Goal: Task Accomplishment & Management: Use online tool/utility

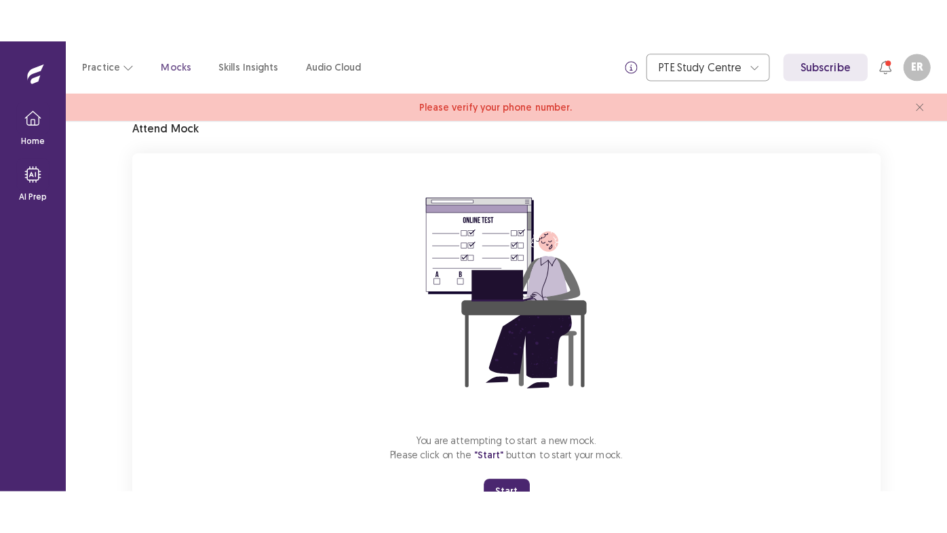
scroll to position [118, 0]
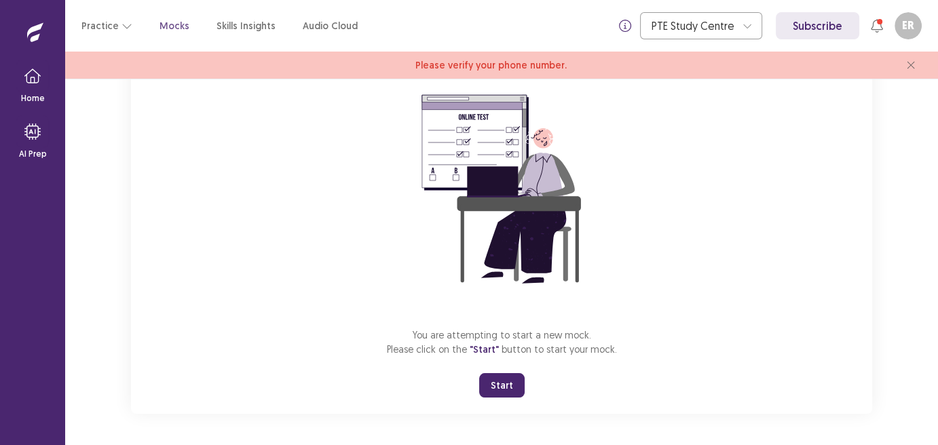
click at [494, 391] on button "Start" at bounding box center [501, 385] width 45 height 24
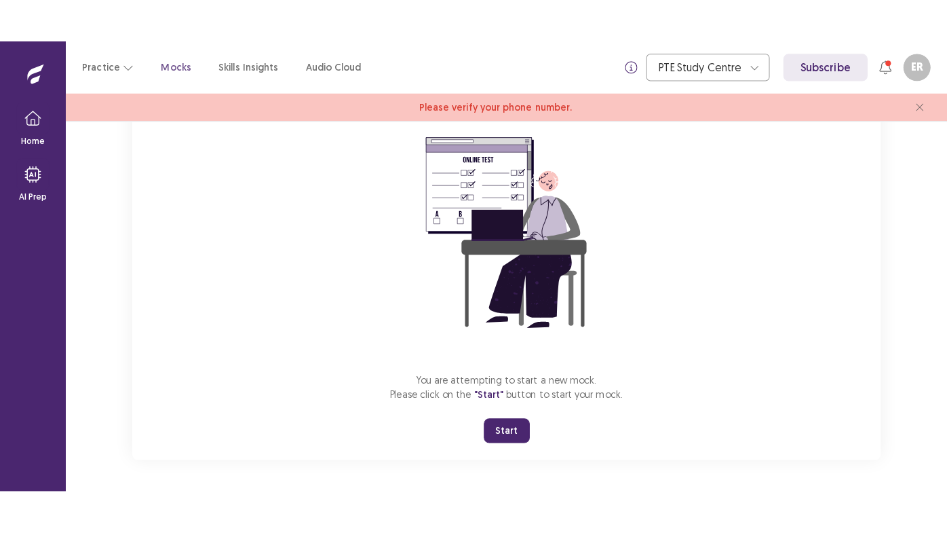
scroll to position [31, 0]
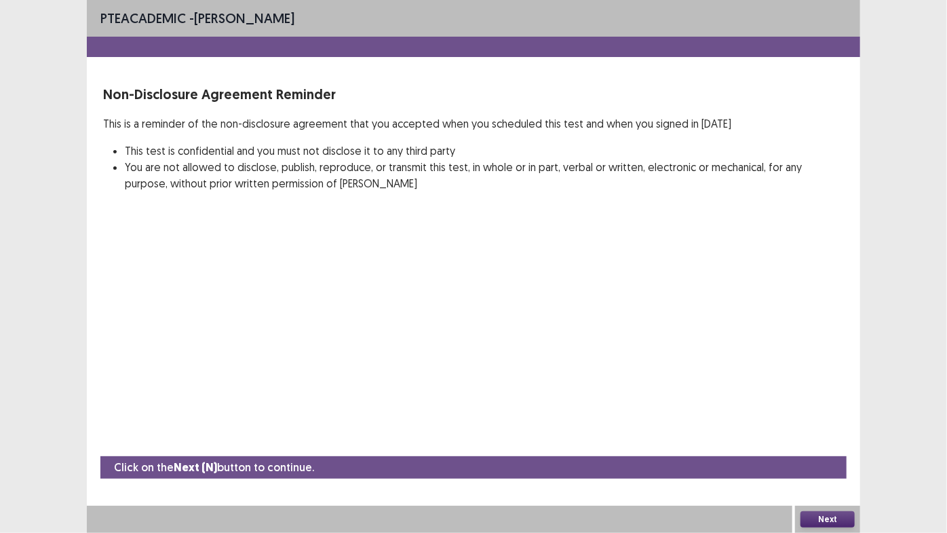
click at [438, 445] on div at bounding box center [440, 519] width 706 height 27
click at [820, 445] on button "Next" at bounding box center [828, 519] width 54 height 16
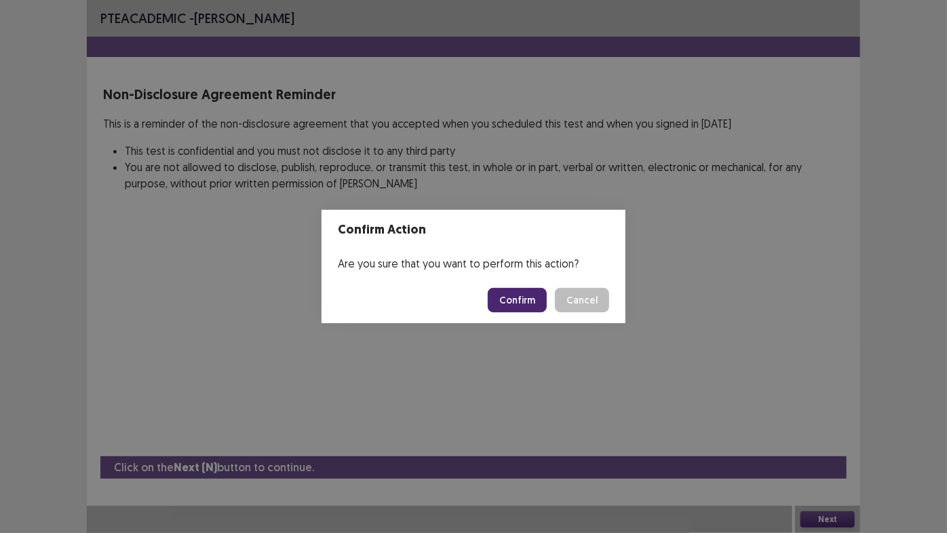
click at [538, 304] on button "Confirm" at bounding box center [517, 300] width 59 height 24
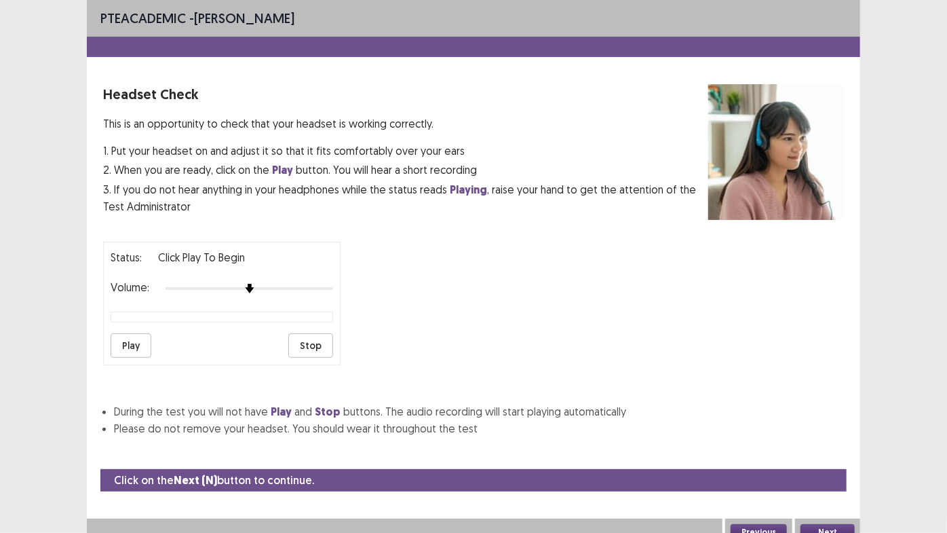
click at [136, 333] on button "Play" at bounding box center [131, 345] width 41 height 24
click at [292, 282] on div "Volume:" at bounding box center [222, 289] width 223 height 14
click at [297, 283] on div at bounding box center [250, 288] width 168 height 11
click at [315, 283] on div at bounding box center [250, 288] width 168 height 11
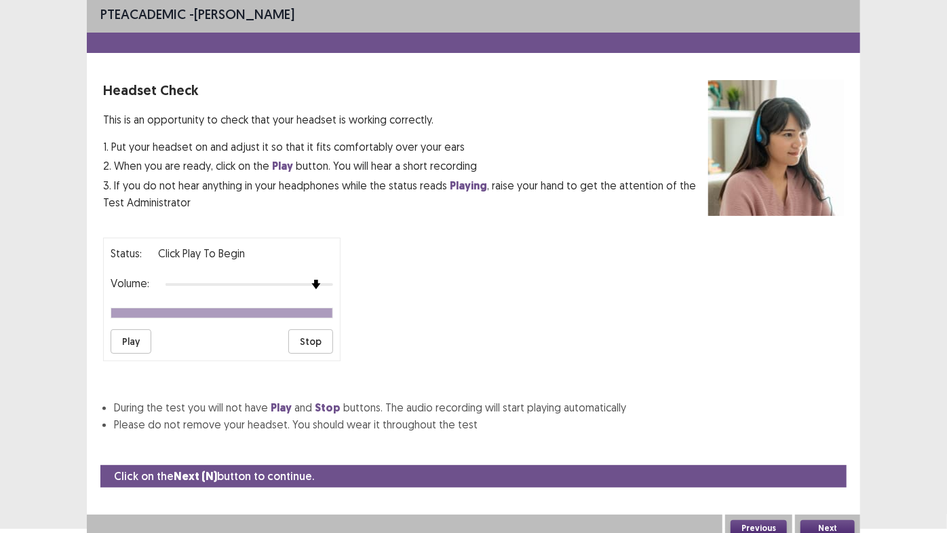
scroll to position [5, 0]
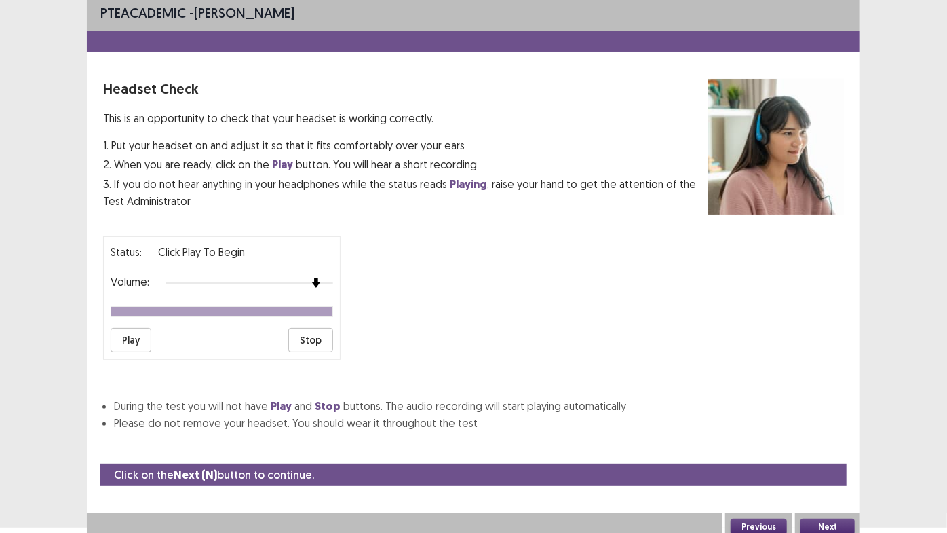
click at [819, 445] on button "Next" at bounding box center [828, 527] width 54 height 16
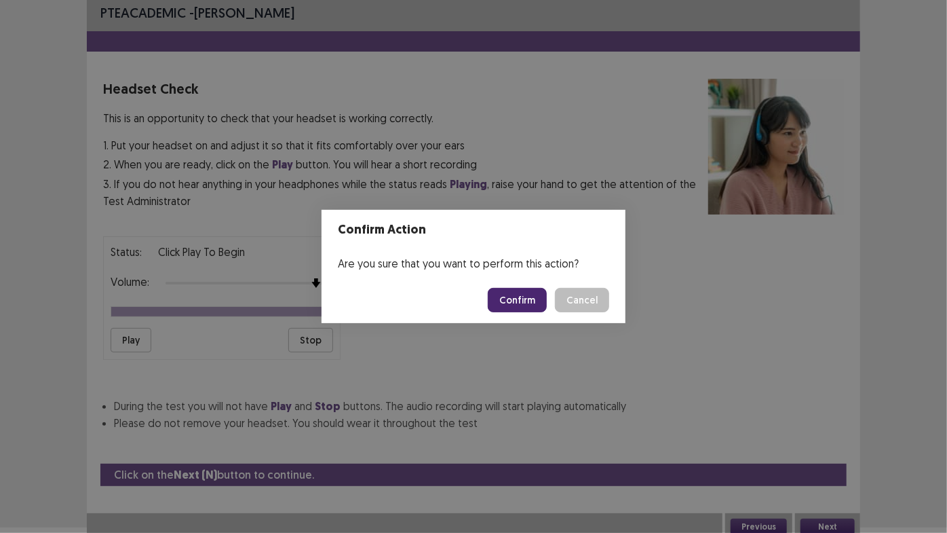
click at [516, 306] on button "Confirm" at bounding box center [517, 300] width 59 height 24
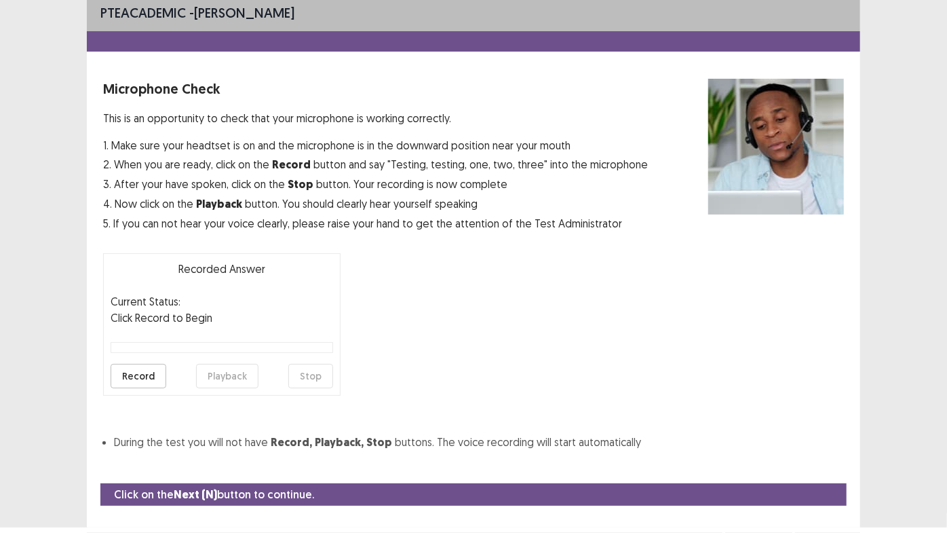
scroll to position [31, 0]
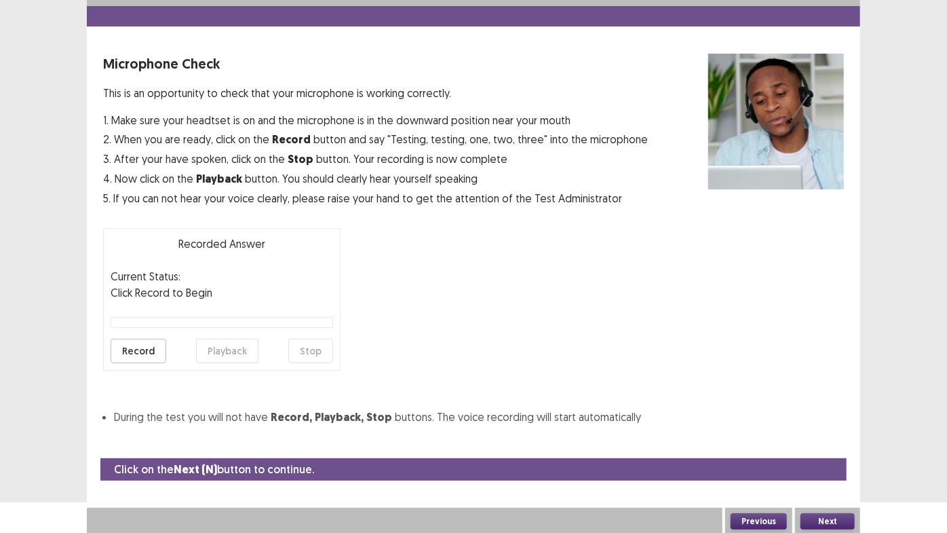
click at [147, 354] on button "Record" at bounding box center [139, 351] width 56 height 24
click at [309, 356] on button "Stop" at bounding box center [310, 351] width 45 height 24
click at [224, 354] on button "Playback" at bounding box center [227, 351] width 62 height 24
click at [821, 445] on button "Next" at bounding box center [828, 521] width 54 height 16
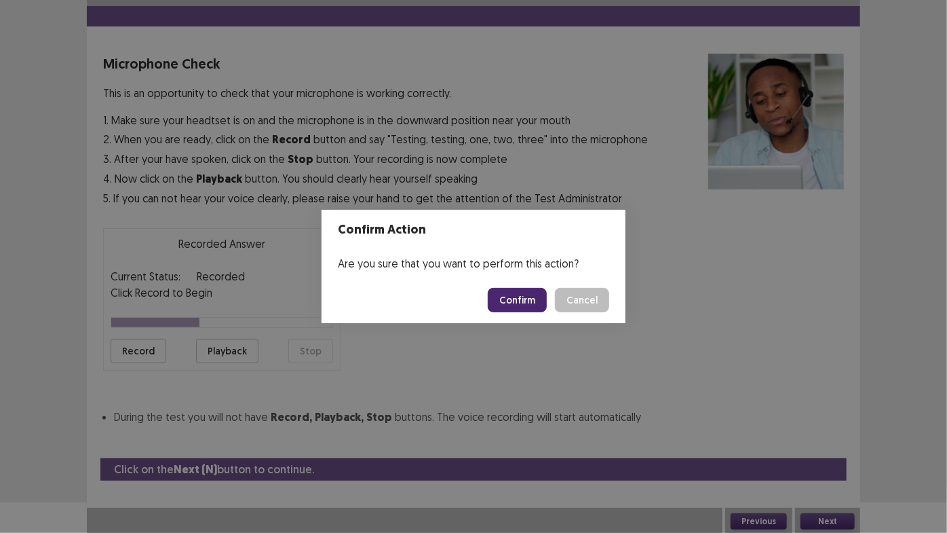
click at [538, 302] on button "Confirm" at bounding box center [517, 300] width 59 height 24
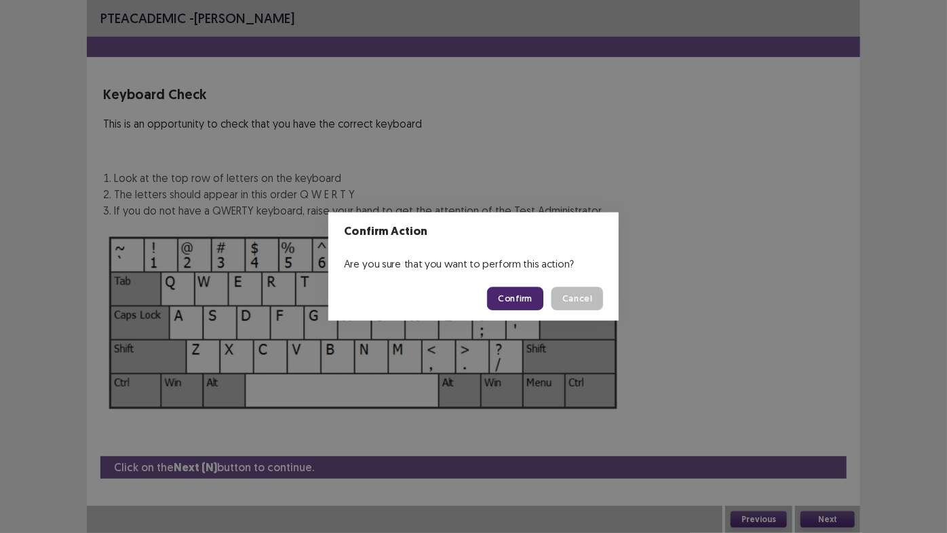
scroll to position [0, 0]
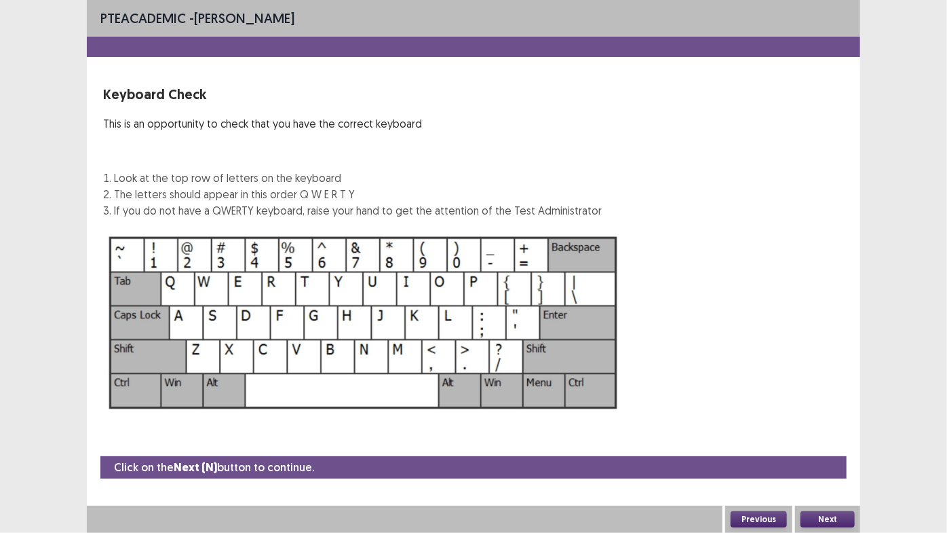
click at [821, 445] on button "Next" at bounding box center [828, 519] width 54 height 16
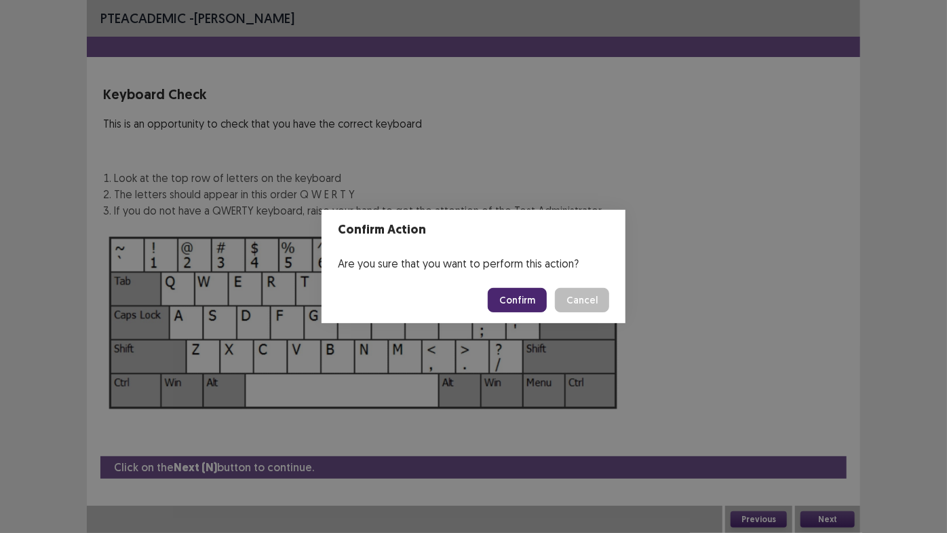
click at [515, 293] on button "Confirm" at bounding box center [517, 300] width 59 height 24
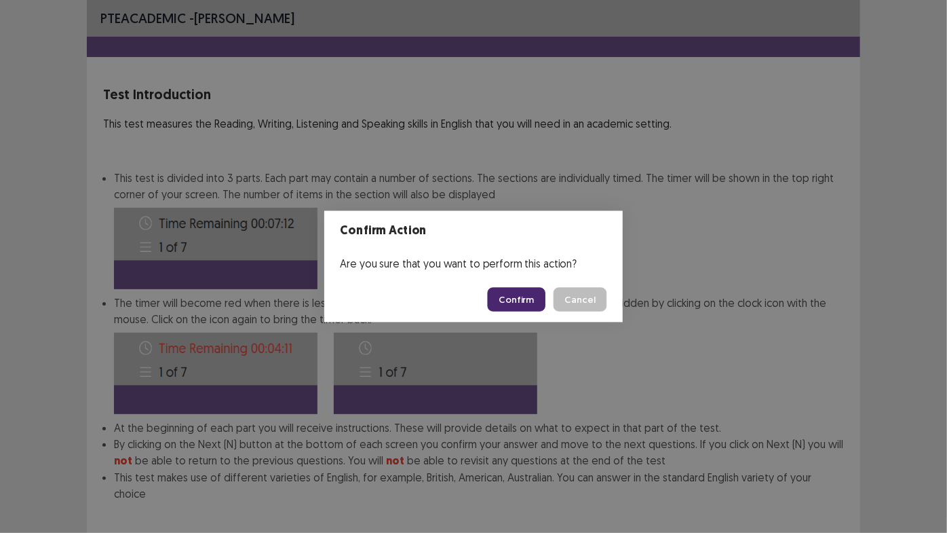
scroll to position [60, 0]
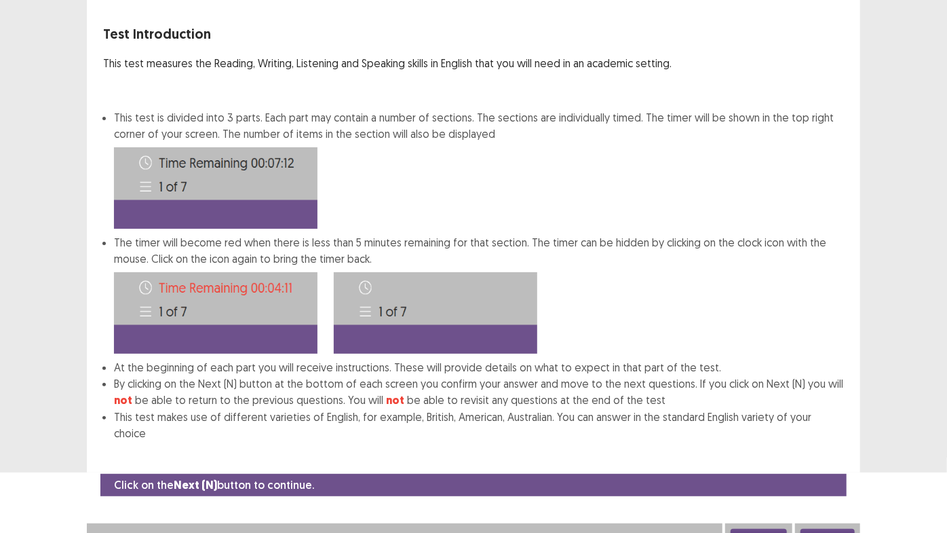
click at [843, 445] on button "Next" at bounding box center [828, 537] width 54 height 16
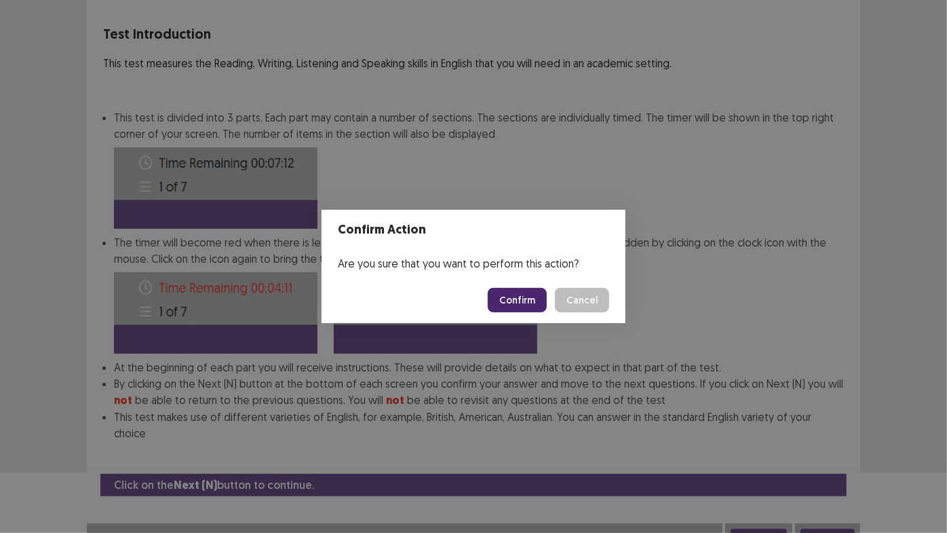
click at [529, 306] on button "Confirm" at bounding box center [517, 300] width 59 height 24
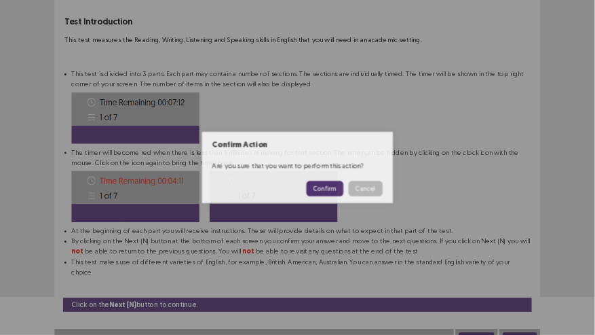
scroll to position [0, 0]
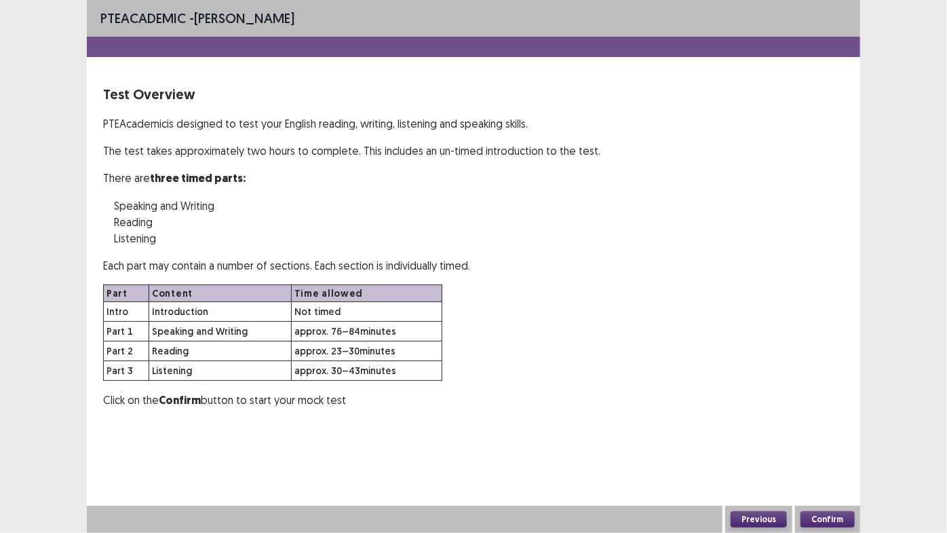
click at [845, 445] on button "Confirm" at bounding box center [828, 519] width 54 height 16
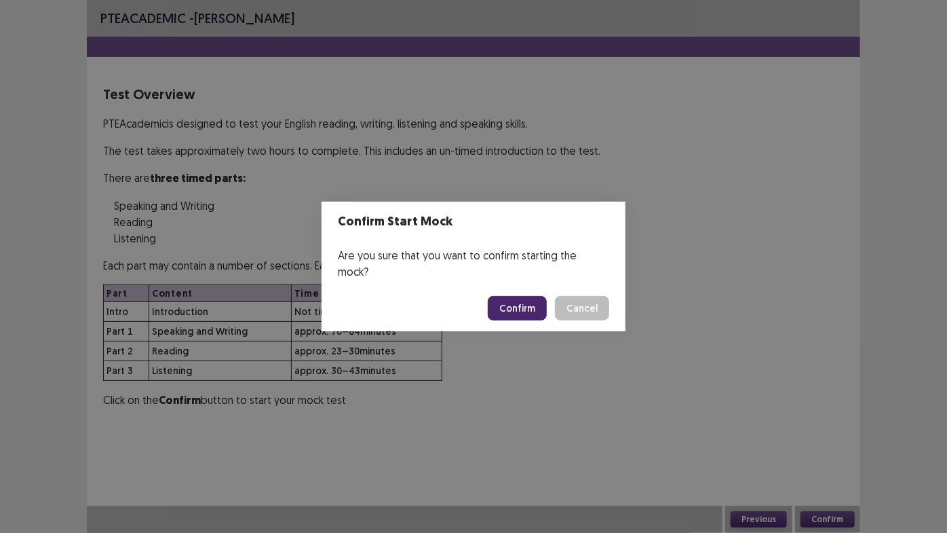
click at [510, 300] on button "Confirm" at bounding box center [517, 308] width 59 height 24
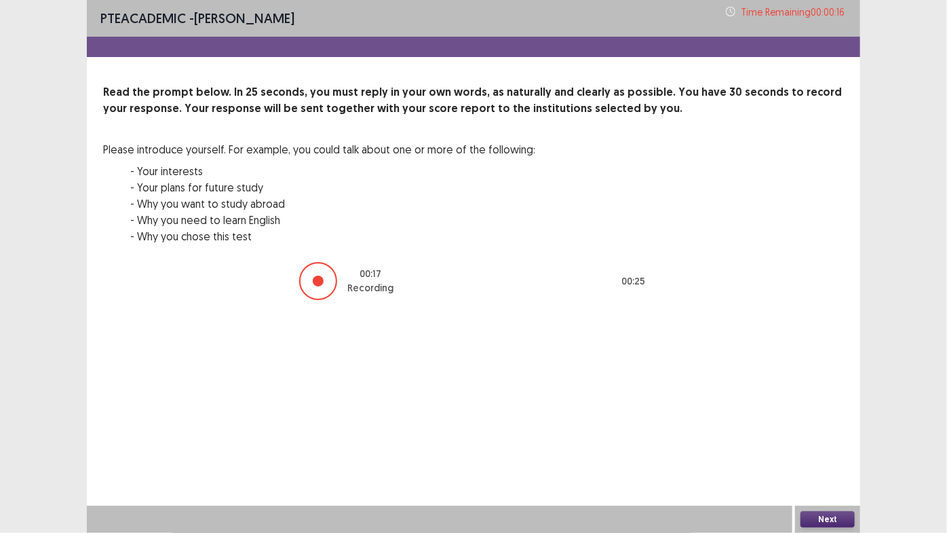
click at [829, 445] on button "Next" at bounding box center [828, 519] width 54 height 16
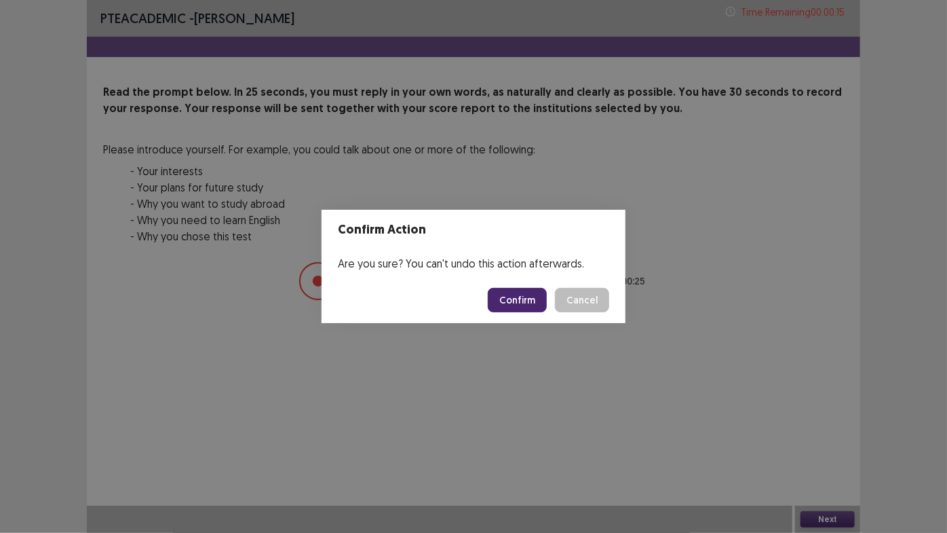
click at [526, 285] on footer "Confirm Cancel" at bounding box center [474, 300] width 304 height 46
click at [526, 301] on button "Confirm" at bounding box center [517, 300] width 59 height 24
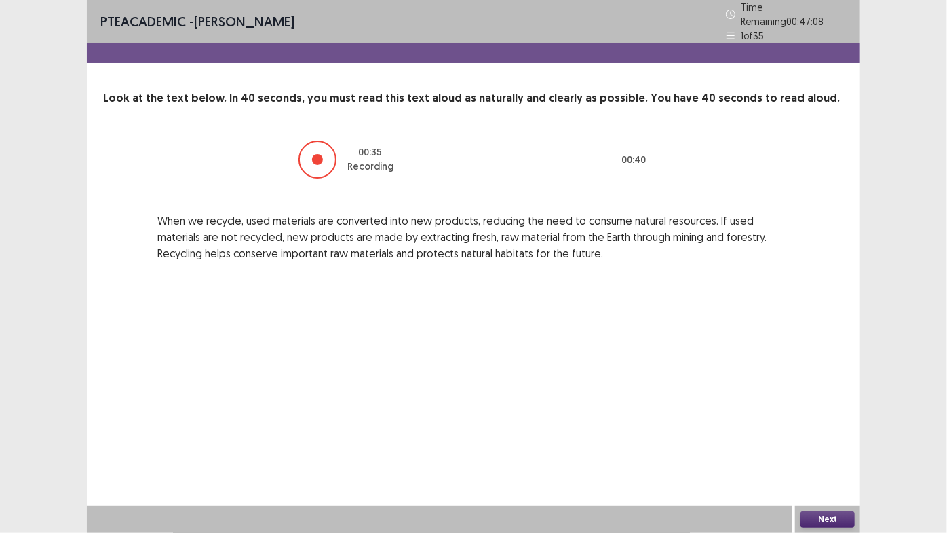
click at [833, 445] on button "Next" at bounding box center [828, 519] width 54 height 16
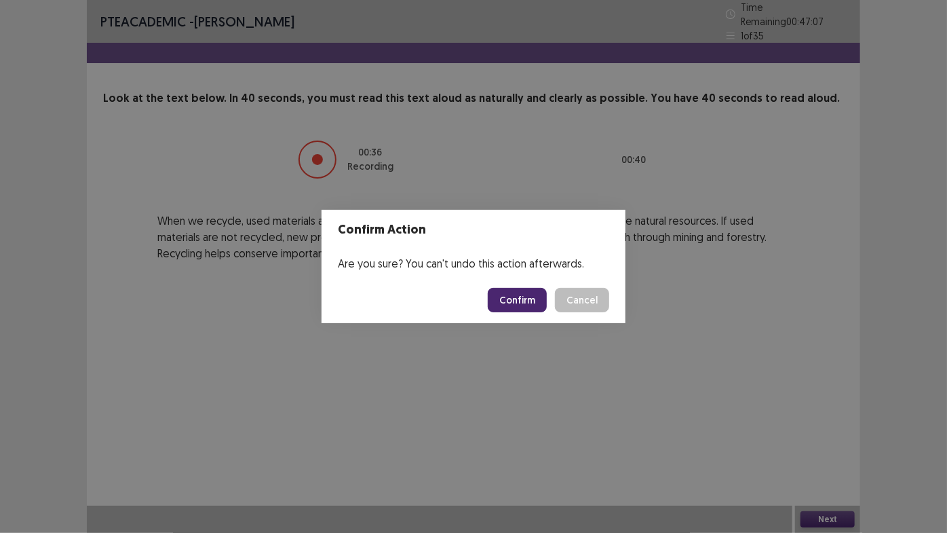
click at [523, 303] on button "Confirm" at bounding box center [517, 300] width 59 height 24
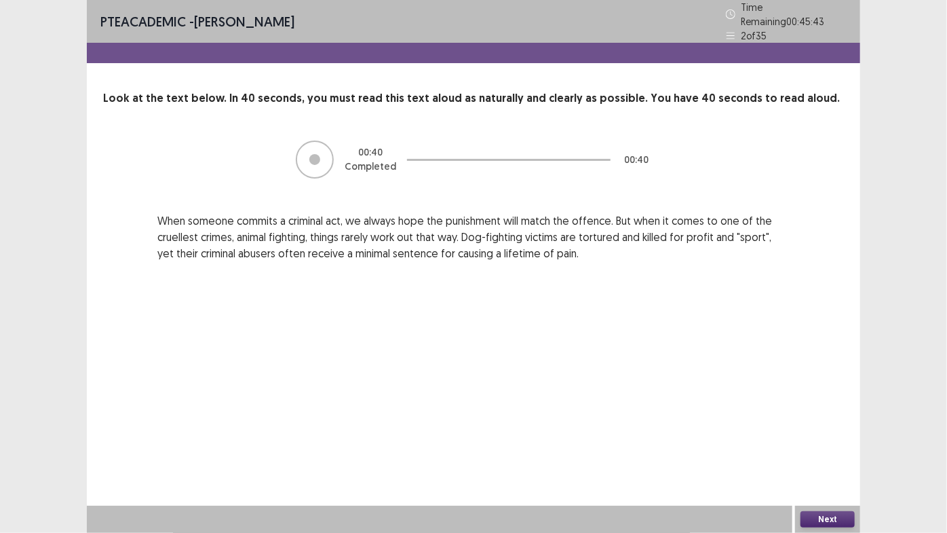
drag, startPoint x: 842, startPoint y: 528, endPoint x: 842, endPoint y: 519, distance: 8.8
click at [842, 445] on div "Next" at bounding box center [827, 519] width 65 height 27
click at [842, 445] on button "Next" at bounding box center [828, 519] width 54 height 16
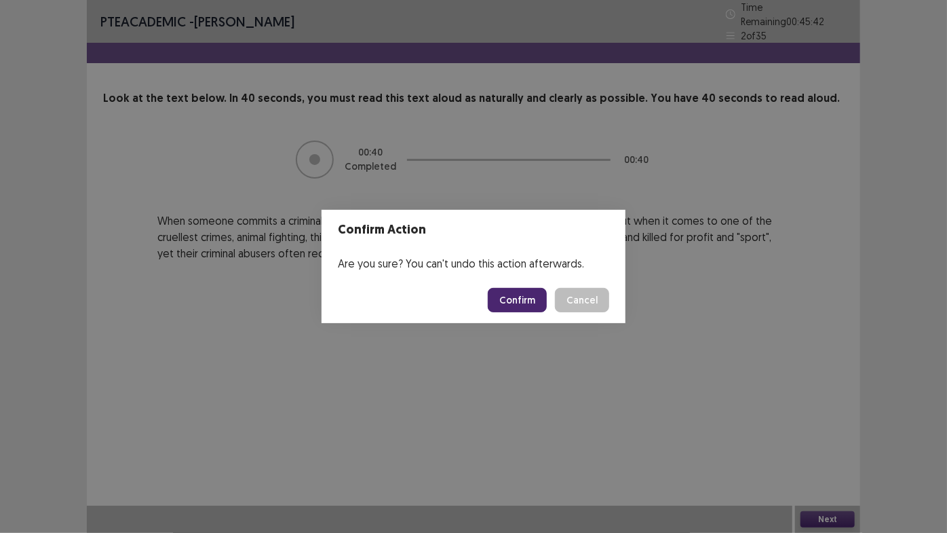
click at [541, 304] on button "Confirm" at bounding box center [517, 300] width 59 height 24
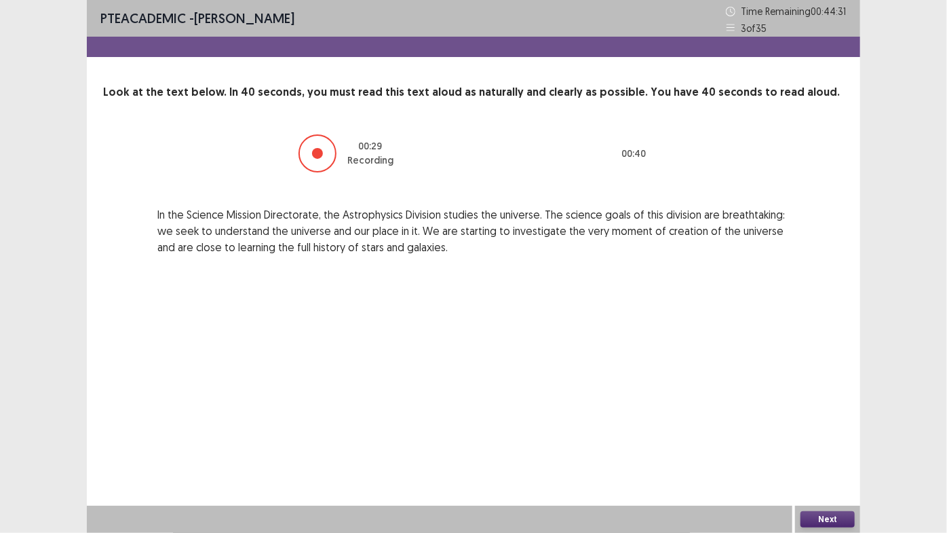
drag, startPoint x: 271, startPoint y: 253, endPoint x: 281, endPoint y: 255, distance: 9.7
click at [279, 255] on p "In the Science Mission Directorate, the Astrophysics Division studies the unive…" at bounding box center [473, 230] width 633 height 49
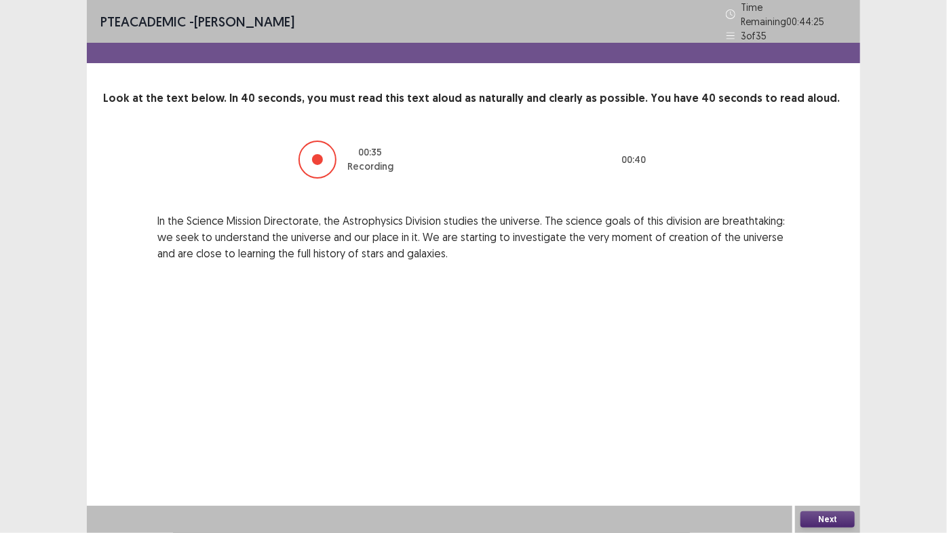
click at [825, 445] on button "Next" at bounding box center [828, 519] width 54 height 16
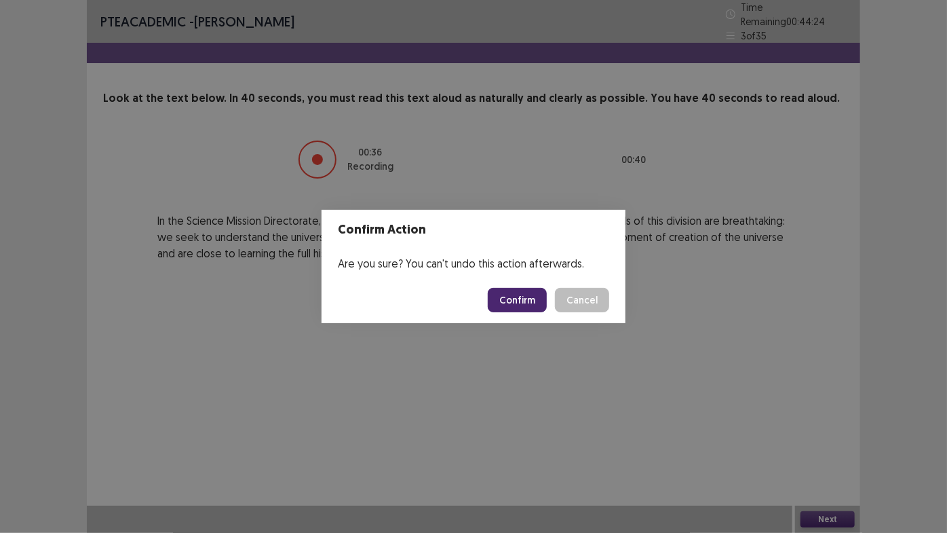
click at [537, 305] on button "Confirm" at bounding box center [517, 300] width 59 height 24
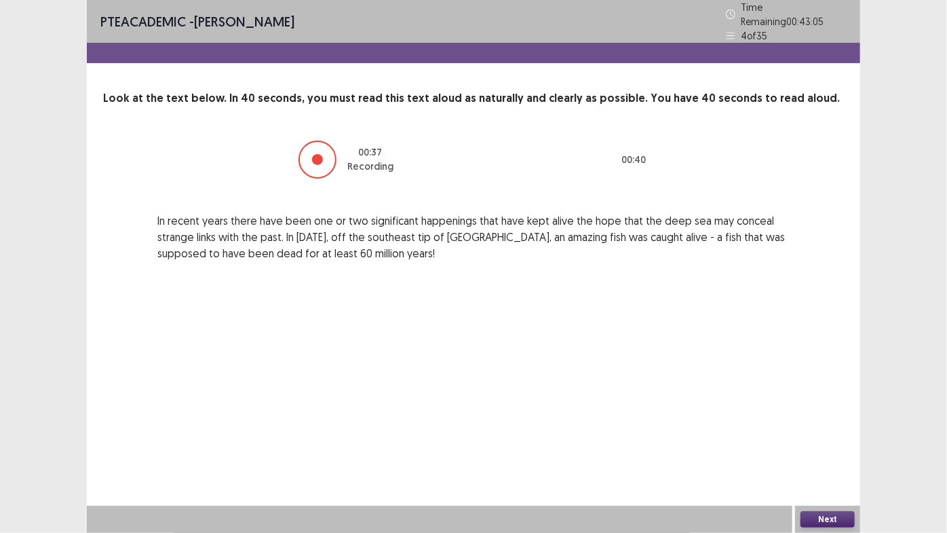
click at [831, 445] on button "Next" at bounding box center [828, 519] width 54 height 16
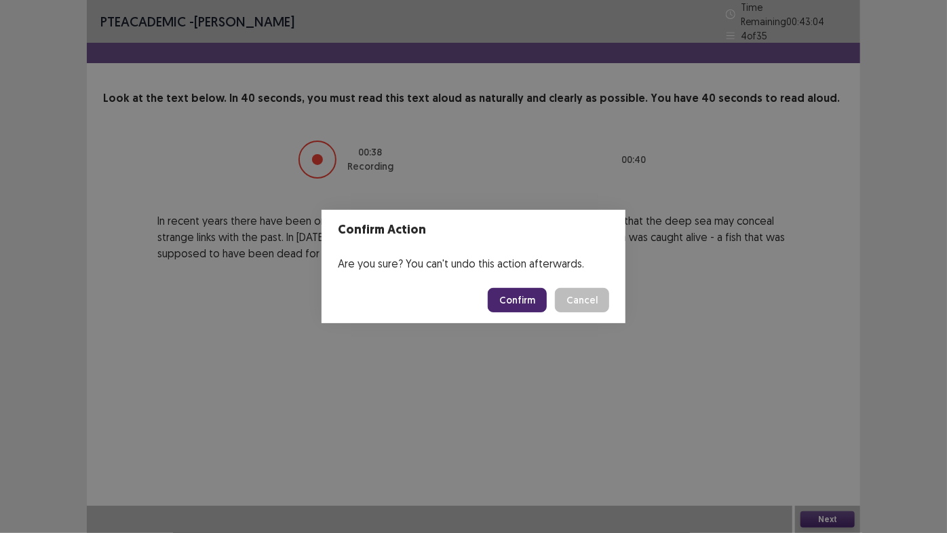
click at [528, 291] on button "Confirm" at bounding box center [517, 300] width 59 height 24
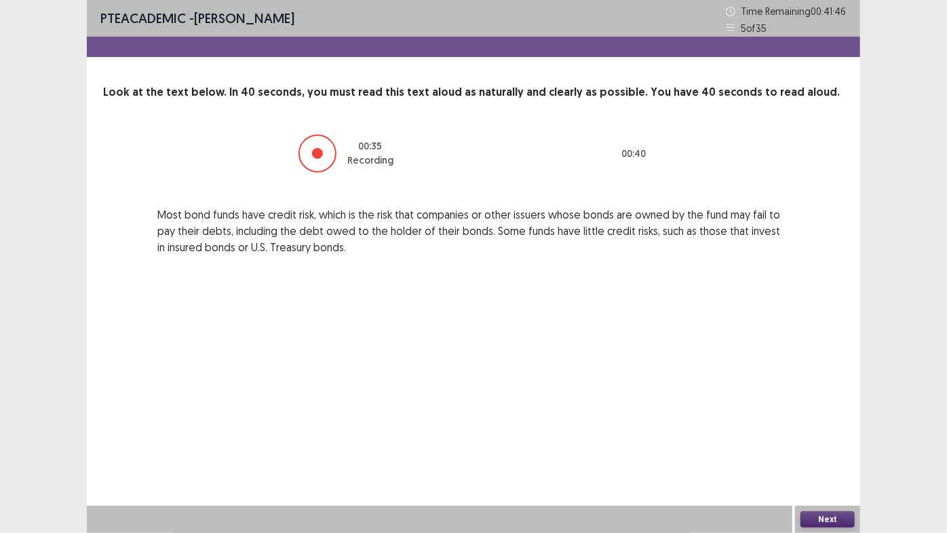
click at [835, 445] on button "Next" at bounding box center [828, 519] width 54 height 16
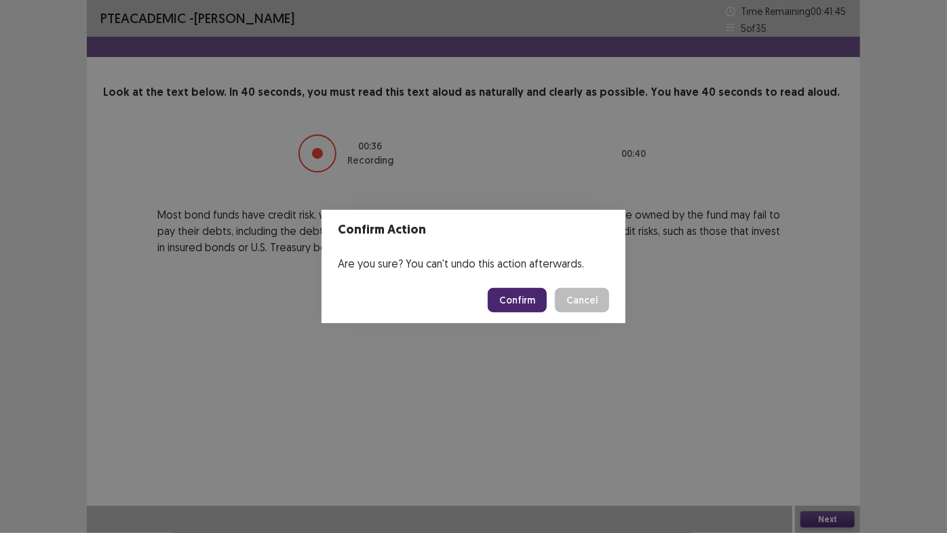
click at [525, 307] on button "Confirm" at bounding box center [517, 300] width 59 height 24
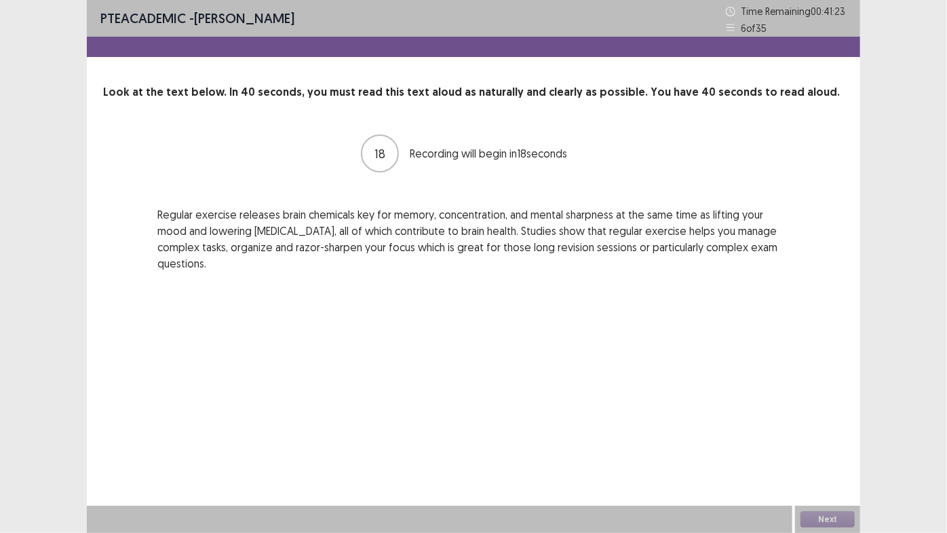
click at [474, 220] on p "Regular exercise releases brain chemicals key for memory, concentration, and me…" at bounding box center [473, 238] width 633 height 65
click at [821, 445] on button "Next" at bounding box center [828, 519] width 54 height 16
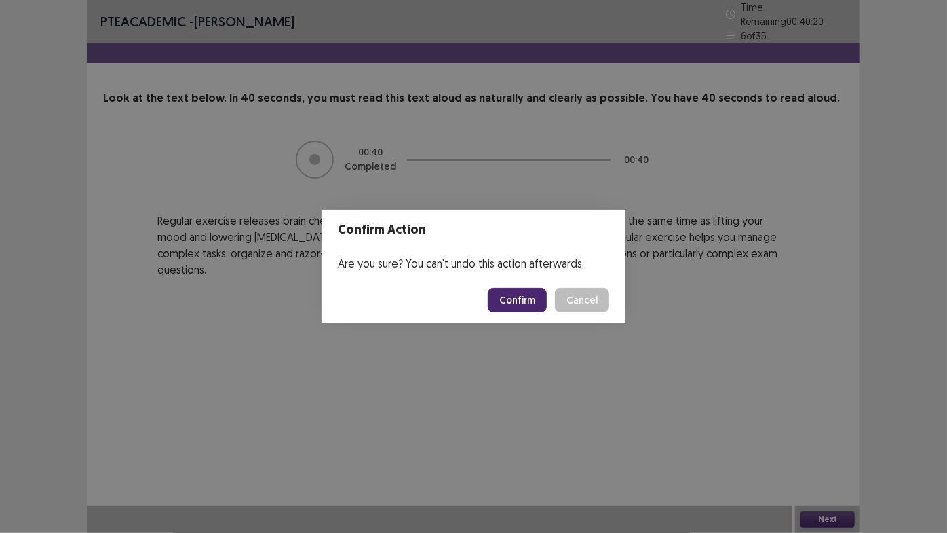
click at [529, 305] on button "Confirm" at bounding box center [517, 300] width 59 height 24
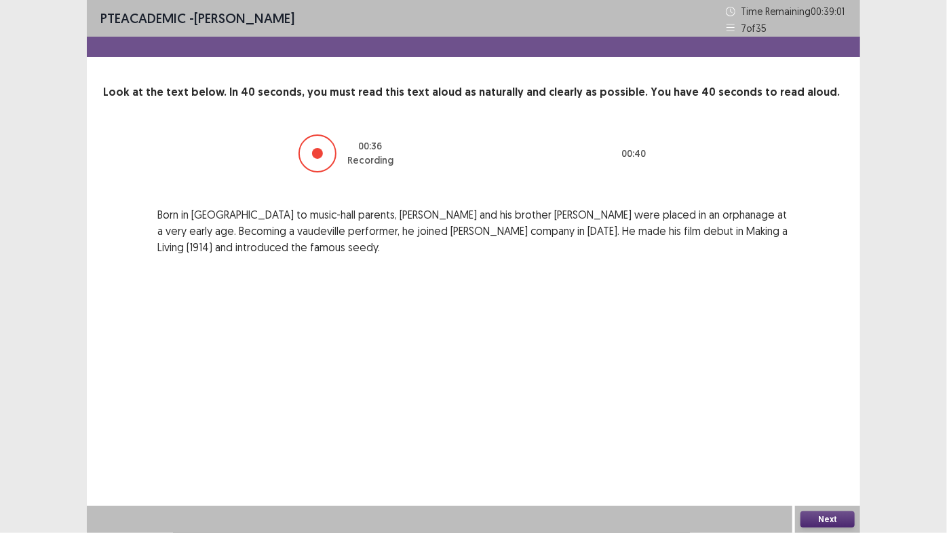
click at [829, 445] on button "Next" at bounding box center [828, 519] width 54 height 16
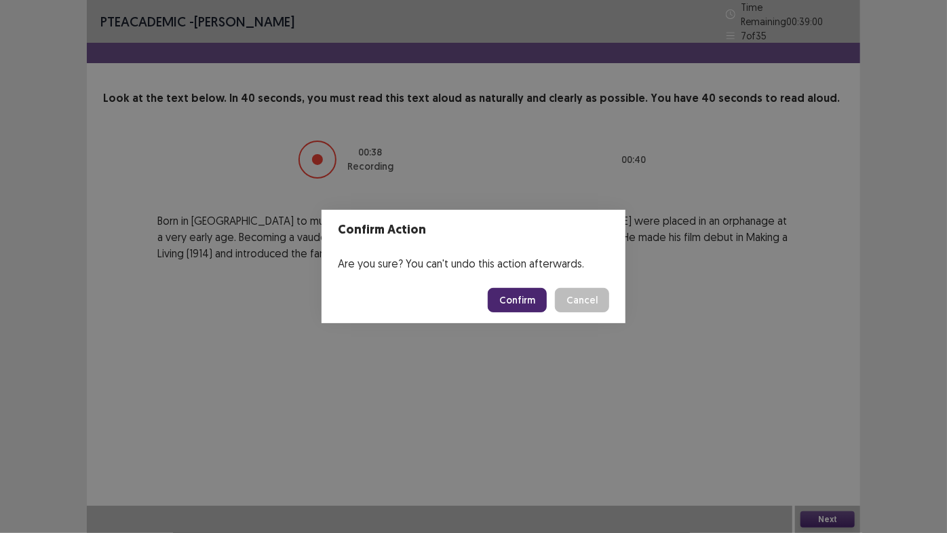
click at [533, 293] on button "Confirm" at bounding box center [517, 300] width 59 height 24
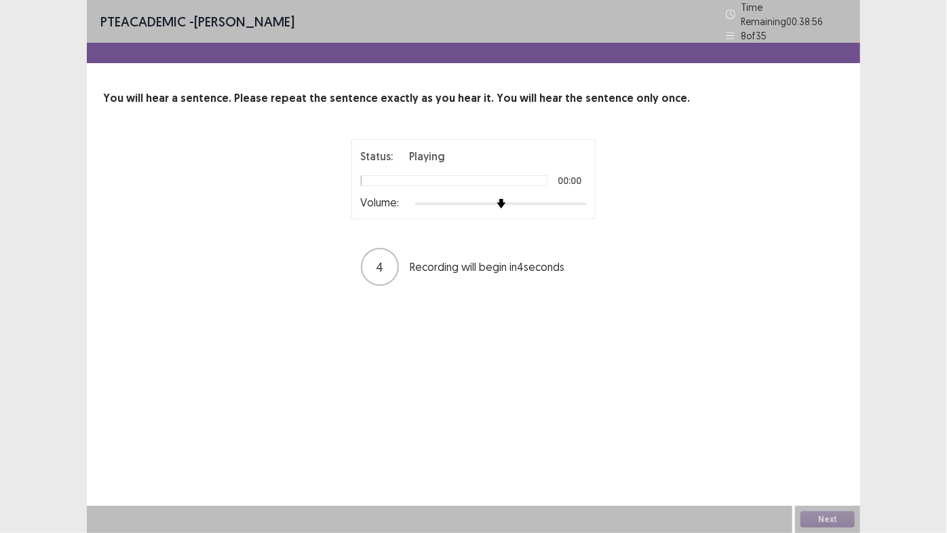
click at [578, 198] on div at bounding box center [501, 203] width 172 height 11
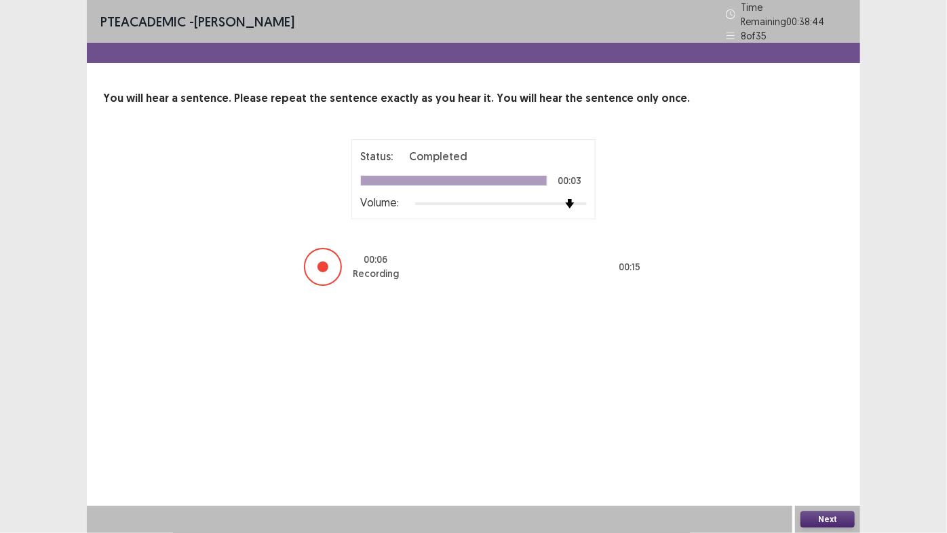
click at [829, 445] on button "Next" at bounding box center [828, 519] width 54 height 16
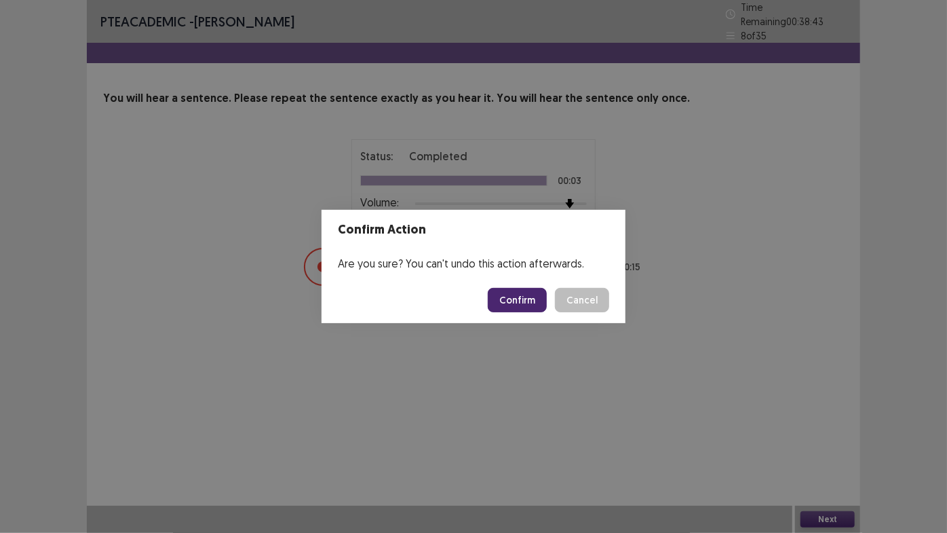
click at [520, 304] on button "Confirm" at bounding box center [517, 300] width 59 height 24
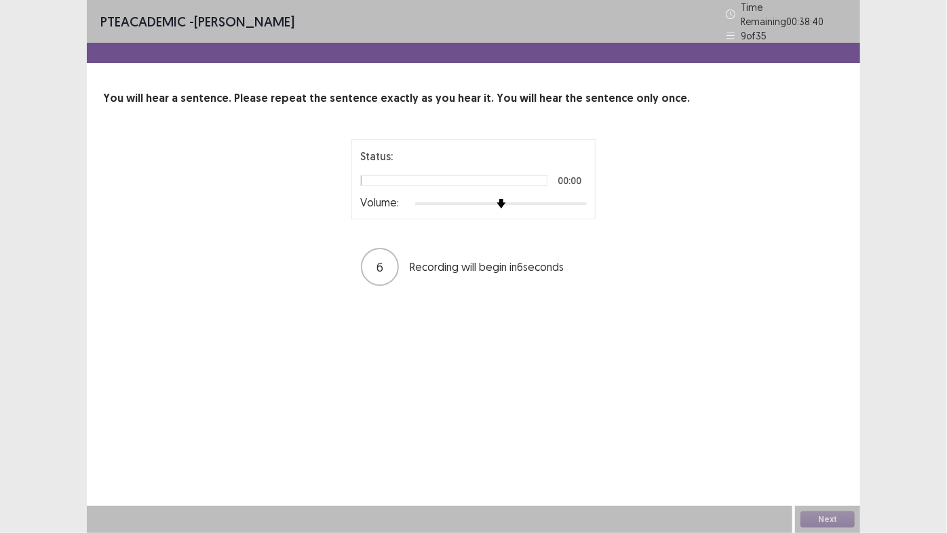
click at [568, 200] on div at bounding box center [501, 203] width 172 height 11
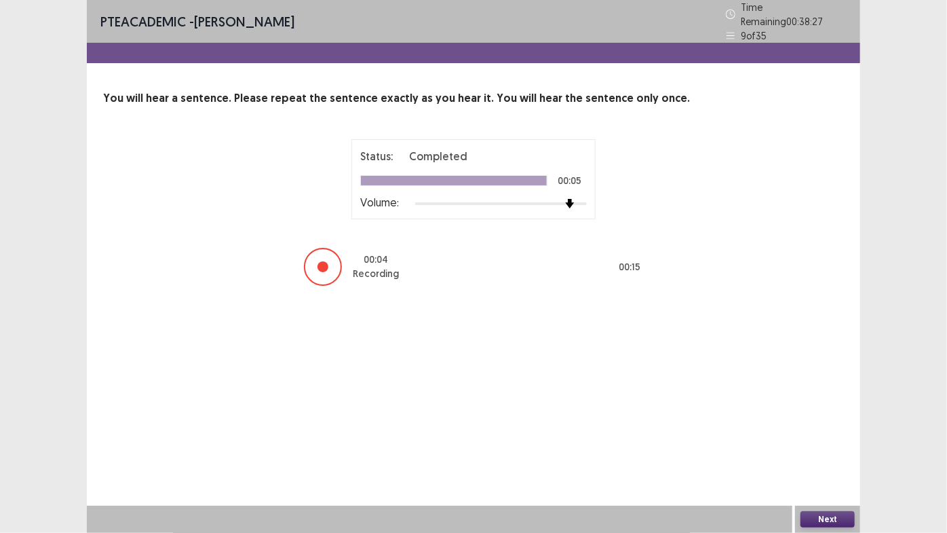
click at [828, 445] on button "Next" at bounding box center [828, 519] width 54 height 16
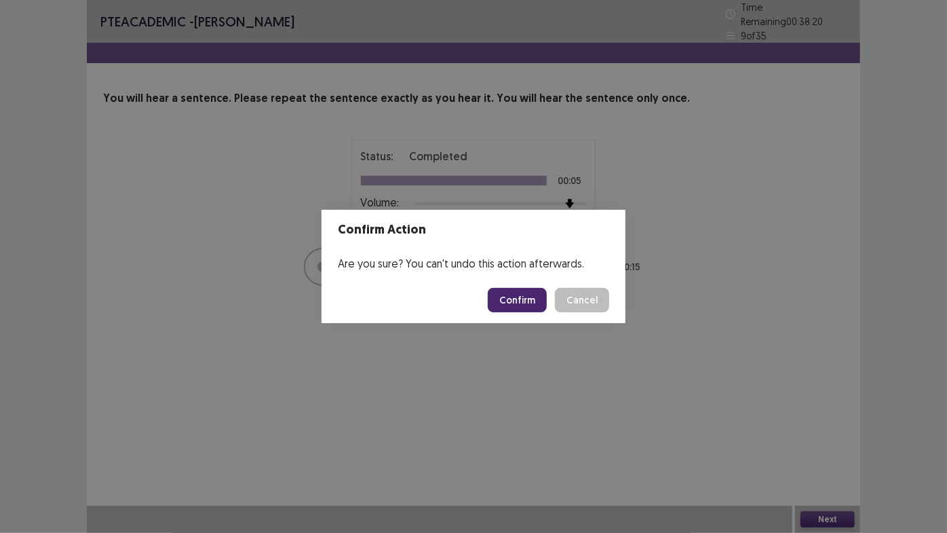
click at [523, 305] on button "Confirm" at bounding box center [517, 300] width 59 height 24
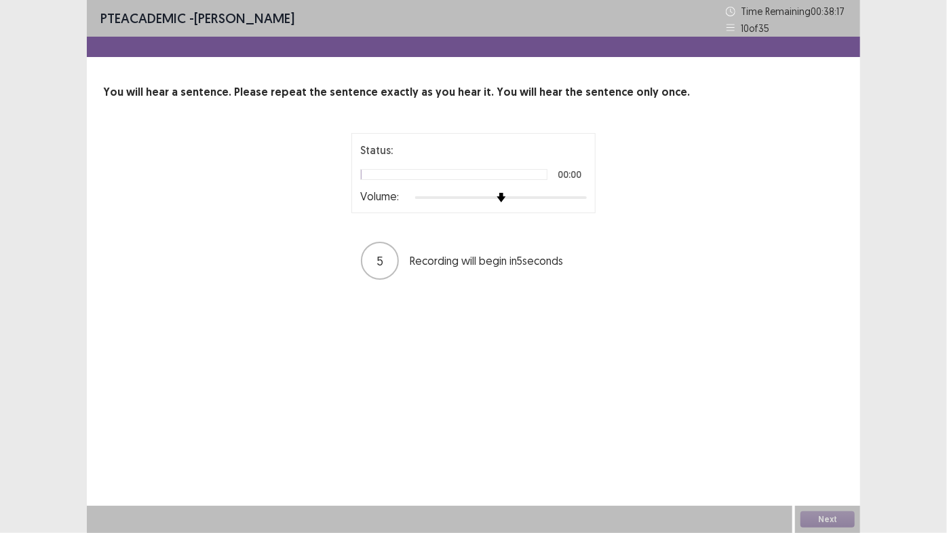
click at [565, 198] on div at bounding box center [501, 197] width 172 height 11
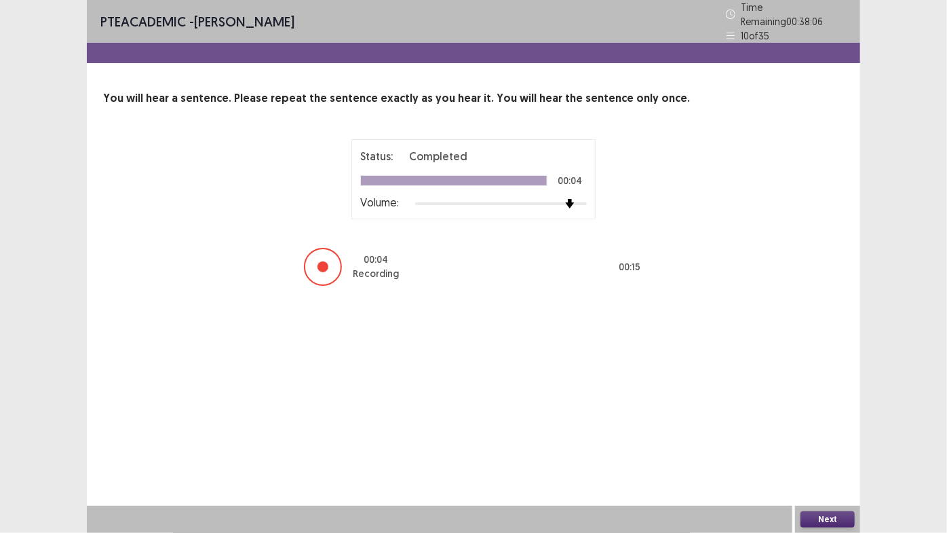
click at [839, 445] on button "Next" at bounding box center [828, 519] width 54 height 16
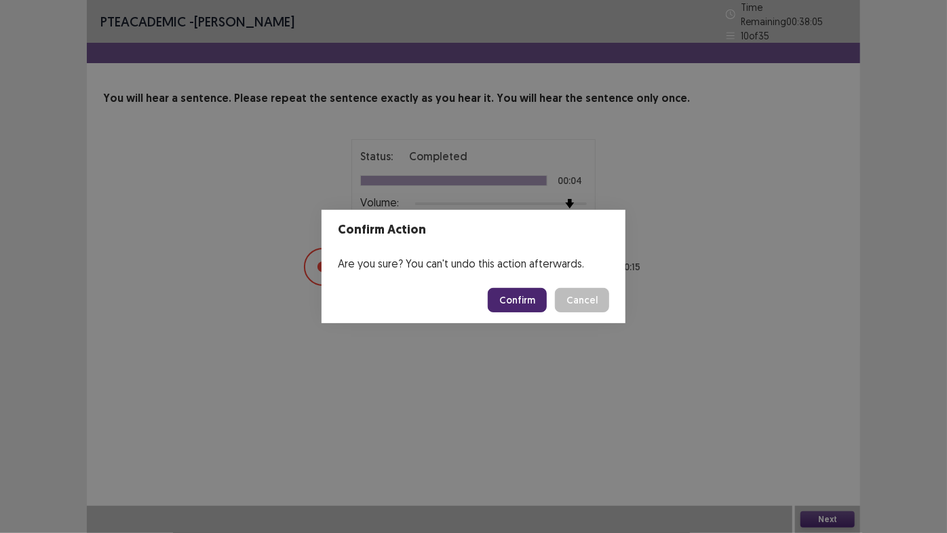
click at [533, 297] on button "Confirm" at bounding box center [517, 300] width 59 height 24
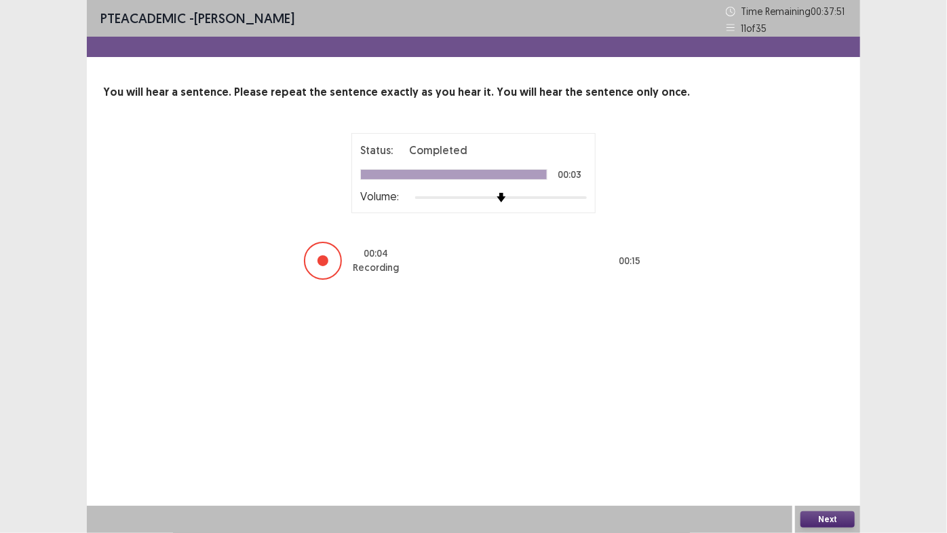
click at [808, 445] on button "Next" at bounding box center [828, 519] width 54 height 16
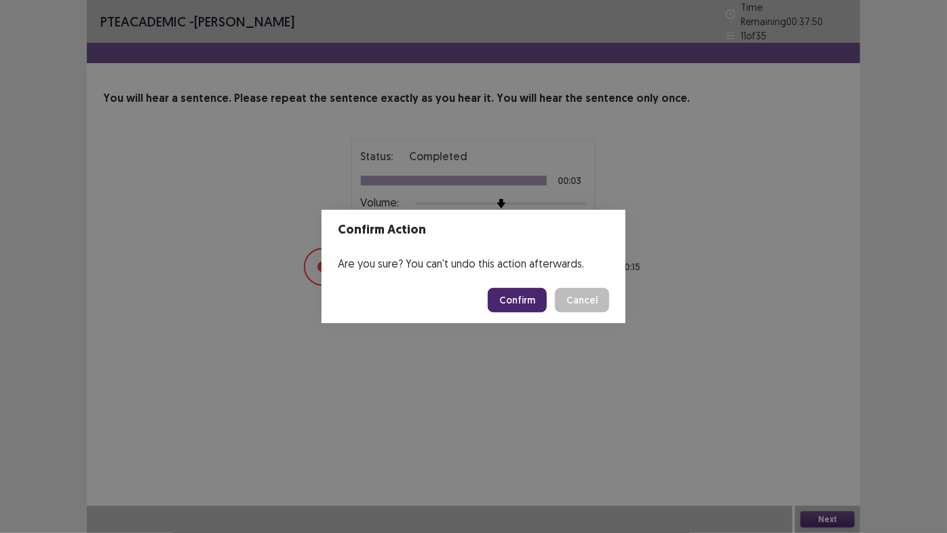
click at [535, 309] on button "Confirm" at bounding box center [517, 300] width 59 height 24
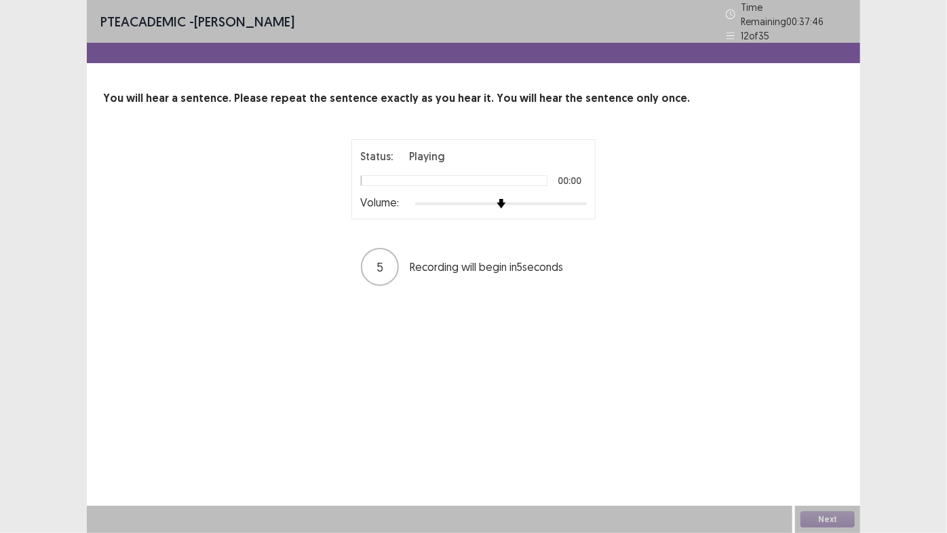
click at [576, 190] on div "Status: Playing 00:00 Volume:" at bounding box center [473, 179] width 227 height 62
click at [578, 198] on div at bounding box center [501, 203] width 172 height 11
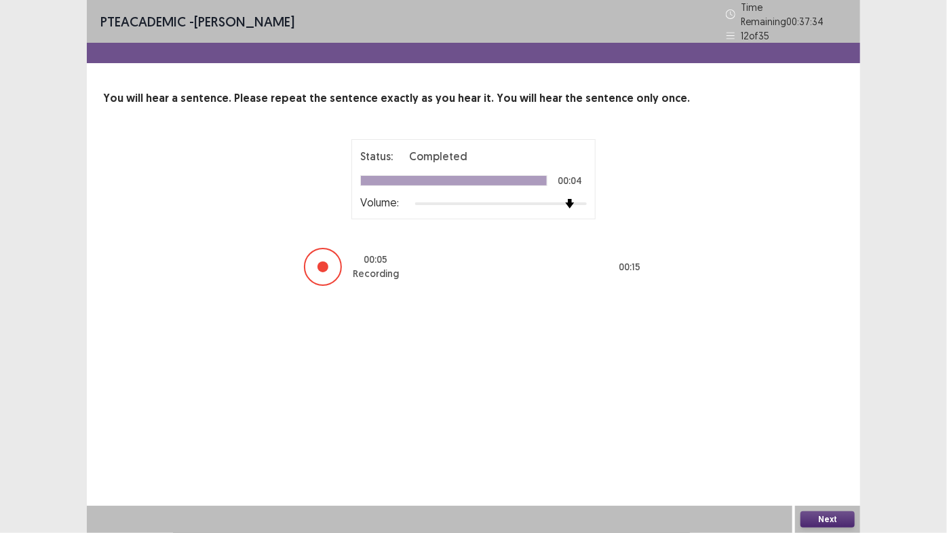
click at [831, 445] on button "Next" at bounding box center [828, 519] width 54 height 16
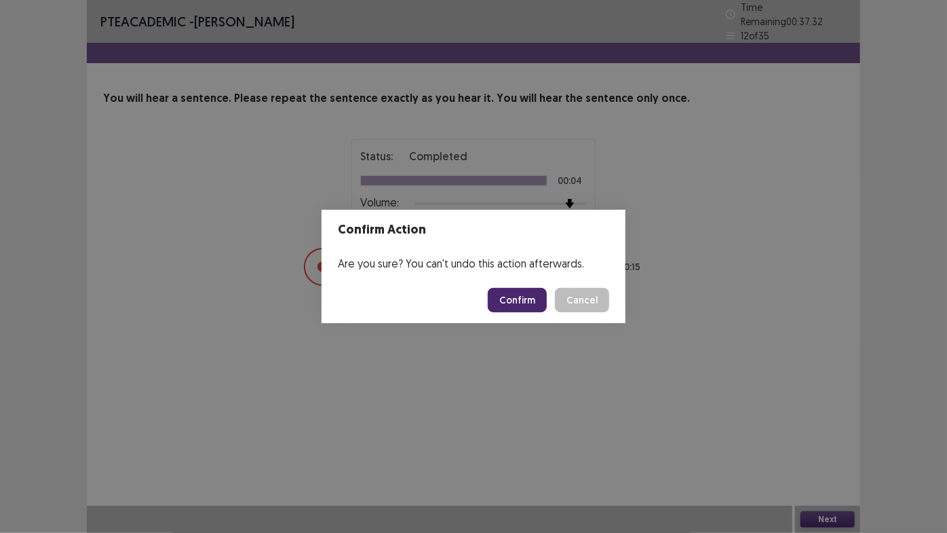
click at [523, 305] on button "Confirm" at bounding box center [517, 300] width 59 height 24
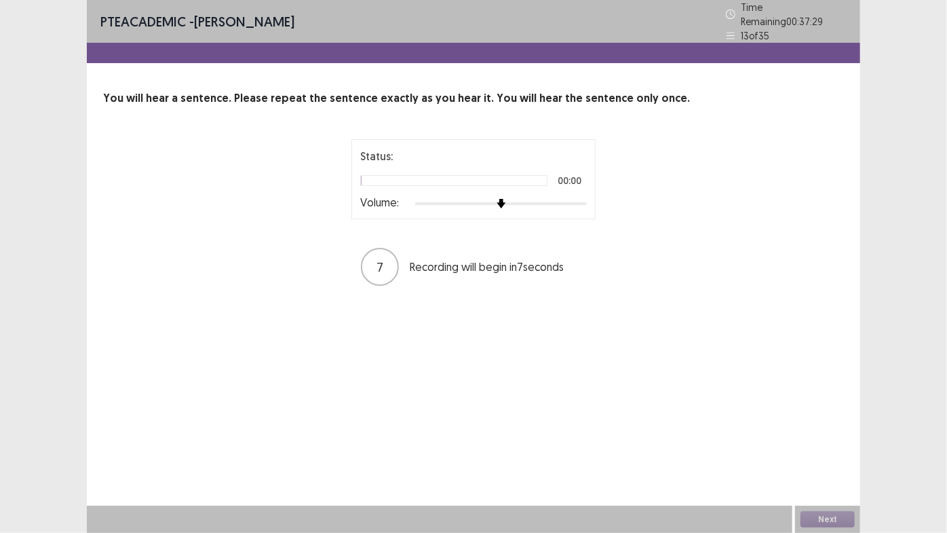
click at [555, 198] on div at bounding box center [501, 203] width 172 height 11
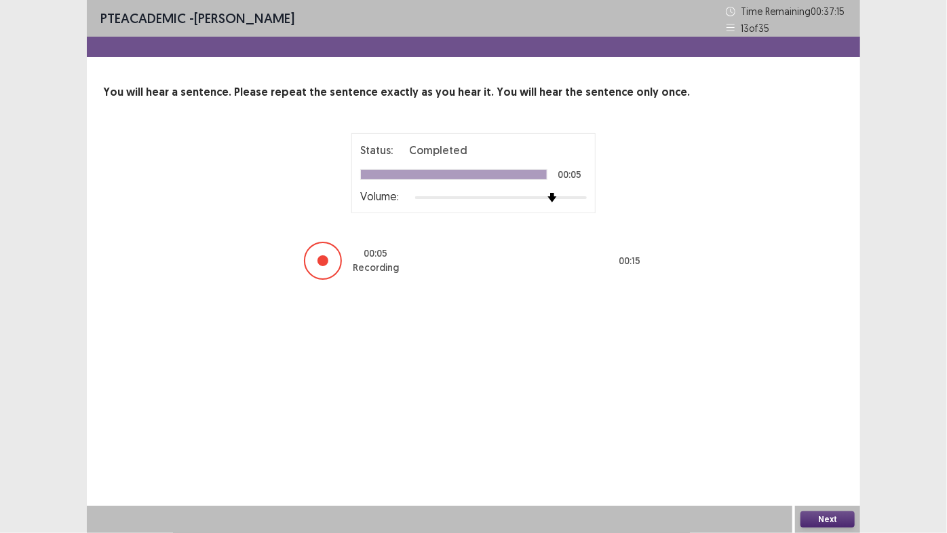
click at [826, 445] on button "Next" at bounding box center [828, 519] width 54 height 16
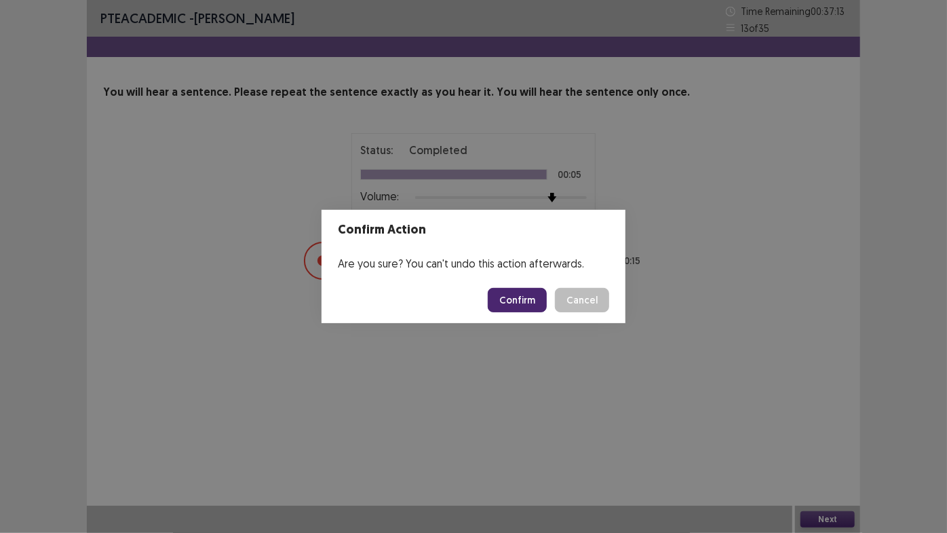
click at [531, 309] on button "Confirm" at bounding box center [517, 300] width 59 height 24
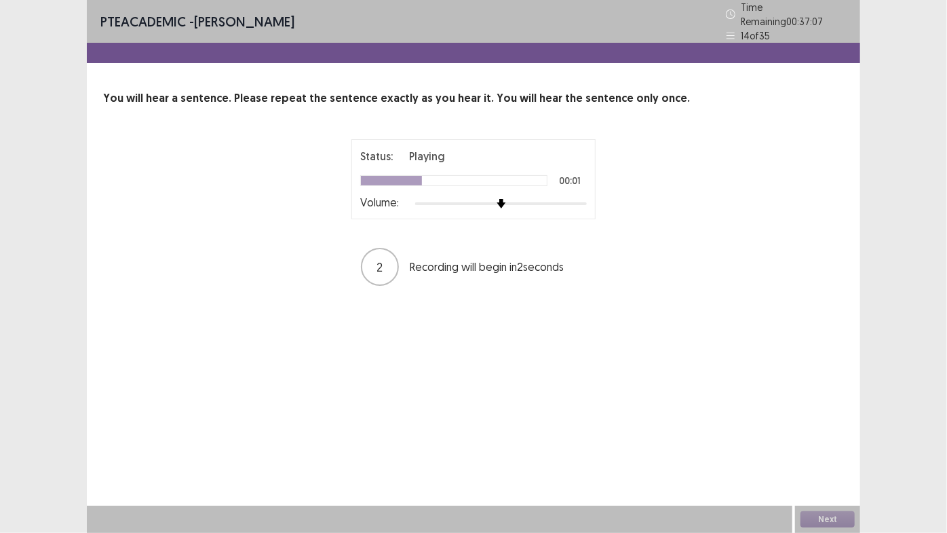
click at [572, 198] on div at bounding box center [501, 203] width 172 height 11
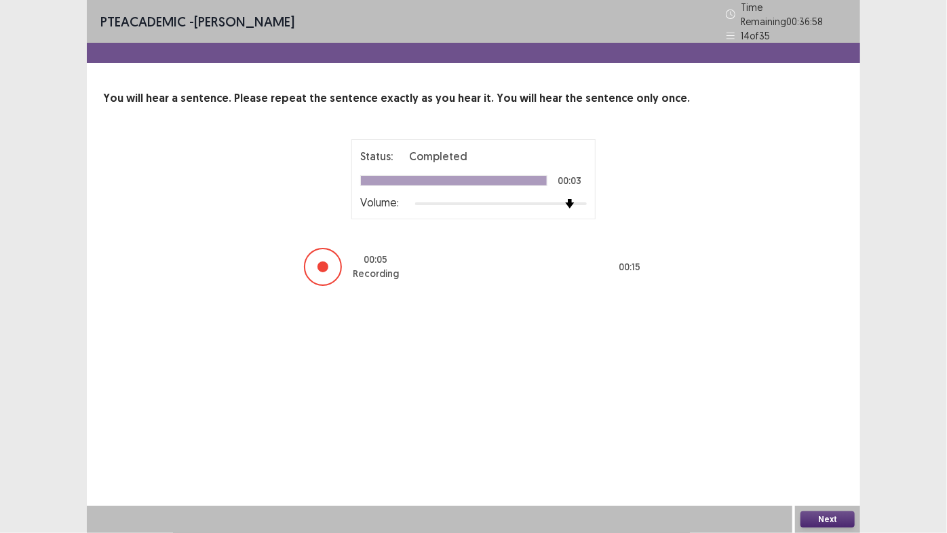
click at [812, 445] on button "Next" at bounding box center [828, 519] width 54 height 16
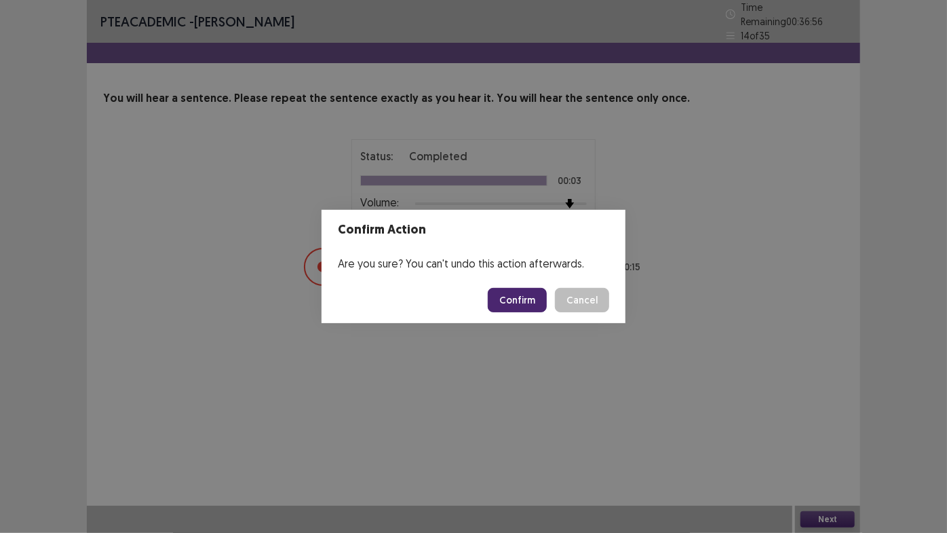
click at [534, 303] on button "Confirm" at bounding box center [517, 300] width 59 height 24
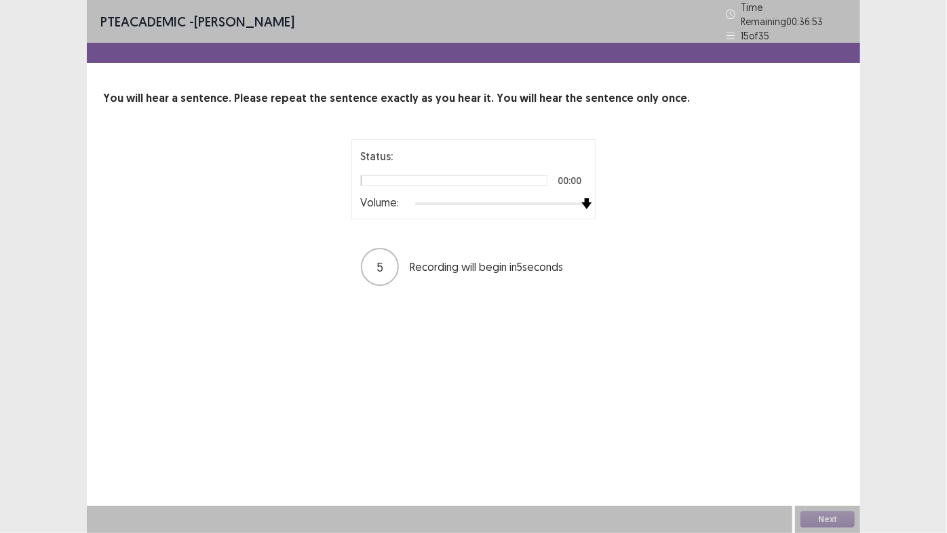
click at [582, 200] on div at bounding box center [501, 203] width 172 height 11
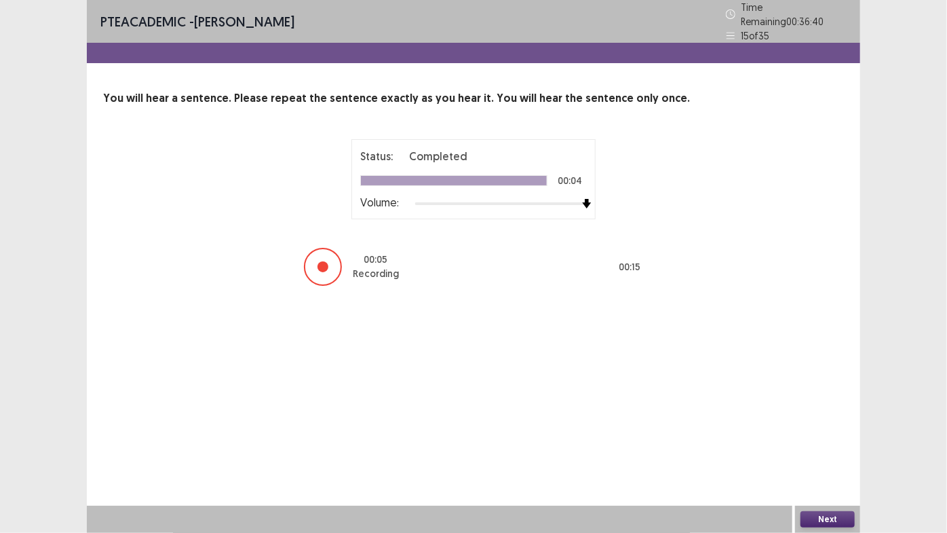
click at [834, 445] on button "Next" at bounding box center [828, 519] width 54 height 16
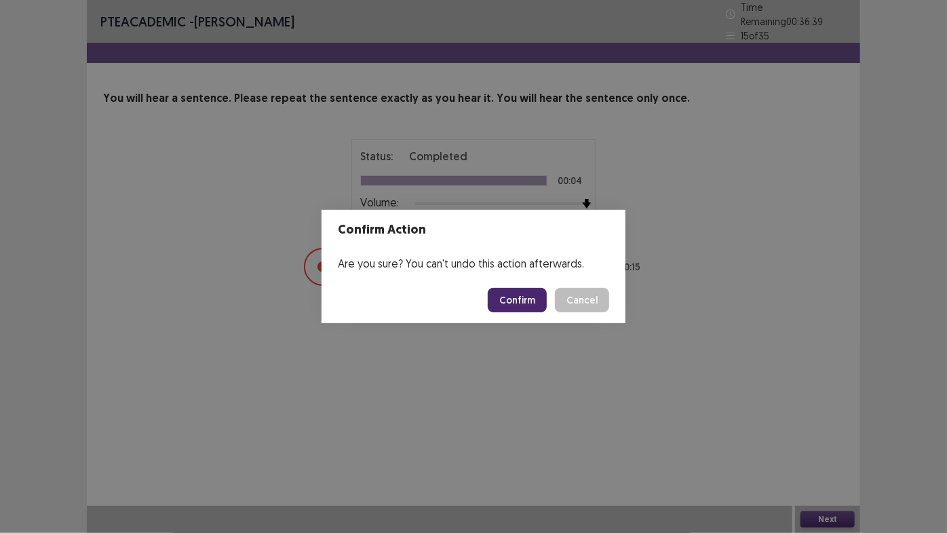
click at [533, 301] on button "Confirm" at bounding box center [517, 300] width 59 height 24
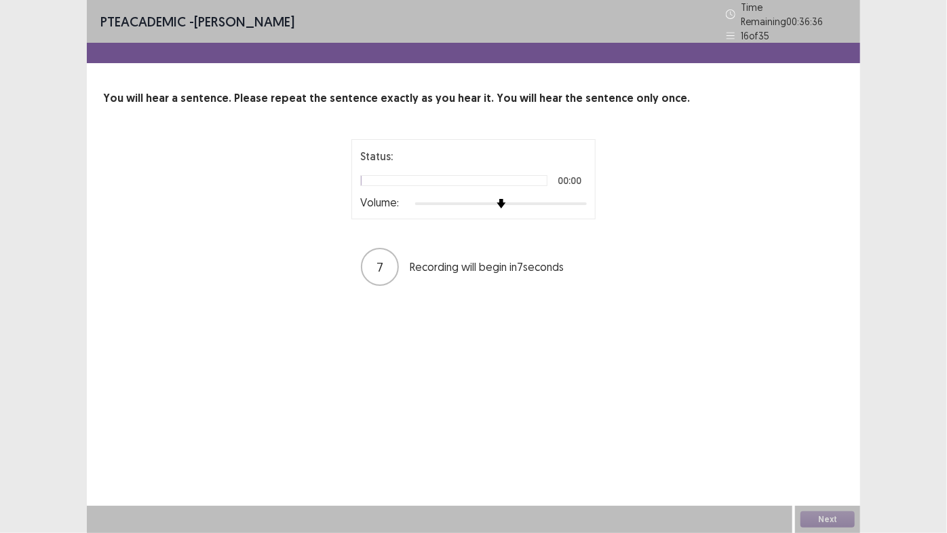
click at [561, 189] on div "Status: 00:00 Volume:" at bounding box center [473, 179] width 227 height 62
click at [571, 198] on div at bounding box center [501, 203] width 172 height 11
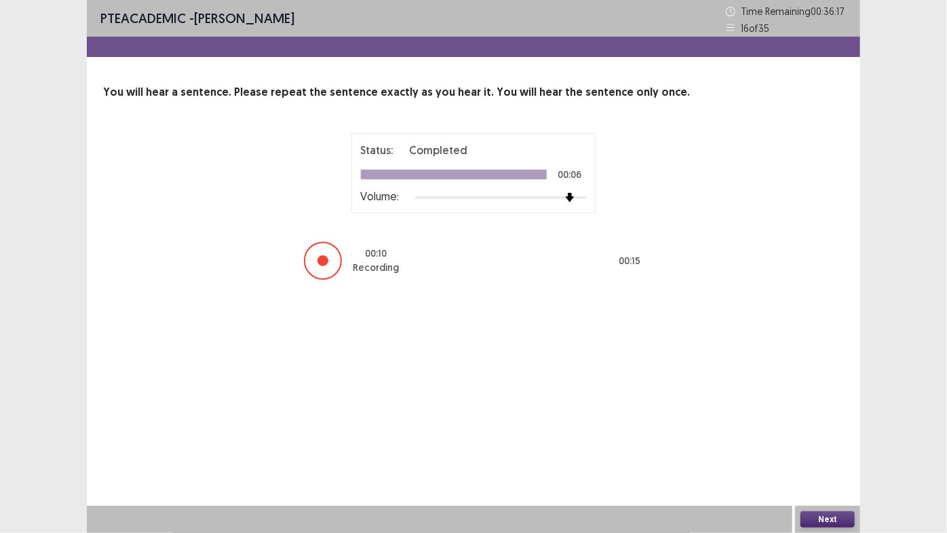
click at [834, 445] on button "Next" at bounding box center [828, 519] width 54 height 16
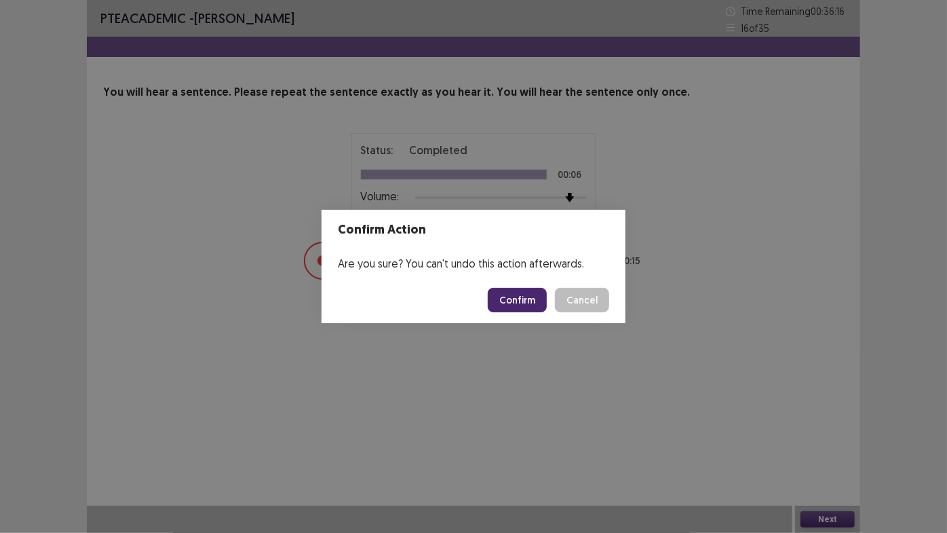
click at [519, 309] on button "Confirm" at bounding box center [517, 300] width 59 height 24
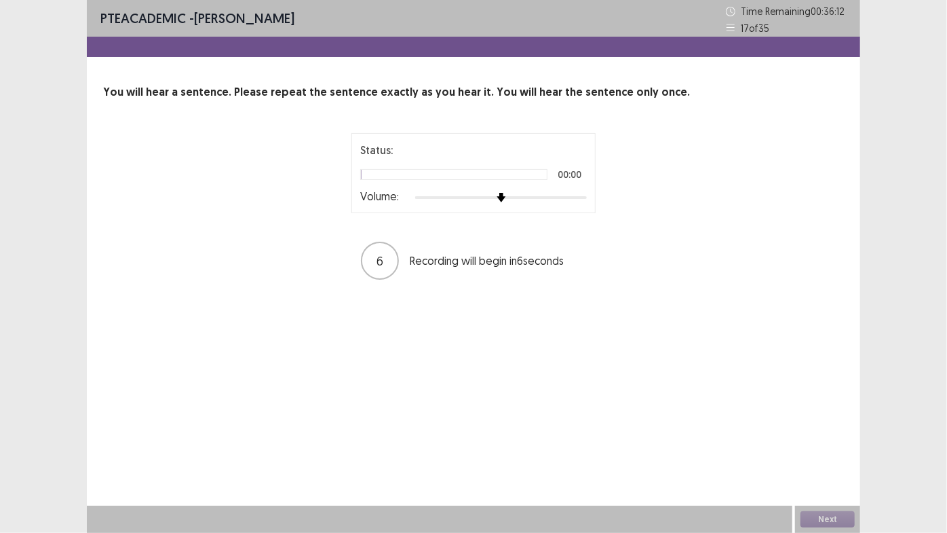
click at [580, 199] on div at bounding box center [501, 197] width 172 height 11
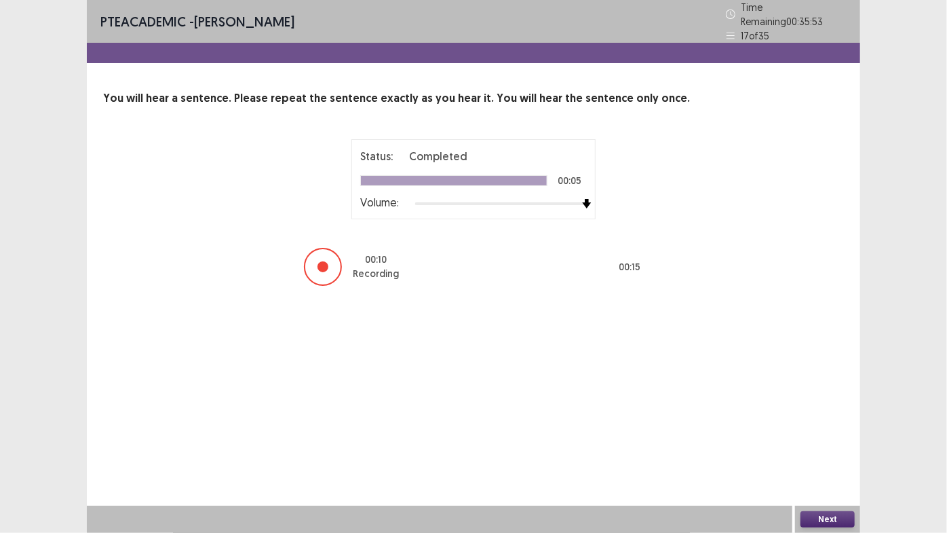
click at [845, 445] on button "Next" at bounding box center [828, 519] width 54 height 16
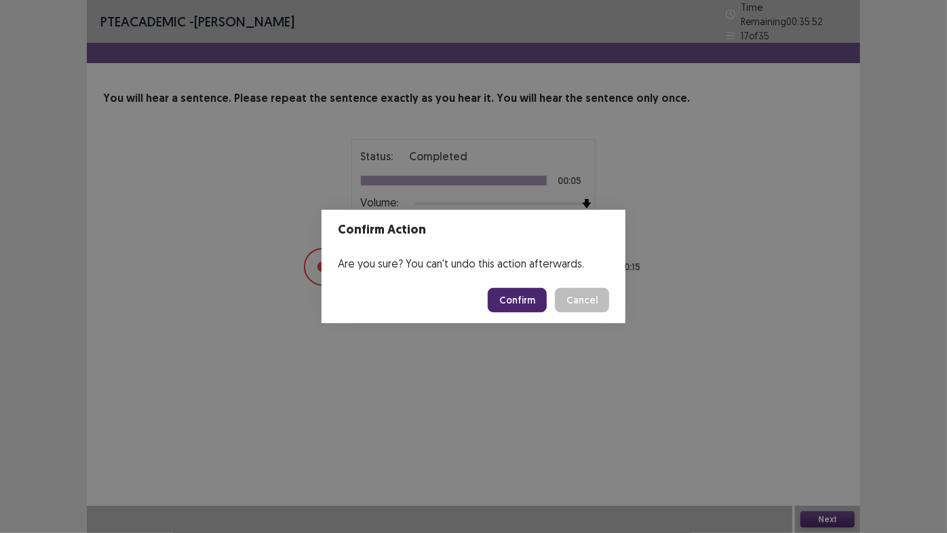
click at [533, 295] on button "Confirm" at bounding box center [517, 300] width 59 height 24
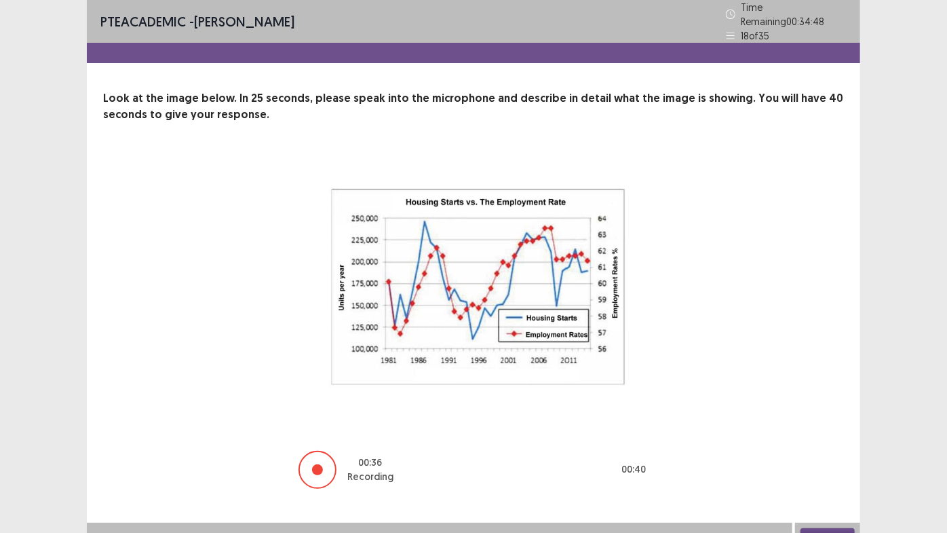
click at [819, 445] on button "Next" at bounding box center [828, 536] width 54 height 16
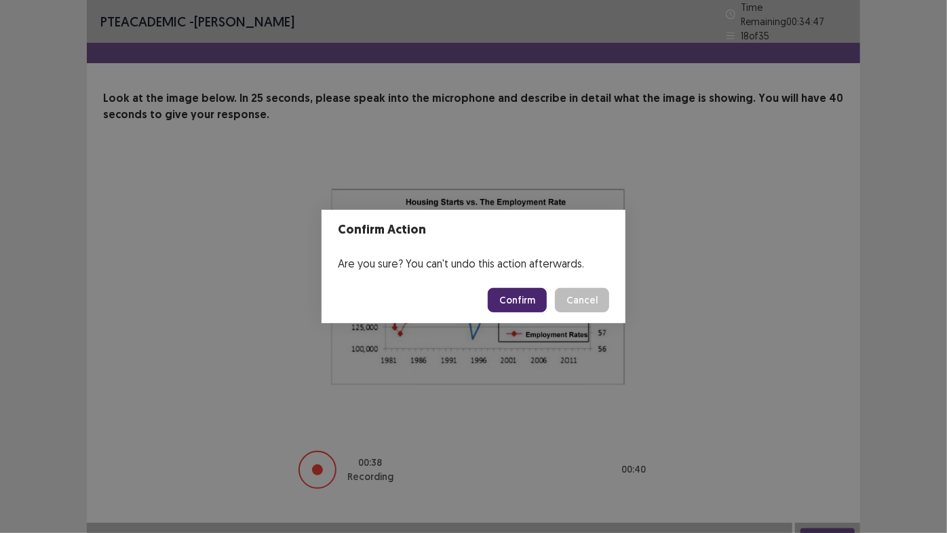
click at [533, 299] on button "Confirm" at bounding box center [517, 300] width 59 height 24
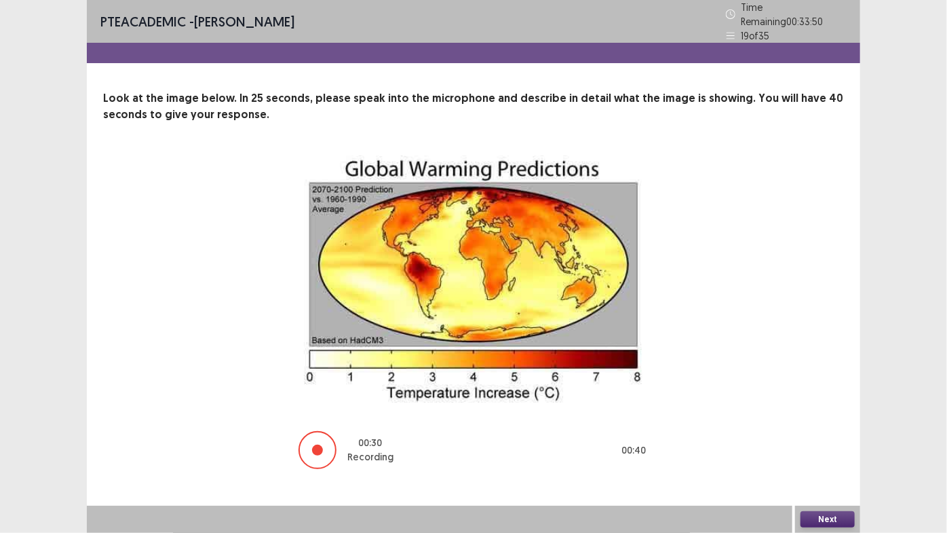
click at [846, 445] on button "Next" at bounding box center [828, 519] width 54 height 16
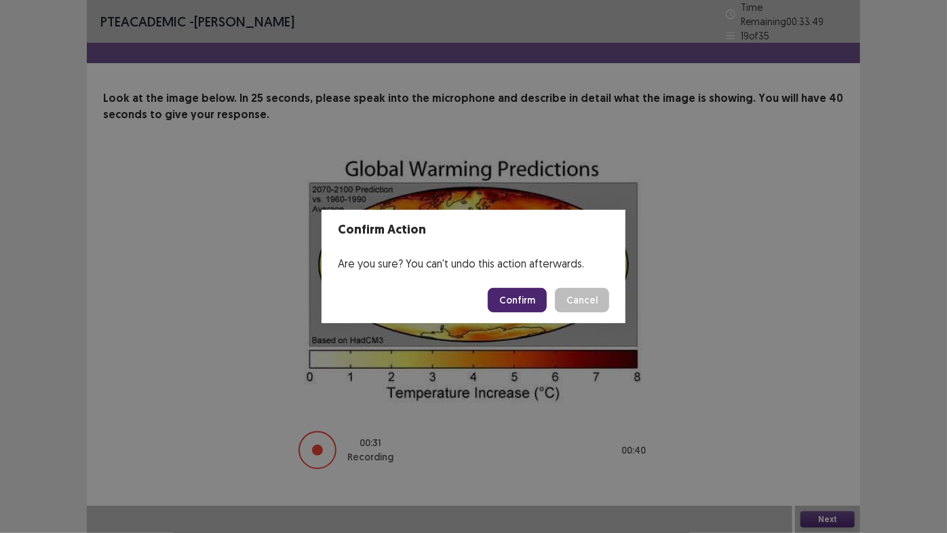
click at [526, 298] on button "Confirm" at bounding box center [517, 300] width 59 height 24
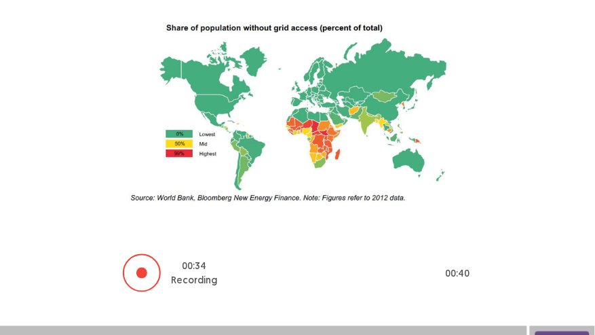
scroll to position [145, 0]
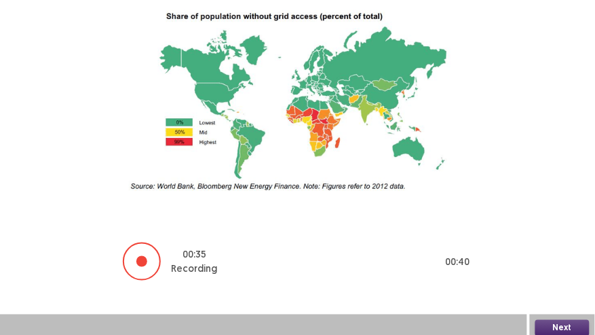
click at [573, 324] on button "Next" at bounding box center [562, 328] width 54 height 16
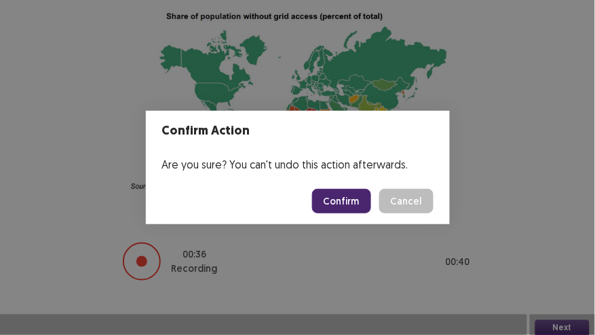
click at [360, 204] on button "Confirm" at bounding box center [341, 201] width 59 height 24
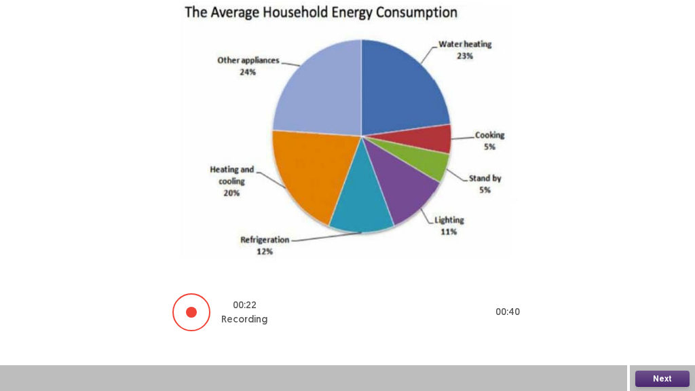
scroll to position [149, 0]
click at [659, 379] on button "Next" at bounding box center [662, 378] width 54 height 16
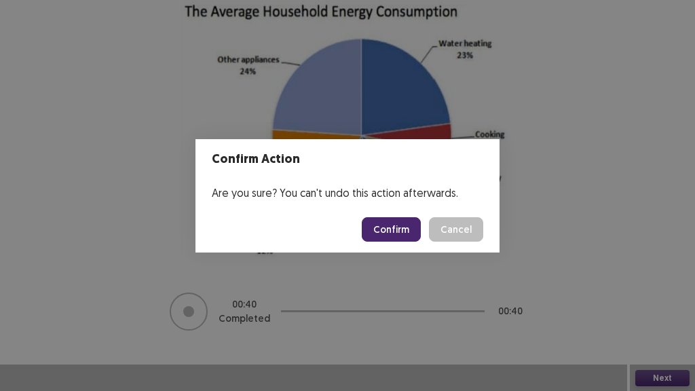
click at [391, 227] on button "Confirm" at bounding box center [391, 229] width 59 height 24
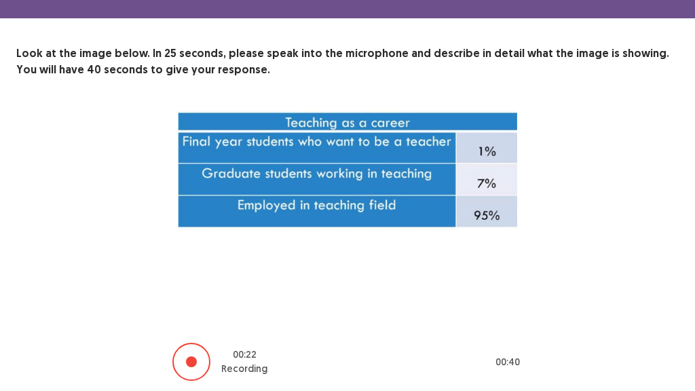
scroll to position [90, 0]
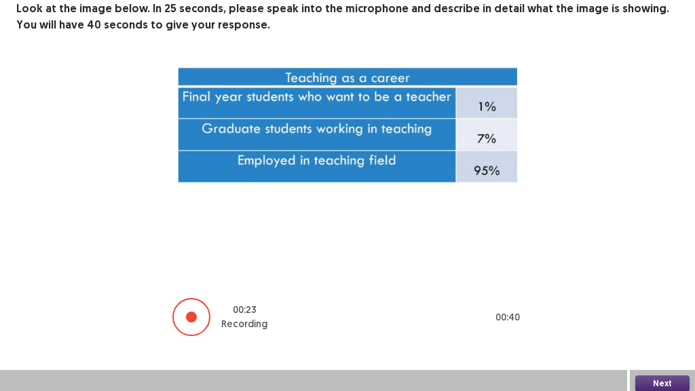
click at [668, 380] on button "Next" at bounding box center [662, 383] width 54 height 16
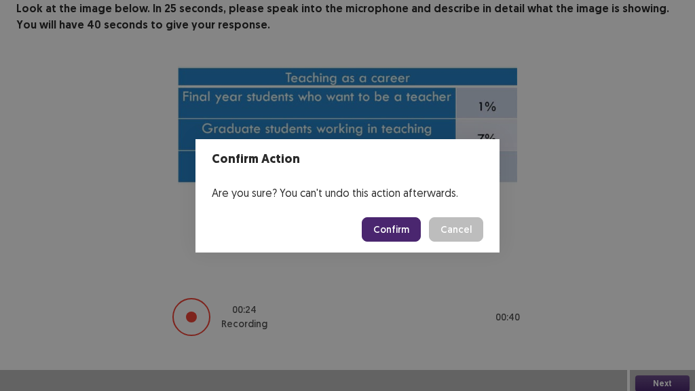
click at [405, 226] on button "Confirm" at bounding box center [391, 229] width 59 height 24
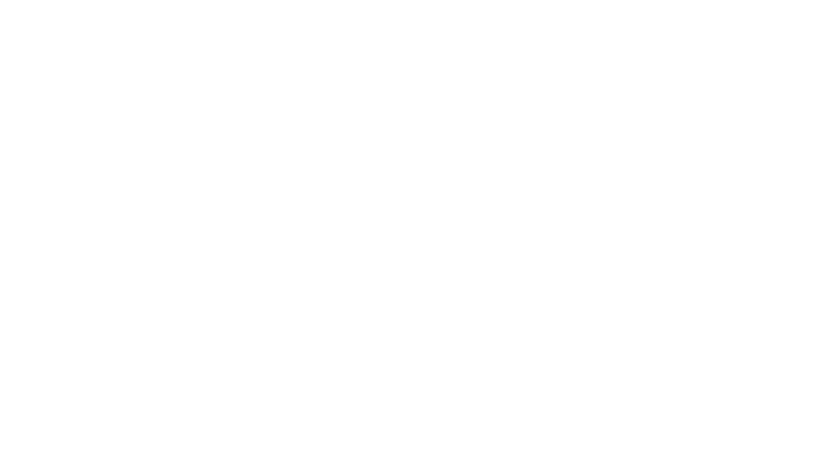
scroll to position [0, 0]
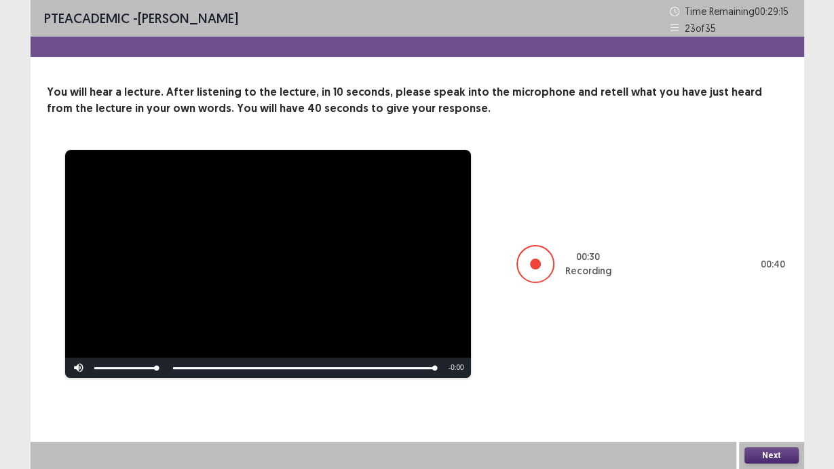
click at [769, 445] on button "Next" at bounding box center [772, 455] width 54 height 16
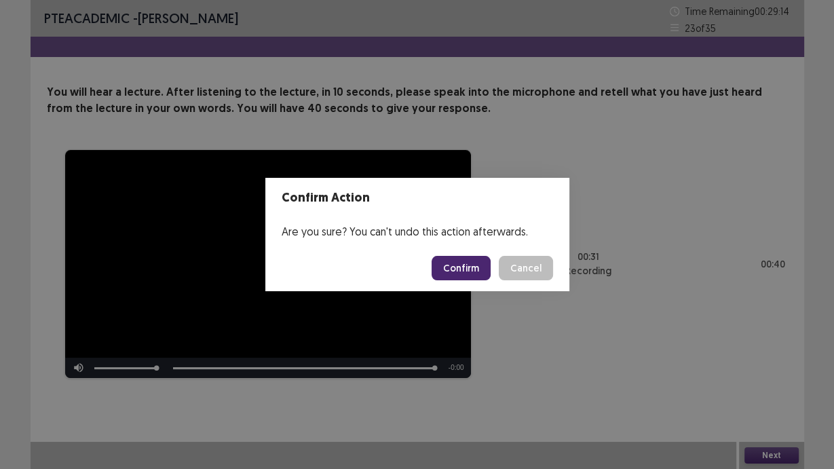
click at [449, 258] on button "Confirm" at bounding box center [461, 268] width 59 height 24
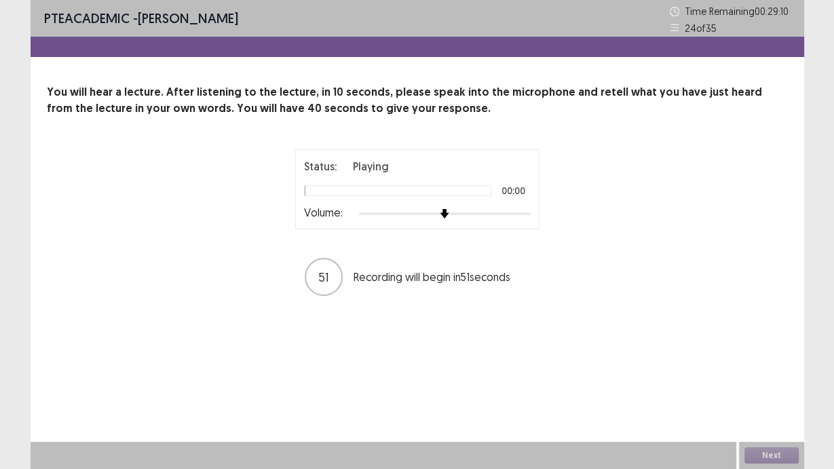
drag, startPoint x: 497, startPoint y: 206, endPoint x: 503, endPoint y: 212, distance: 8.6
click at [498, 210] on div "Status: Playing 00:00 Volume:" at bounding box center [417, 189] width 227 height 62
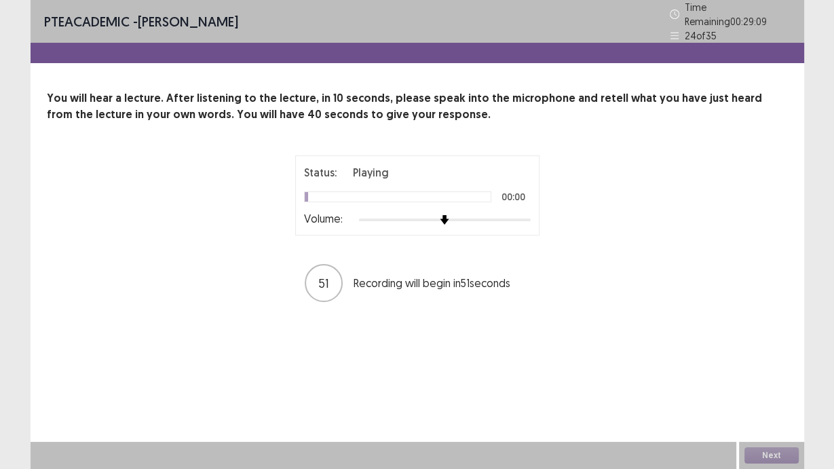
click at [519, 214] on div at bounding box center [445, 219] width 172 height 11
click at [528, 214] on div at bounding box center [445, 219] width 172 height 11
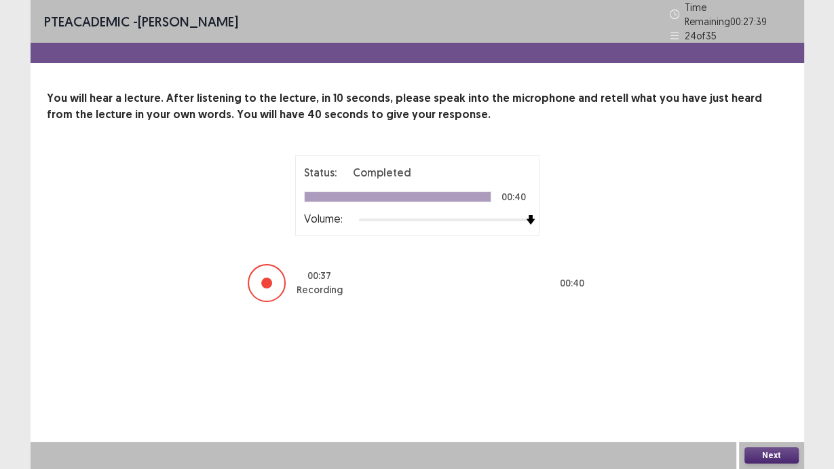
click at [753, 445] on button "Next" at bounding box center [772, 455] width 54 height 16
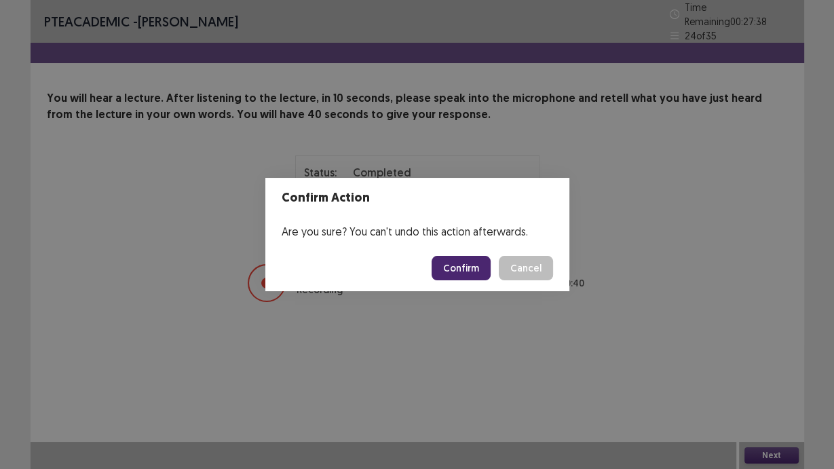
click at [477, 275] on button "Confirm" at bounding box center [461, 268] width 59 height 24
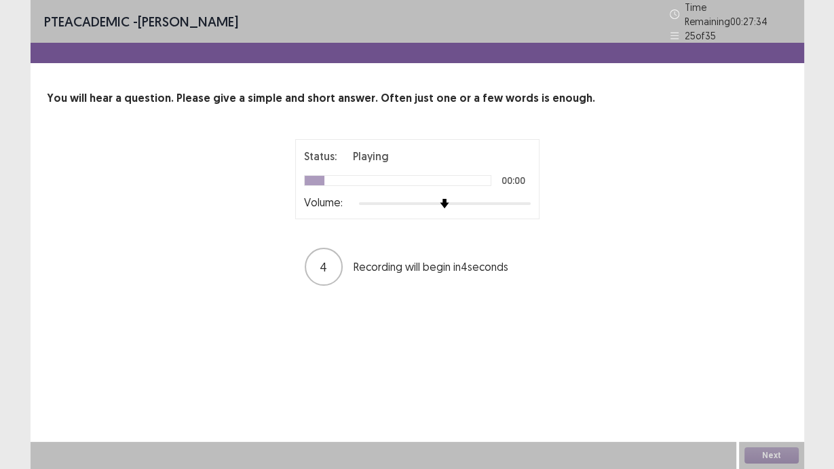
click at [520, 206] on div "Status: Playing 00:00 Volume:" at bounding box center [417, 179] width 244 height 80
click at [527, 198] on div at bounding box center [445, 203] width 172 height 11
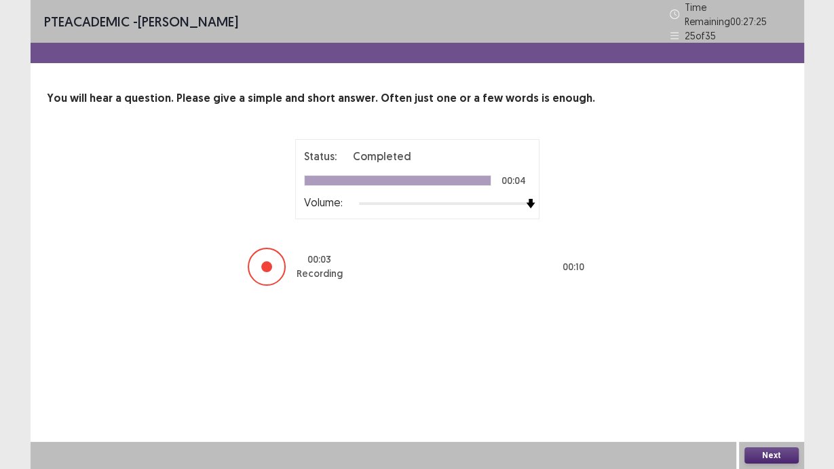
click at [754, 445] on button "Next" at bounding box center [772, 455] width 54 height 16
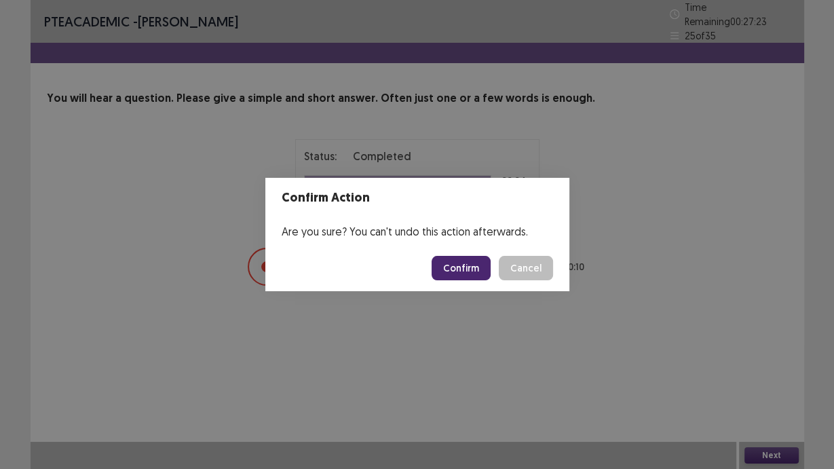
click at [484, 265] on button "Confirm" at bounding box center [461, 268] width 59 height 24
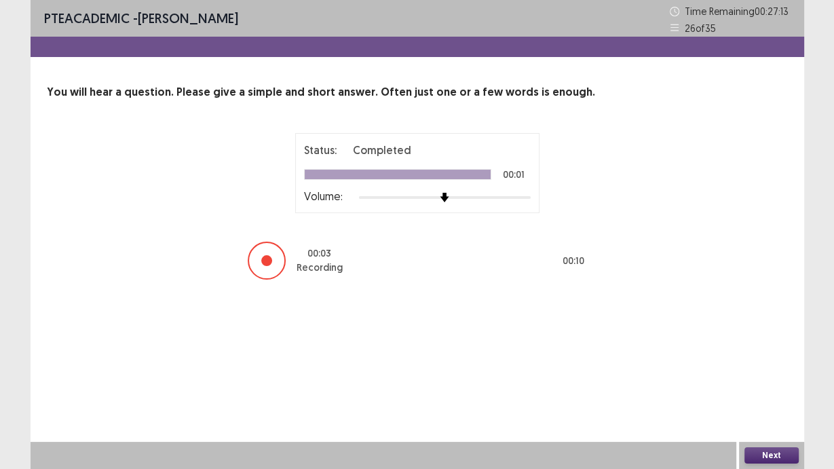
click at [781, 445] on button "Next" at bounding box center [772, 455] width 54 height 16
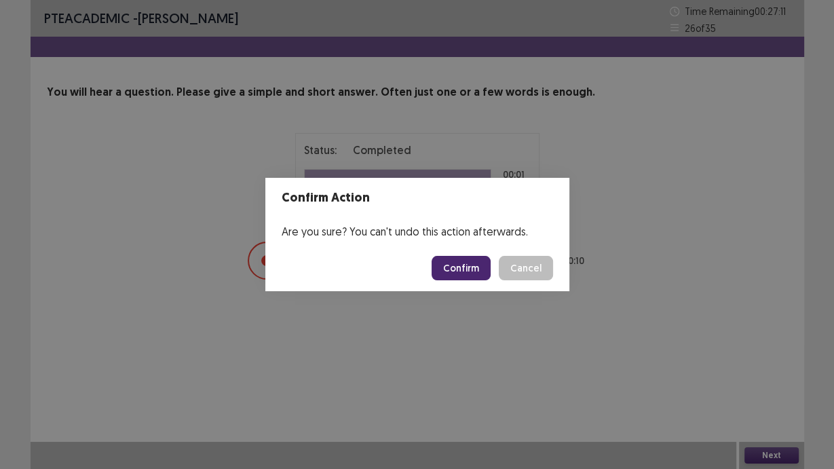
click at [476, 282] on footer "Confirm Cancel" at bounding box center [417, 268] width 304 height 46
click at [474, 263] on button "Confirm" at bounding box center [461, 268] width 59 height 24
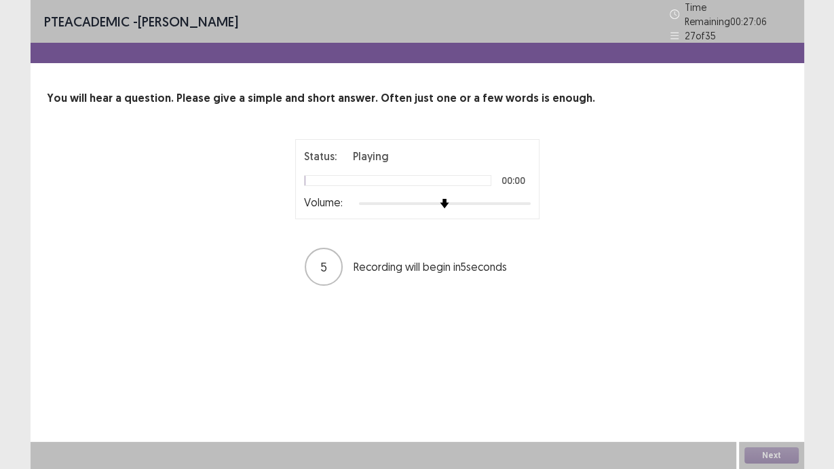
click at [522, 198] on div at bounding box center [445, 203] width 172 height 11
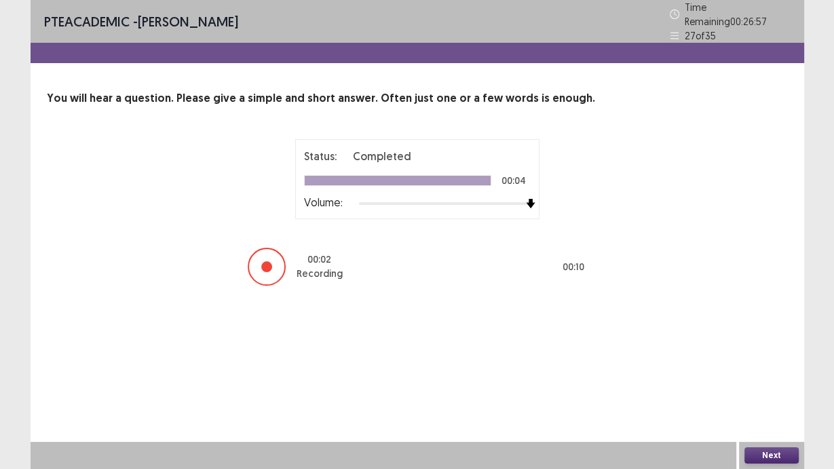
click at [772, 445] on button "Next" at bounding box center [772, 455] width 54 height 16
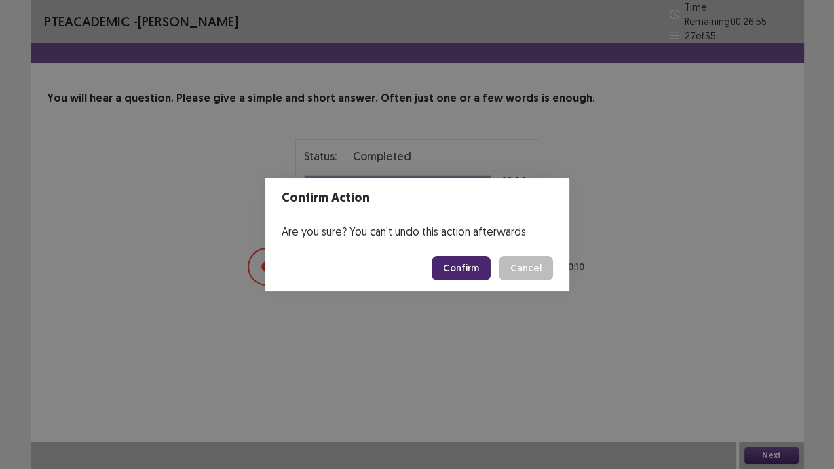
click at [444, 269] on button "Confirm" at bounding box center [461, 268] width 59 height 24
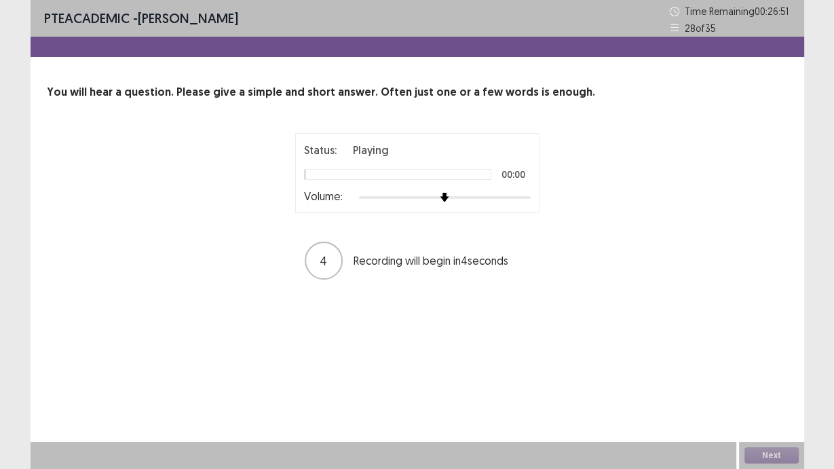
click at [510, 196] on div at bounding box center [445, 197] width 172 height 11
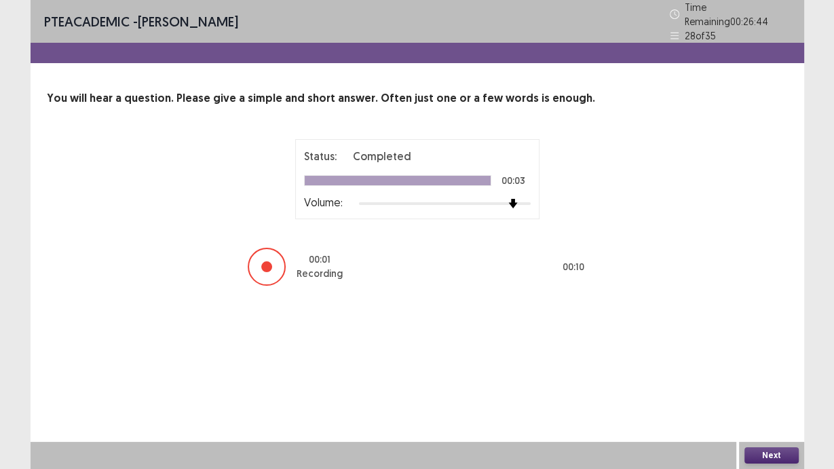
click at [750, 445] on button "Next" at bounding box center [772, 455] width 54 height 16
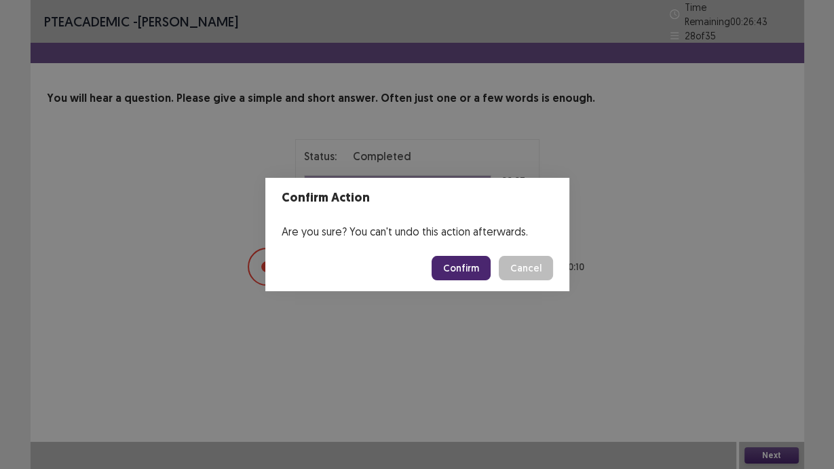
click at [468, 273] on button "Confirm" at bounding box center [461, 268] width 59 height 24
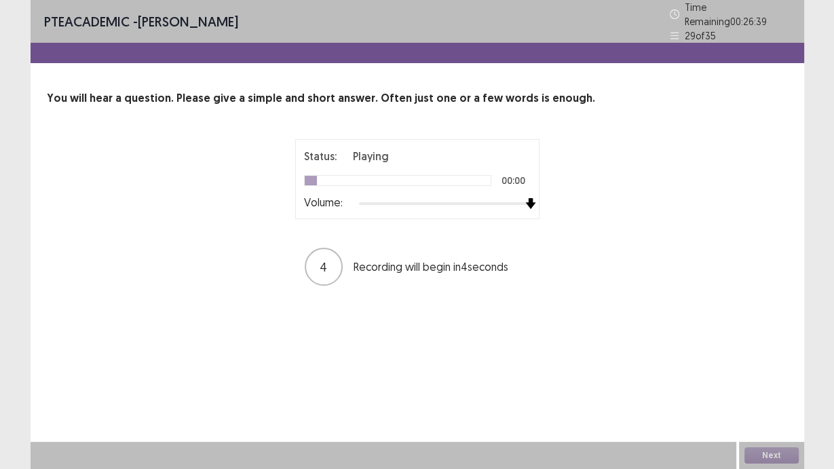
click at [523, 201] on div at bounding box center [445, 203] width 172 height 11
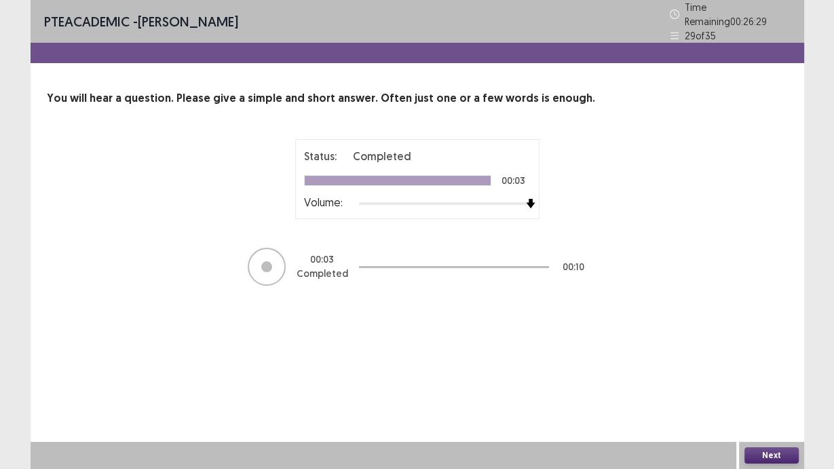
click at [783, 445] on button "Next" at bounding box center [772, 455] width 54 height 16
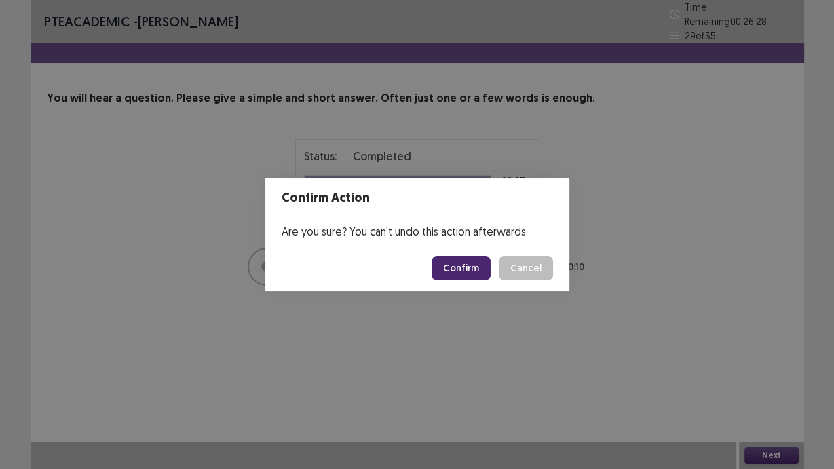
click at [471, 262] on button "Confirm" at bounding box center [461, 268] width 59 height 24
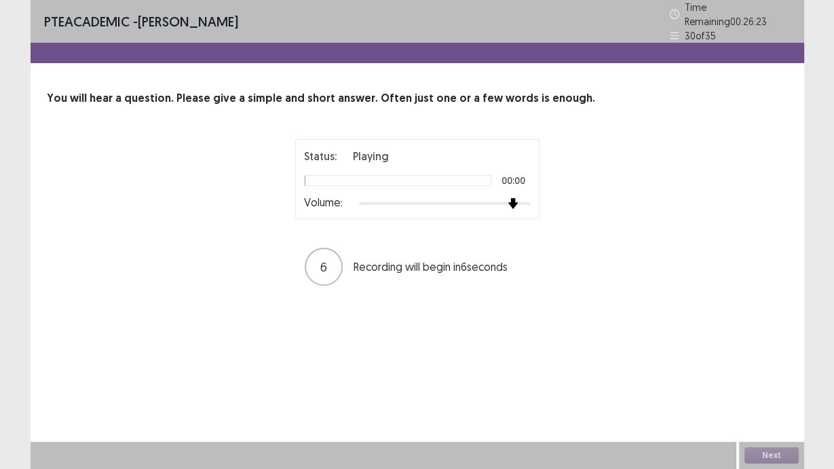
click at [514, 198] on div at bounding box center [445, 203] width 172 height 11
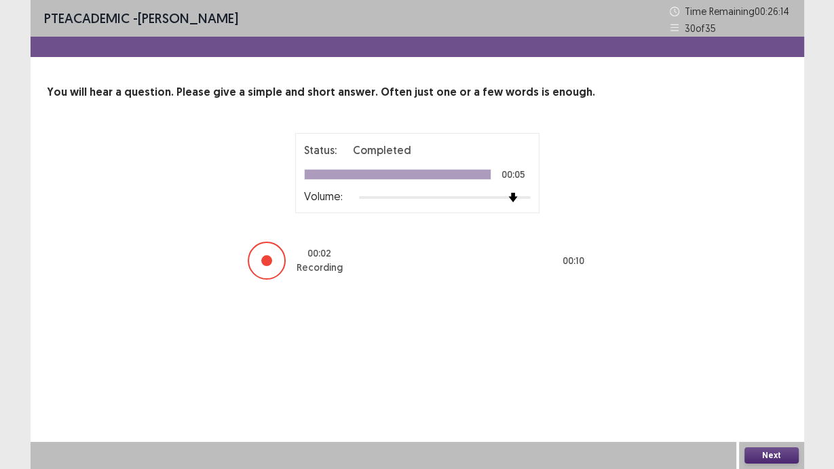
click at [778, 445] on button "Next" at bounding box center [772, 455] width 54 height 16
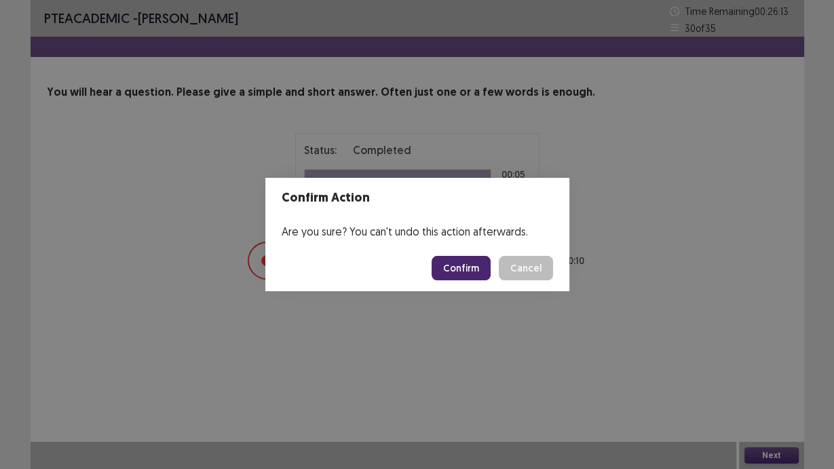
click at [452, 272] on button "Confirm" at bounding box center [461, 268] width 59 height 24
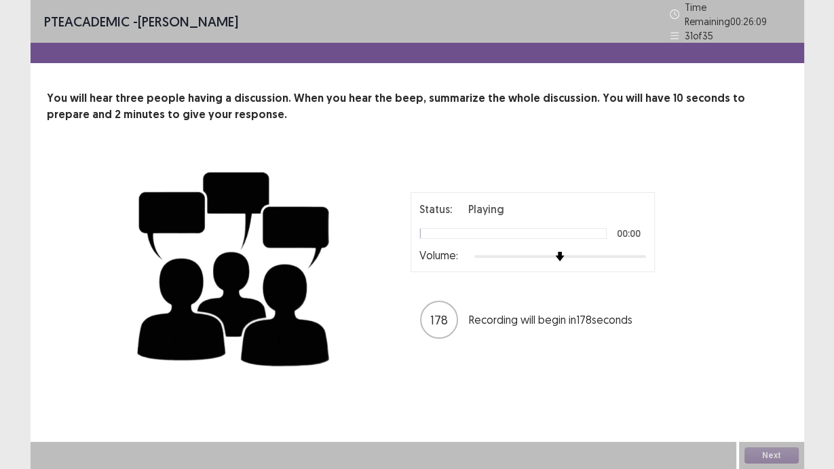
click at [631, 252] on div at bounding box center [560, 256] width 172 height 11
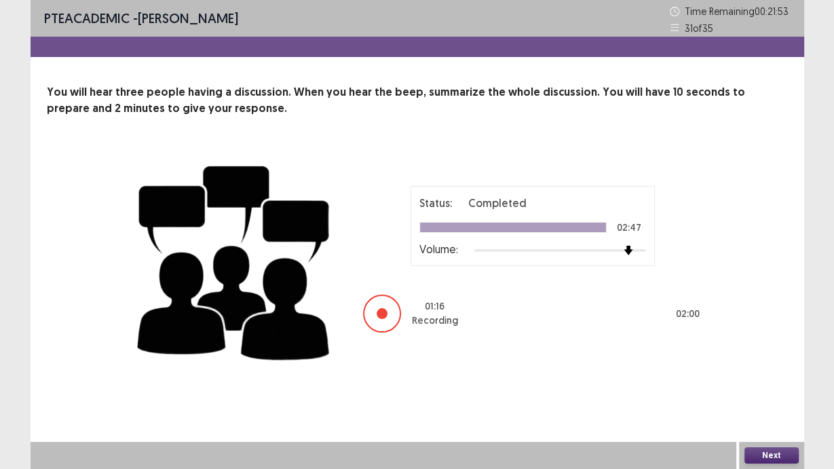
click at [772, 445] on button "Next" at bounding box center [772, 455] width 54 height 16
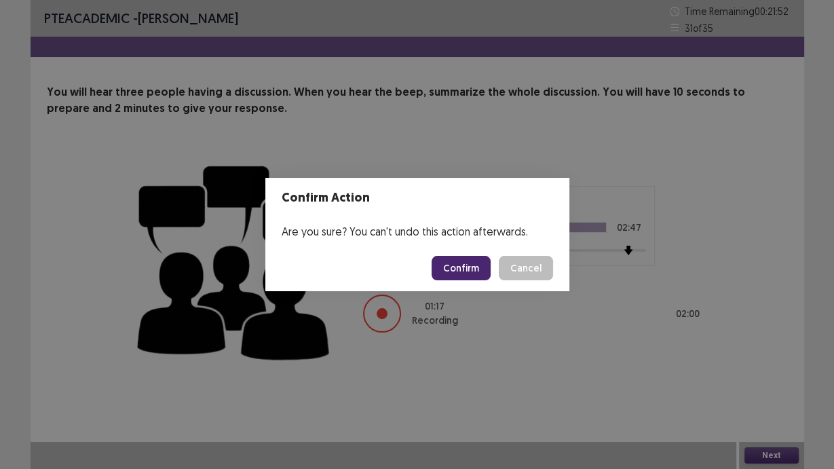
click at [474, 271] on button "Confirm" at bounding box center [461, 268] width 59 height 24
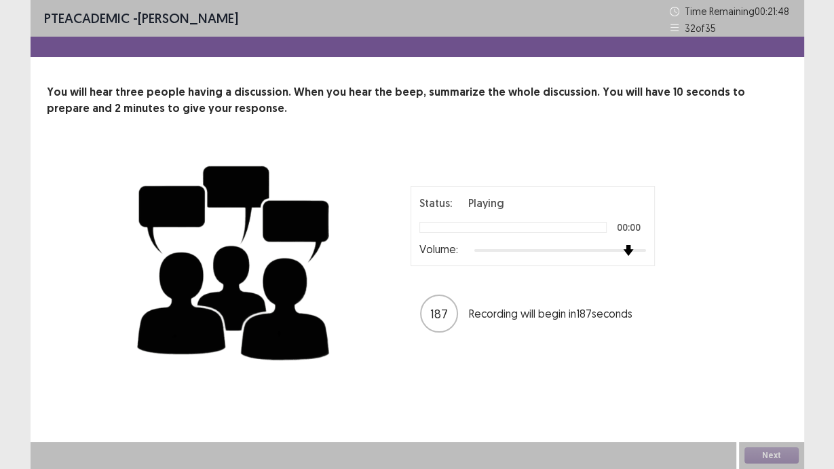
click at [628, 247] on div at bounding box center [560, 250] width 172 height 11
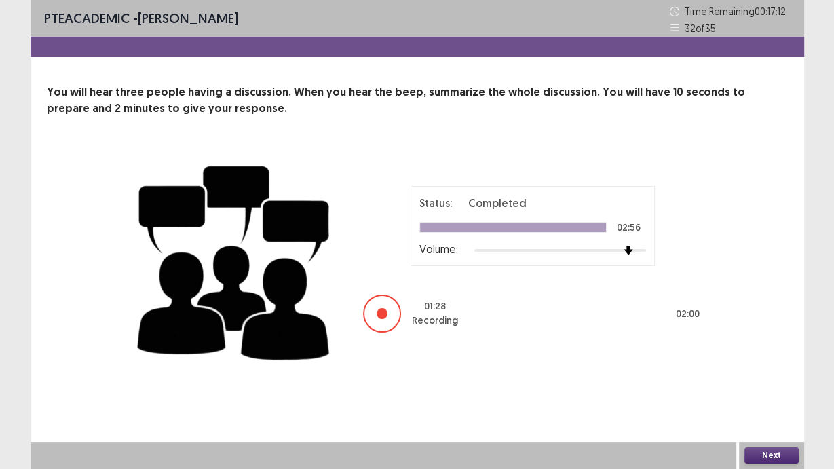
click at [770, 445] on button "Next" at bounding box center [772, 455] width 54 height 16
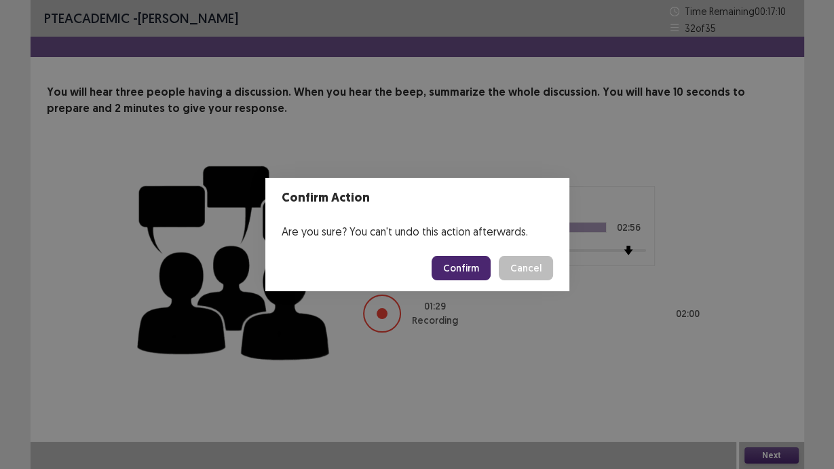
click at [472, 283] on footer "Confirm Cancel" at bounding box center [417, 268] width 304 height 46
click at [472, 274] on button "Confirm" at bounding box center [461, 268] width 59 height 24
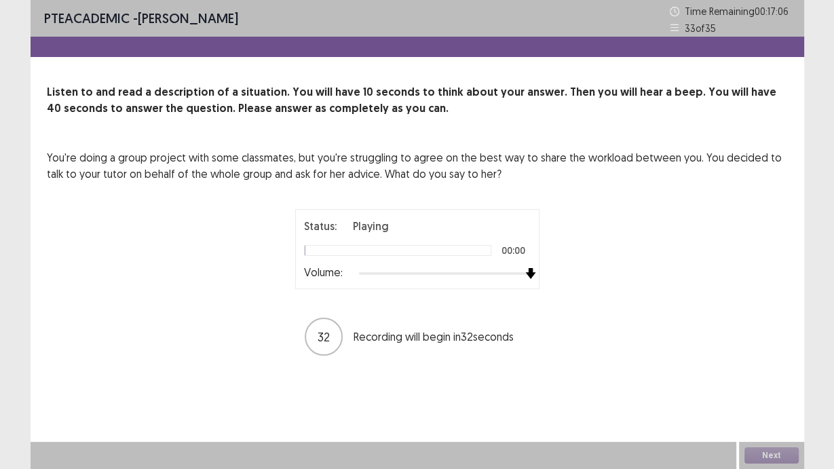
click at [526, 271] on div at bounding box center [445, 273] width 172 height 11
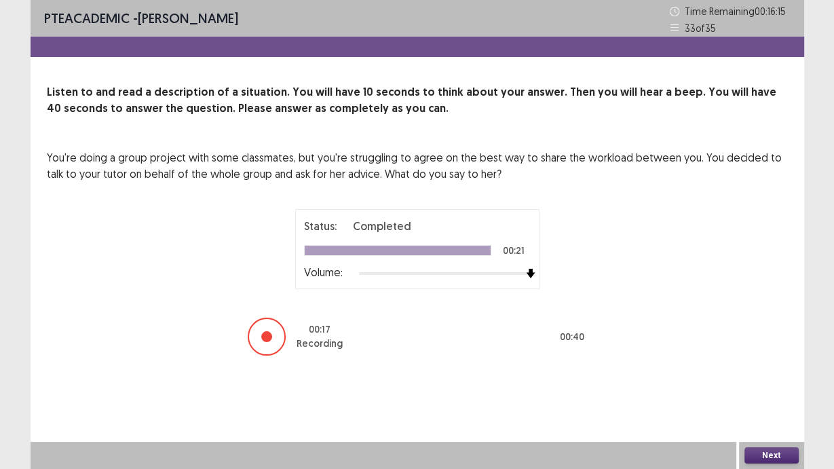
click at [776, 445] on button "Next" at bounding box center [772, 455] width 54 height 16
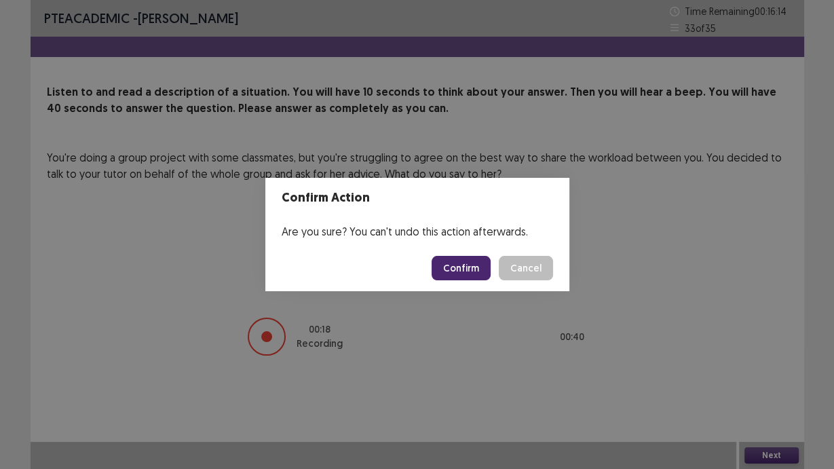
click at [461, 268] on button "Confirm" at bounding box center [461, 268] width 59 height 24
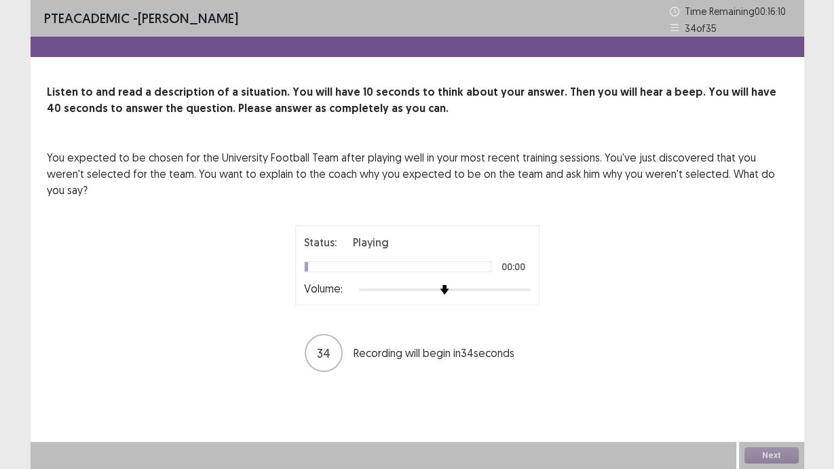
click at [502, 284] on div at bounding box center [445, 289] width 172 height 11
click at [521, 288] on div at bounding box center [445, 289] width 172 height 3
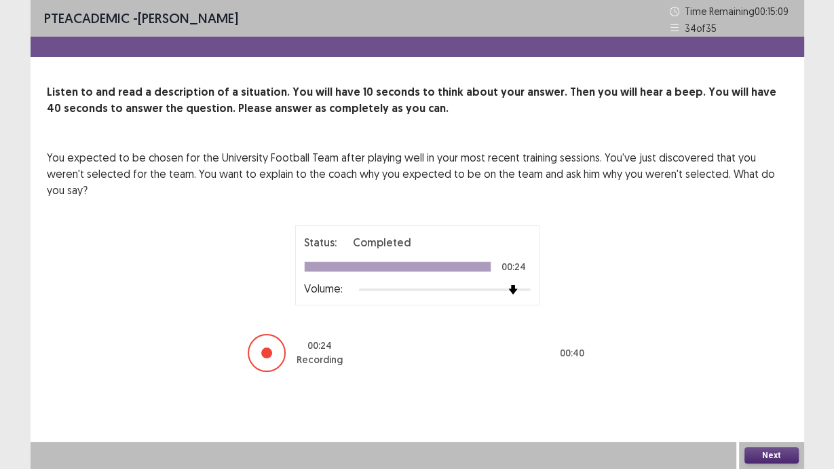
click at [789, 445] on button "Next" at bounding box center [772, 455] width 54 height 16
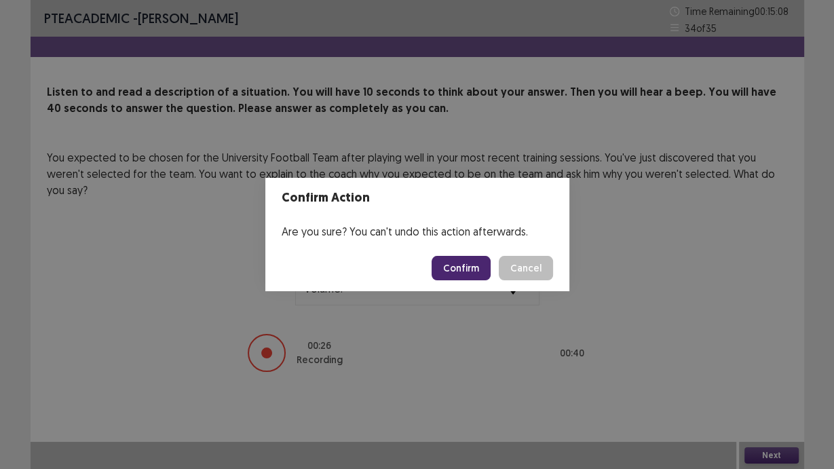
click at [475, 267] on button "Confirm" at bounding box center [461, 268] width 59 height 24
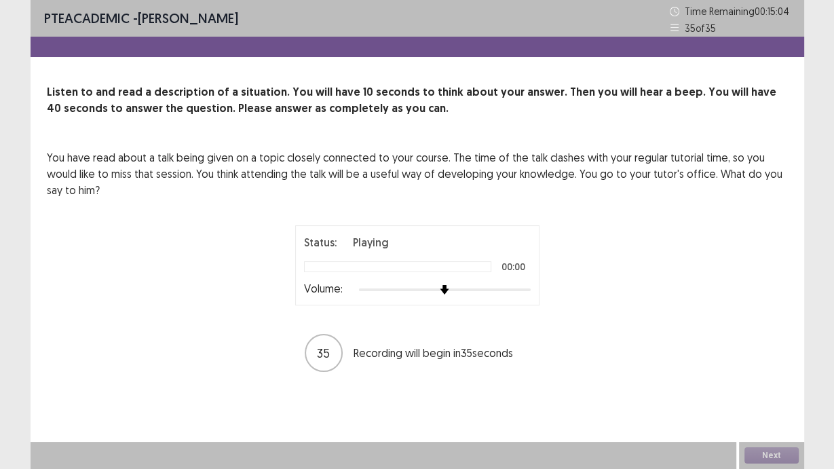
drag, startPoint x: 529, startPoint y: 275, endPoint x: 525, endPoint y: 284, distance: 10.6
click at [529, 276] on div "Status: Playing 00:00 Volume:" at bounding box center [417, 265] width 227 height 62
click at [521, 290] on div at bounding box center [445, 289] width 172 height 11
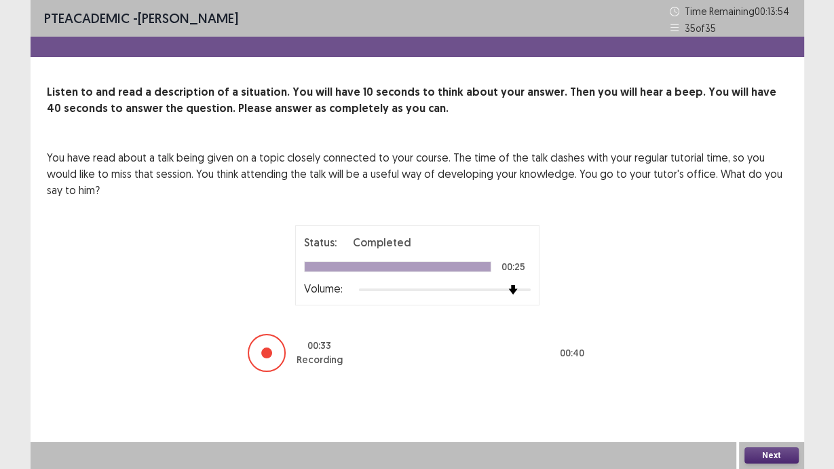
click at [755, 445] on button "Next" at bounding box center [772, 455] width 54 height 16
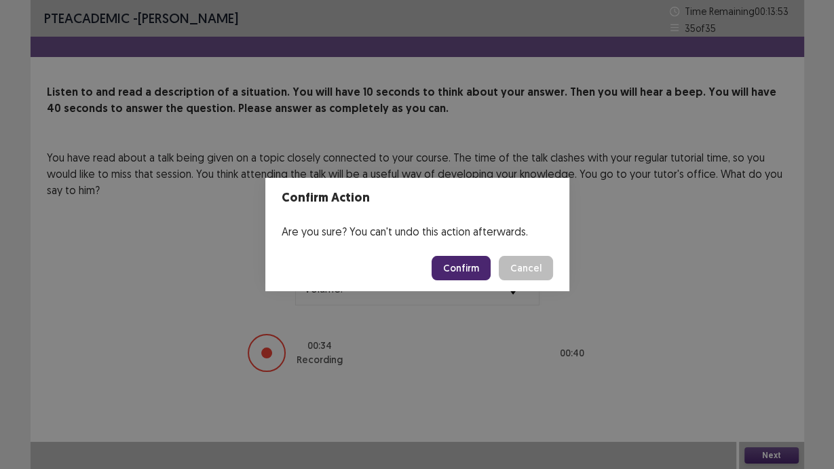
click at [445, 267] on button "Confirm" at bounding box center [461, 268] width 59 height 24
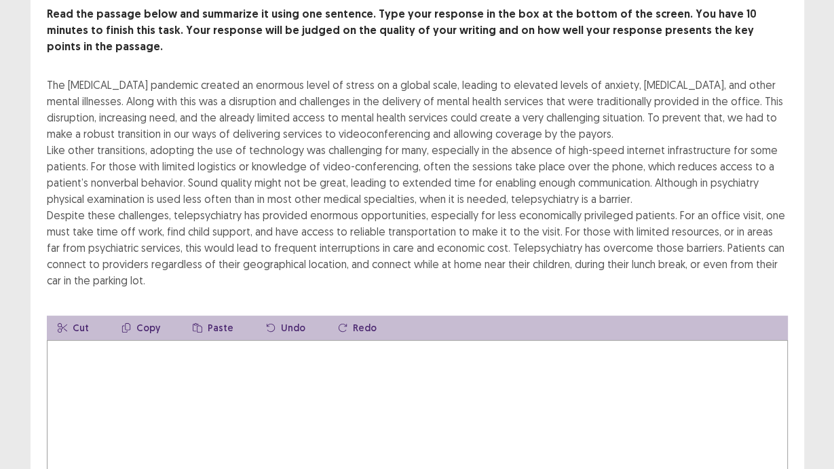
scroll to position [109, 0]
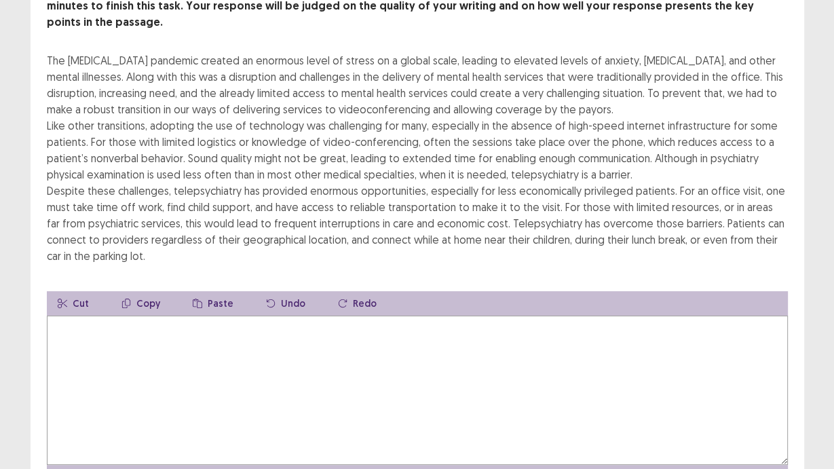
click at [365, 339] on textarea at bounding box center [417, 390] width 741 height 149
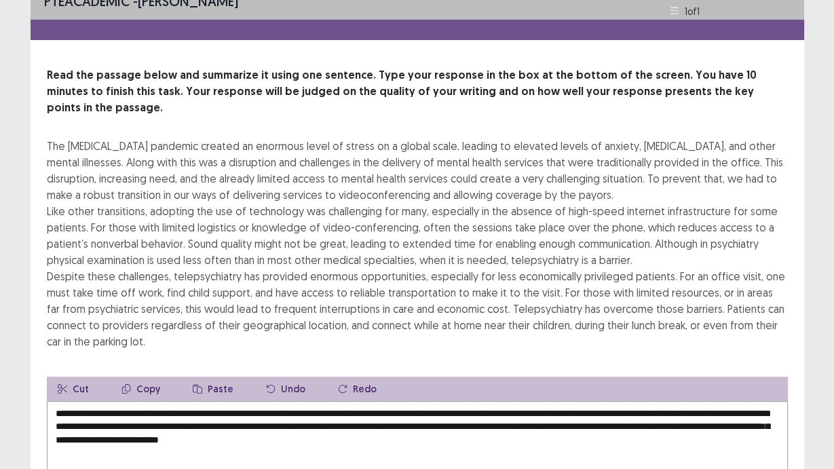
scroll to position [0, 0]
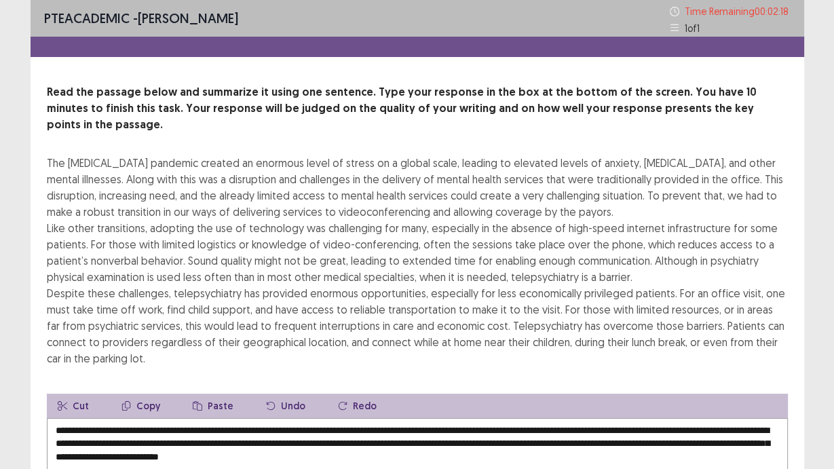
type textarea "**********"
click at [771, 256] on div "The [MEDICAL_DATA] pandemic created an enormous level of stress on a global sca…" at bounding box center [417, 261] width 741 height 212
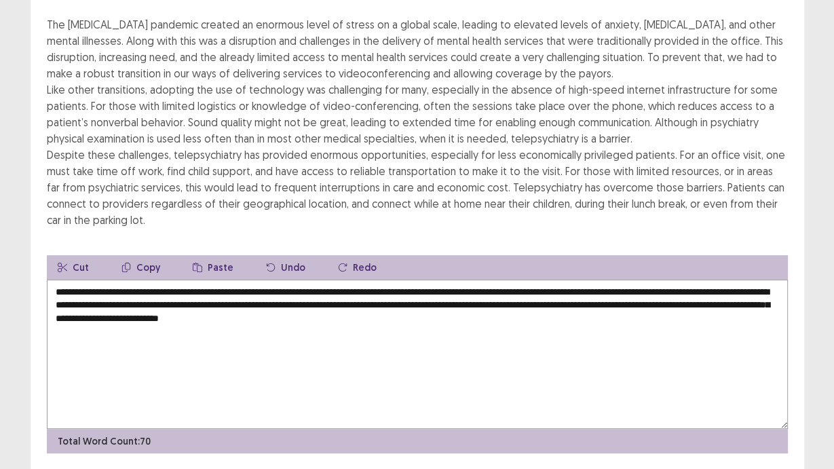
scroll to position [166, 0]
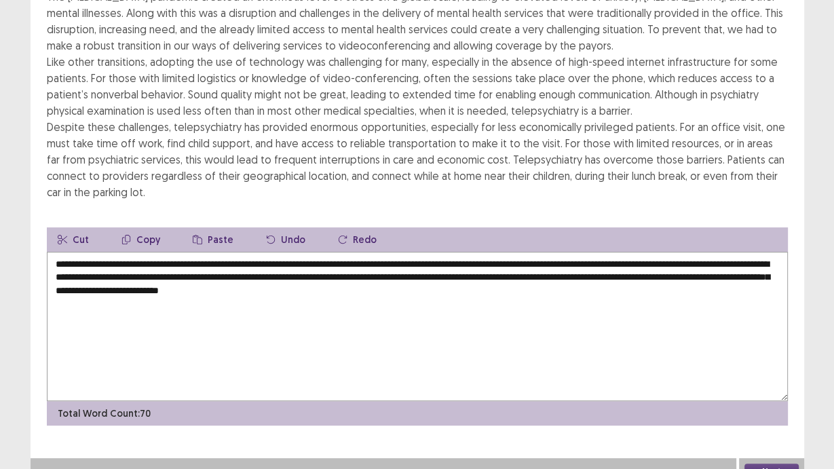
click at [786, 445] on button "Next" at bounding box center [772, 472] width 54 height 16
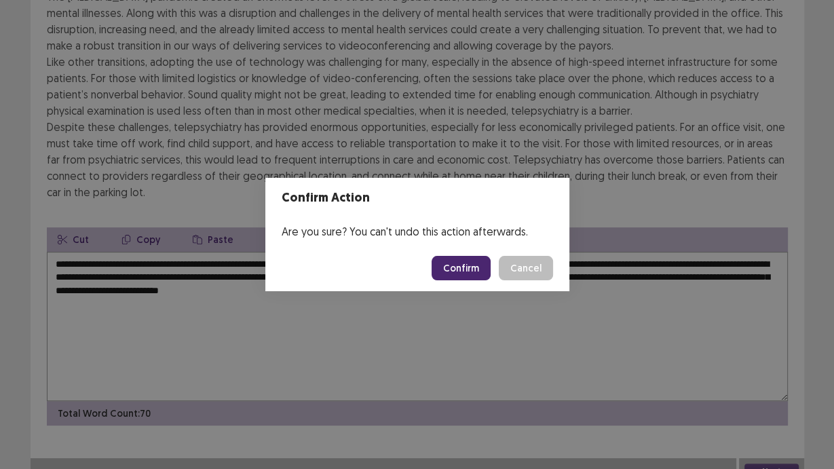
click at [463, 263] on button "Confirm" at bounding box center [461, 268] width 59 height 24
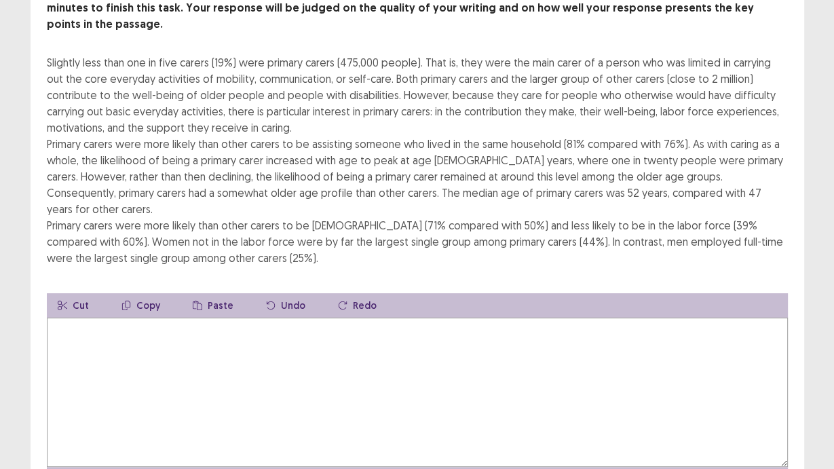
scroll to position [109, 0]
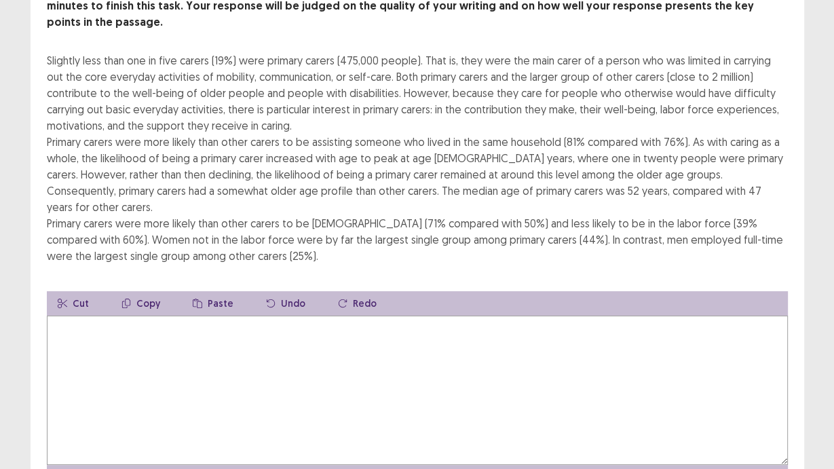
click at [385, 318] on textarea at bounding box center [417, 390] width 741 height 149
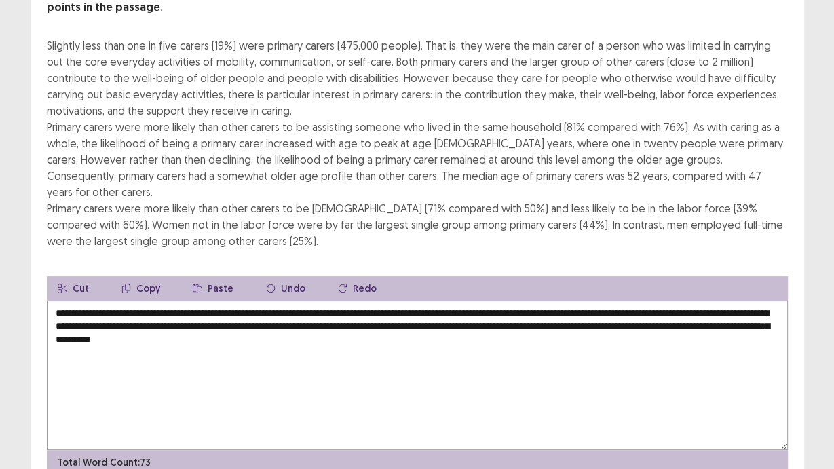
scroll to position [149, 0]
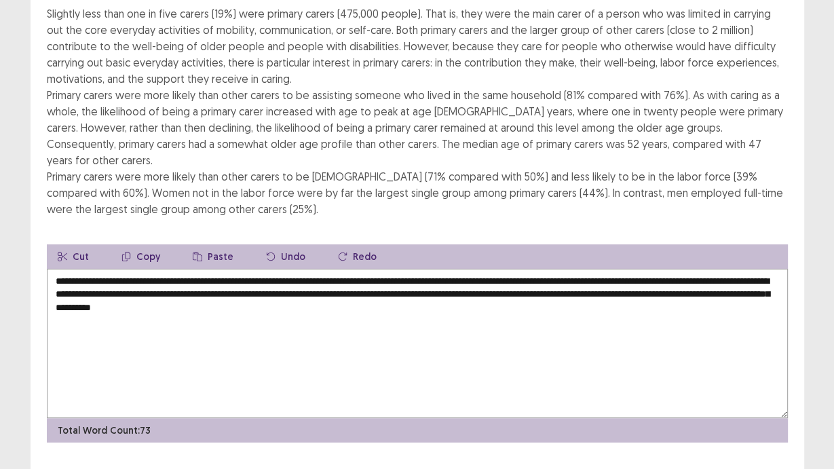
type textarea "**********"
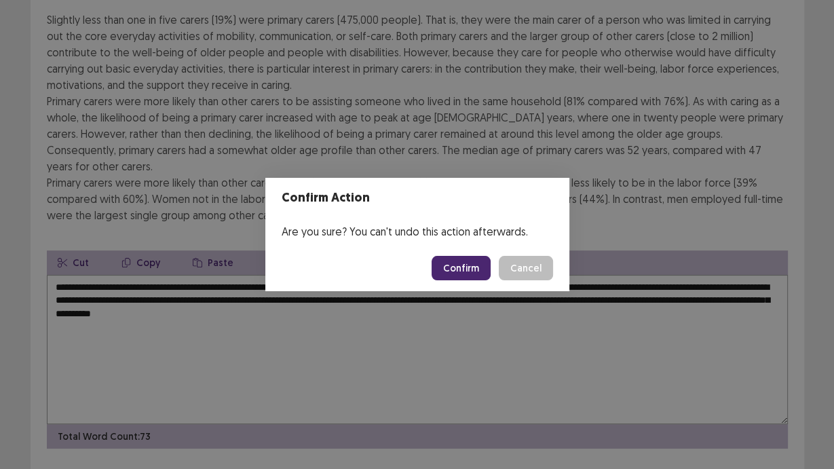
click at [464, 276] on button "Confirm" at bounding box center [461, 268] width 59 height 24
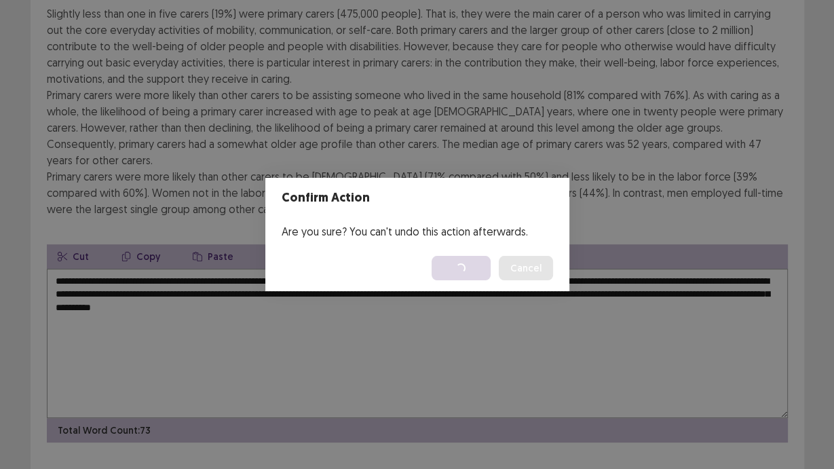
scroll to position [0, 0]
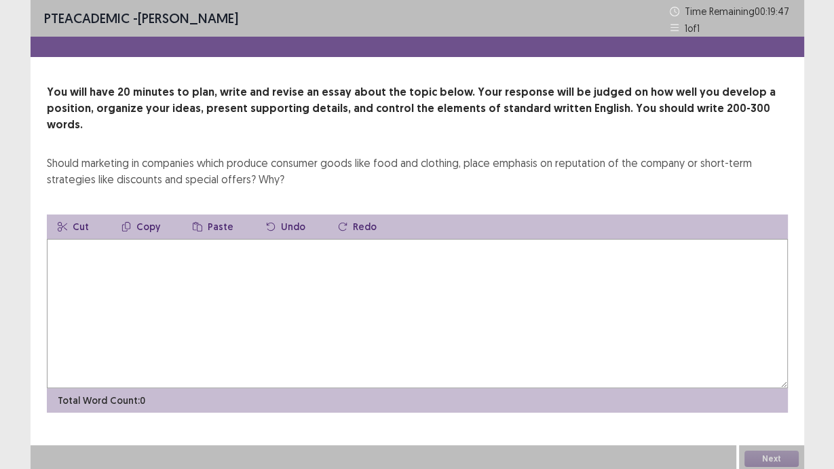
click at [169, 269] on textarea at bounding box center [417, 313] width 741 height 149
click at [202, 239] on textarea "**********" at bounding box center [417, 313] width 741 height 149
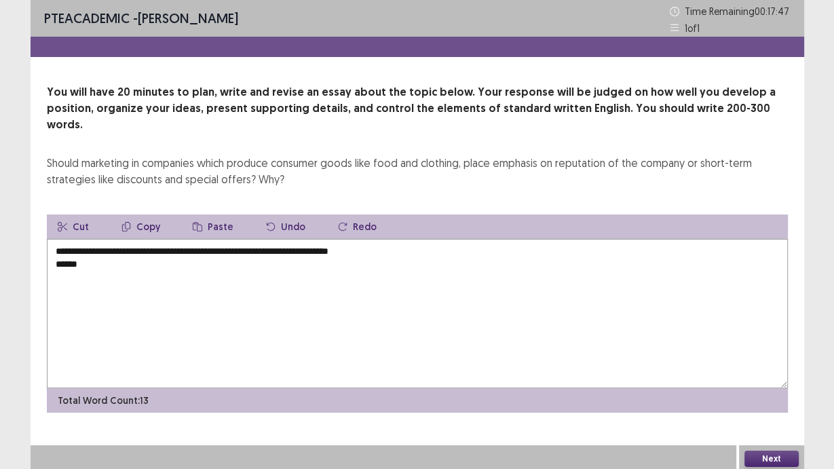
click at [113, 258] on textarea "**********" at bounding box center [417, 313] width 741 height 149
click at [80, 272] on textarea "**********" at bounding box center [417, 313] width 741 height 149
click at [293, 246] on textarea "**********" at bounding box center [417, 313] width 741 height 149
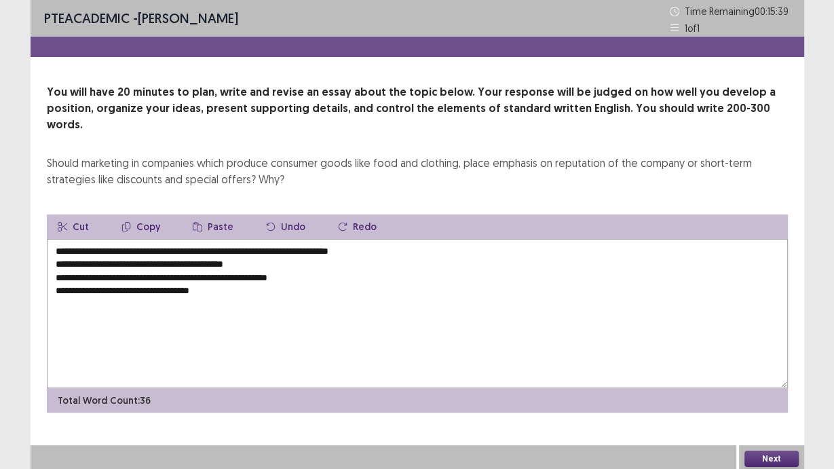
click at [190, 273] on textarea "**********" at bounding box center [417, 313] width 741 height 149
click at [248, 282] on textarea "**********" at bounding box center [417, 313] width 741 height 149
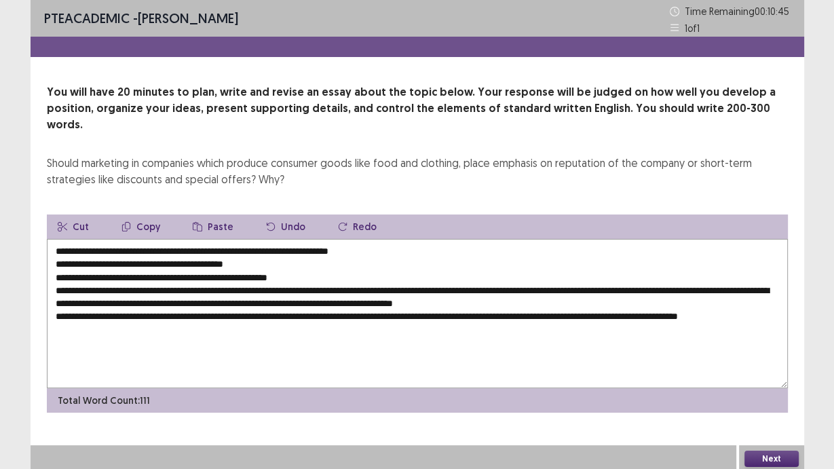
drag, startPoint x: 704, startPoint y: 299, endPoint x: 730, endPoint y: 306, distance: 26.2
click at [704, 299] on textarea "**********" at bounding box center [417, 313] width 741 height 149
click at [654, 292] on textarea "**********" at bounding box center [417, 313] width 741 height 149
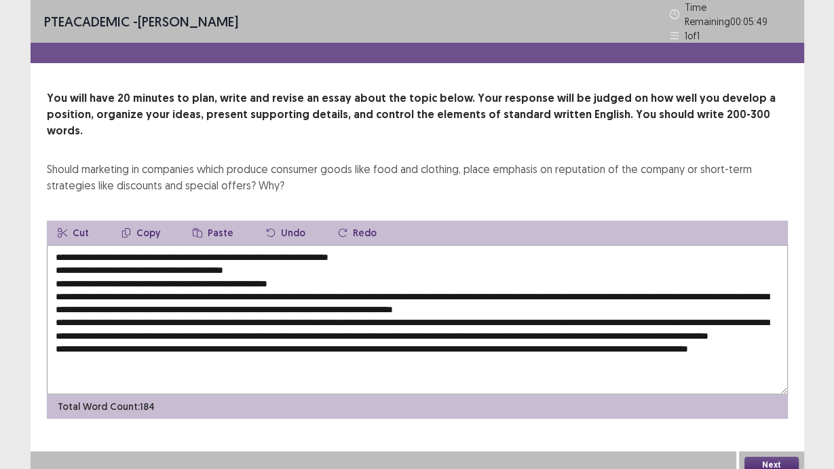
click at [59, 328] on textarea at bounding box center [417, 319] width 741 height 149
click at [335, 326] on textarea at bounding box center [417, 319] width 741 height 149
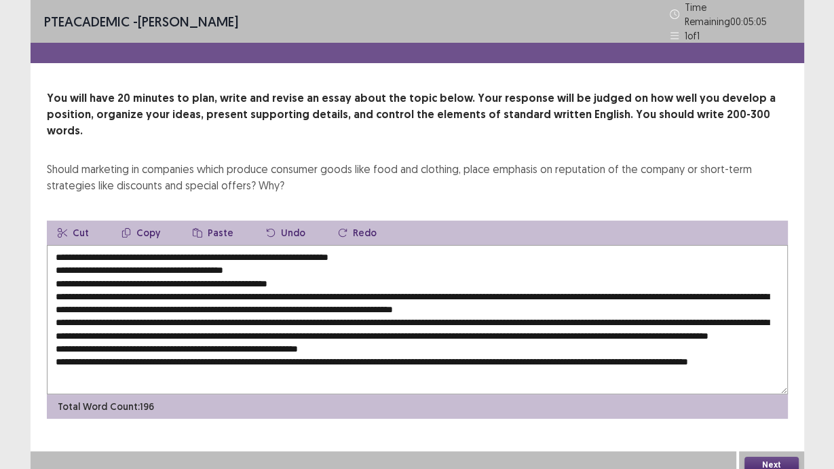
scroll to position [5, 0]
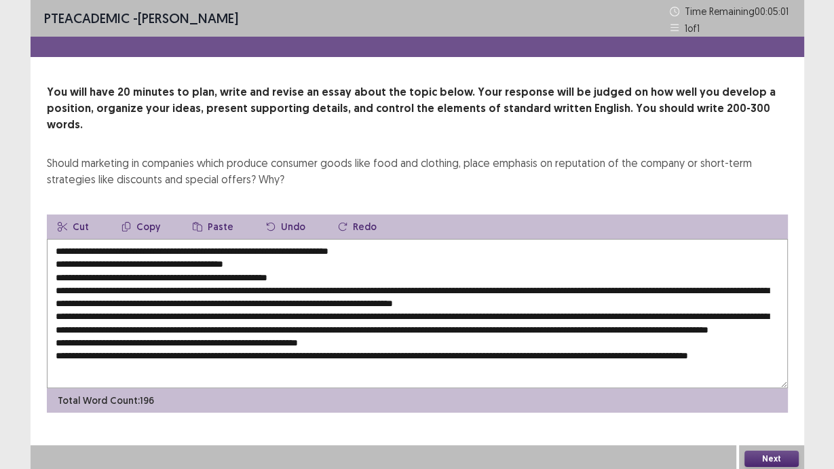
click at [55, 347] on textarea at bounding box center [417, 313] width 741 height 149
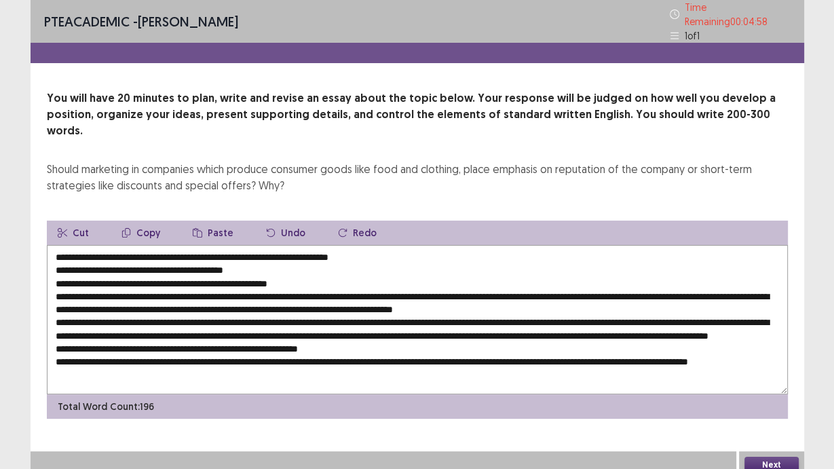
click at [361, 335] on textarea at bounding box center [417, 319] width 741 height 149
drag, startPoint x: 81, startPoint y: 236, endPoint x: 414, endPoint y: 221, distance: 332.9
click at [414, 221] on div "Cut Copy Paste Undo Redo Total Word Count: 196" at bounding box center [417, 320] width 741 height 198
drag, startPoint x: 151, startPoint y: 274, endPoint x: 170, endPoint y: 272, distance: 19.1
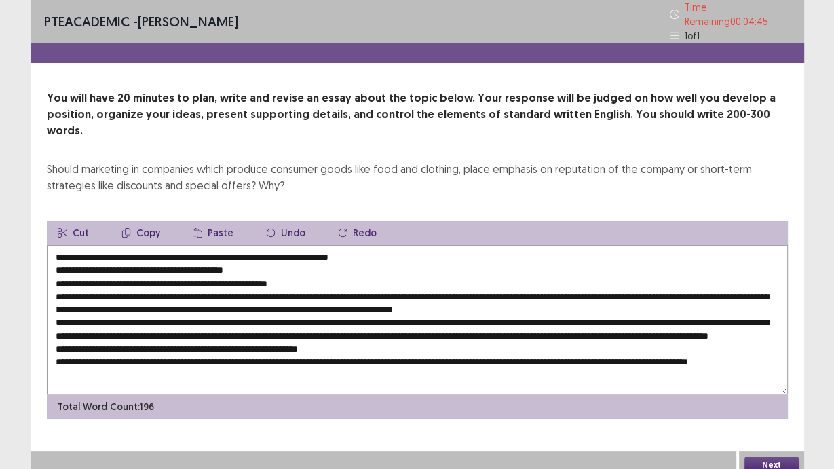
click at [170, 272] on textarea at bounding box center [417, 319] width 741 height 149
paste textarea "**********"
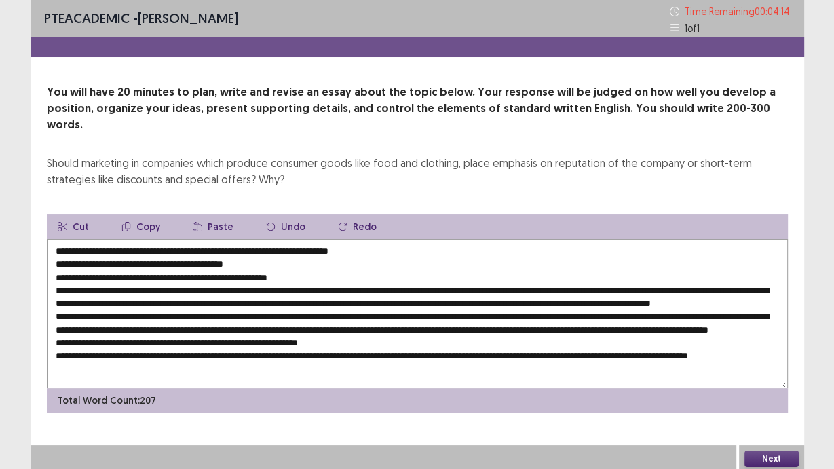
drag, startPoint x: 81, startPoint y: 250, endPoint x: 269, endPoint y: 248, distance: 188.0
click at [269, 248] on textarea at bounding box center [417, 313] width 741 height 149
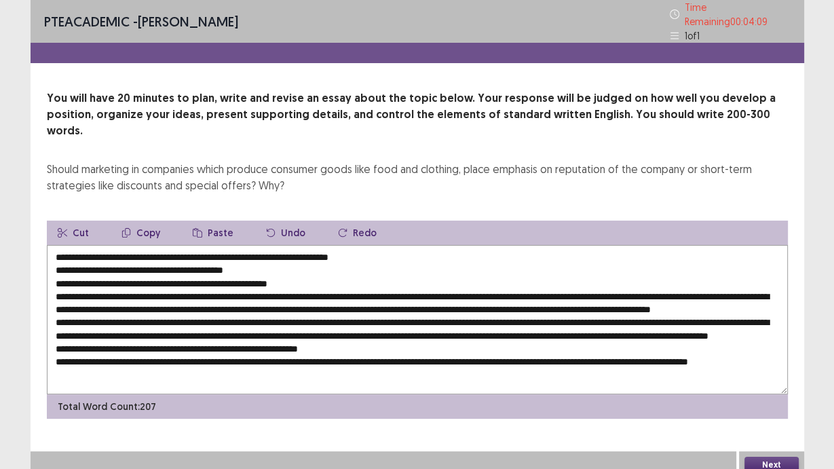
drag, startPoint x: 736, startPoint y: 287, endPoint x: 758, endPoint y: 290, distance: 22.7
click at [758, 290] on textarea at bounding box center [417, 319] width 741 height 149
paste textarea "**********"
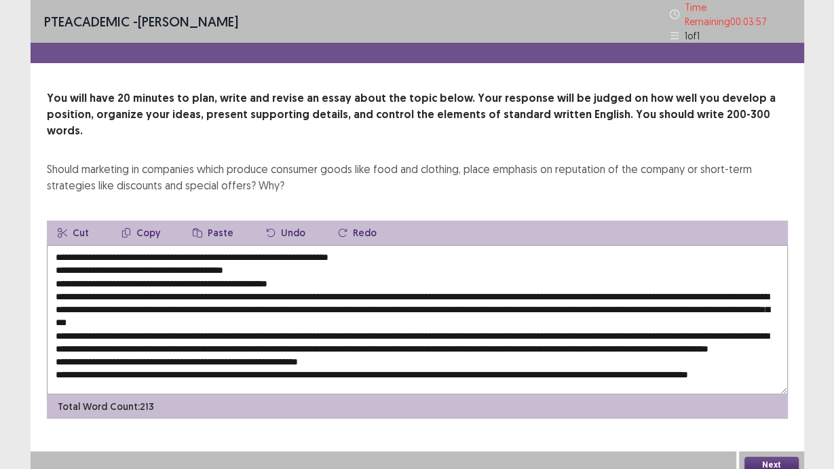
drag, startPoint x: 83, startPoint y: 263, endPoint x: 302, endPoint y: 256, distance: 218.6
click at [302, 256] on textarea at bounding box center [417, 319] width 741 height 149
drag, startPoint x: 280, startPoint y: 300, endPoint x: 303, endPoint y: 301, distance: 23.1
click at [303, 301] on textarea at bounding box center [417, 319] width 741 height 149
paste textarea "**********"
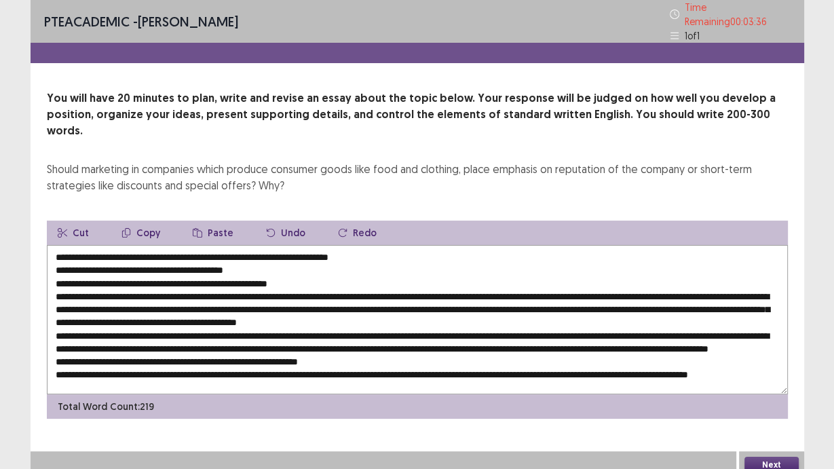
scroll to position [19, 0]
click at [193, 294] on textarea at bounding box center [417, 319] width 741 height 149
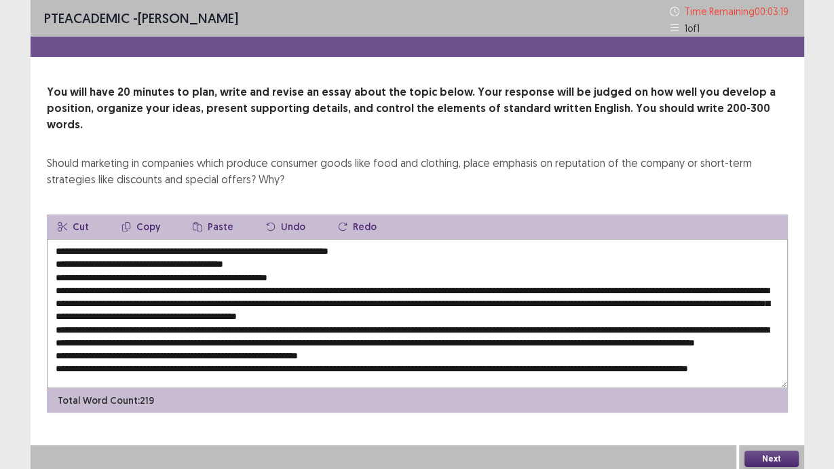
drag, startPoint x: 86, startPoint y: 236, endPoint x: 410, endPoint y: 219, distance: 324.9
click at [410, 219] on div "Cut Copy Paste Undo Redo Total Word Count: 219" at bounding box center [417, 313] width 741 height 198
drag, startPoint x: 206, startPoint y: 294, endPoint x: 227, endPoint y: 297, distance: 20.5
click at [227, 297] on textarea at bounding box center [417, 313] width 741 height 149
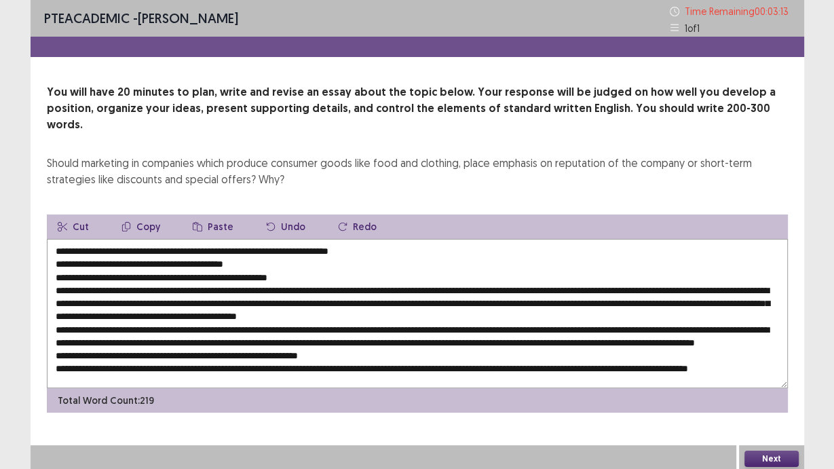
paste textarea "**********"
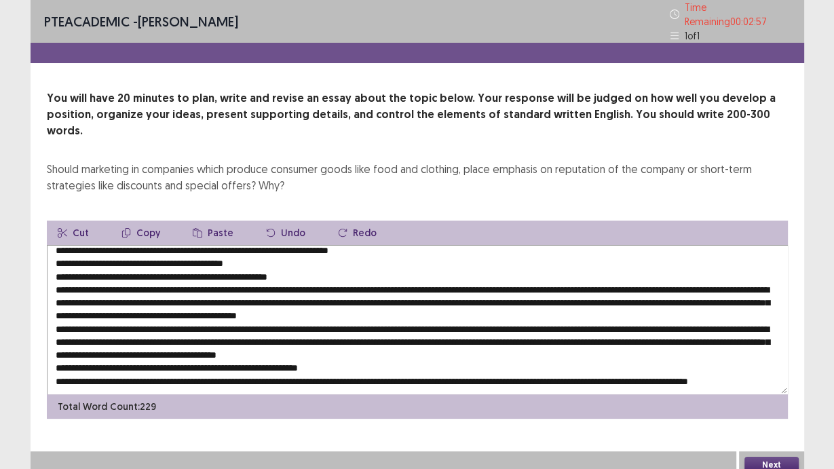
scroll to position [0, 0]
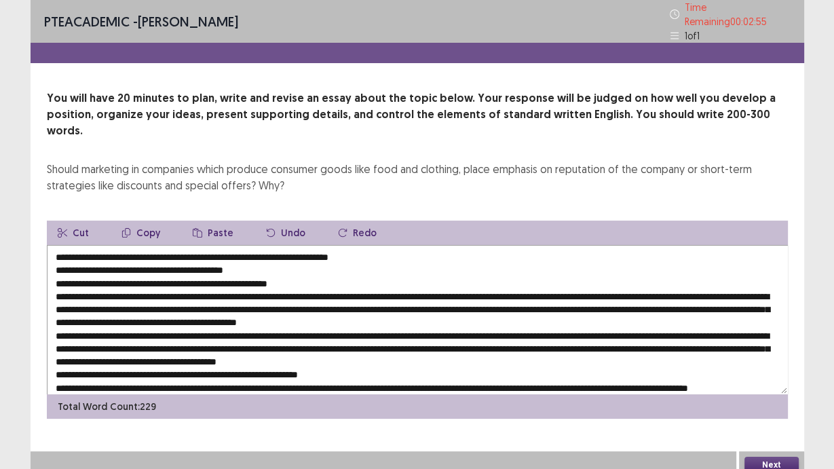
drag, startPoint x: 78, startPoint y: 231, endPoint x: 271, endPoint y: 247, distance: 193.4
click at [271, 247] on textarea at bounding box center [417, 319] width 741 height 149
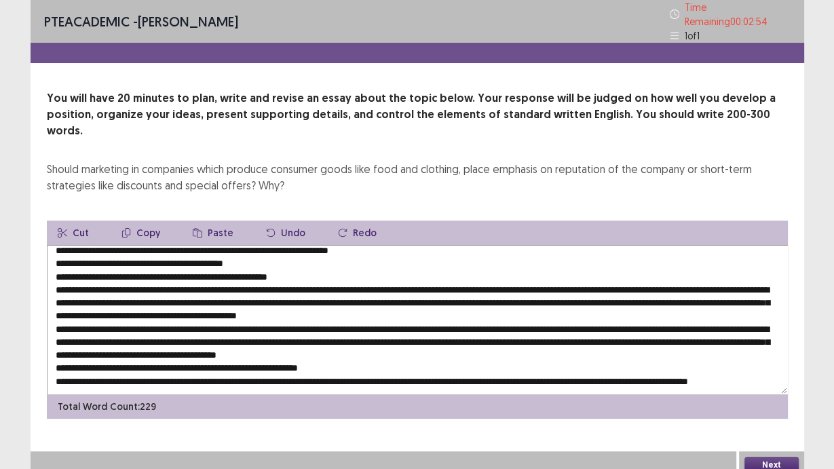
scroll to position [19, 0]
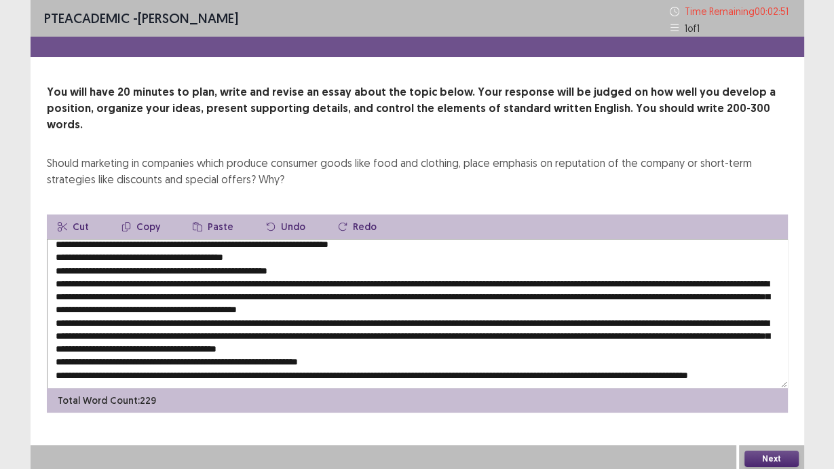
drag, startPoint x: 75, startPoint y: 307, endPoint x: 41, endPoint y: 306, distance: 34.0
click at [41, 306] on div "You will have 20 minutes to plan, write and revise an essay about the topic bel…" at bounding box center [418, 248] width 774 height 328
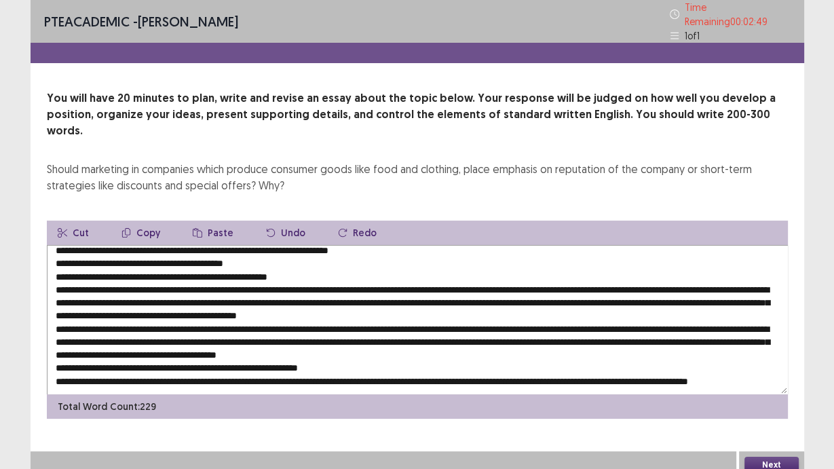
drag, startPoint x: 75, startPoint y: 307, endPoint x: 54, endPoint y: 311, distance: 21.3
click at [54, 311] on textarea at bounding box center [417, 319] width 741 height 149
paste textarea "**********"
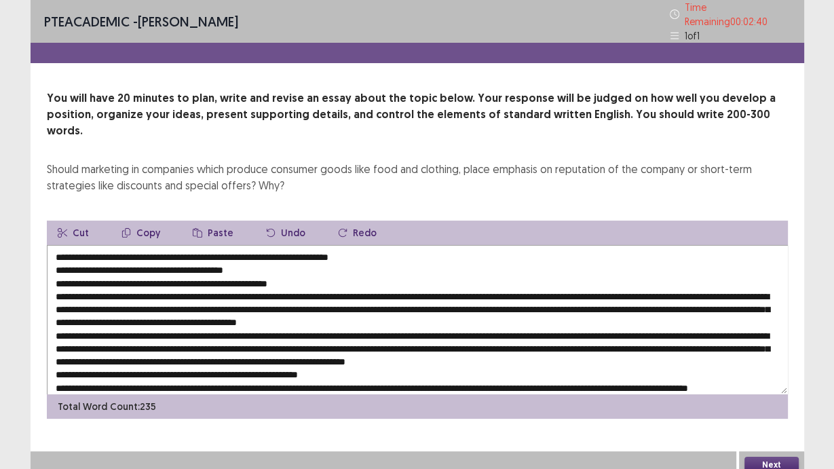
drag, startPoint x: 79, startPoint y: 237, endPoint x: 464, endPoint y: 211, distance: 385.7
click at [464, 221] on div "Cut Copy Paste Undo Redo Total Word Count: 235" at bounding box center [417, 320] width 741 height 198
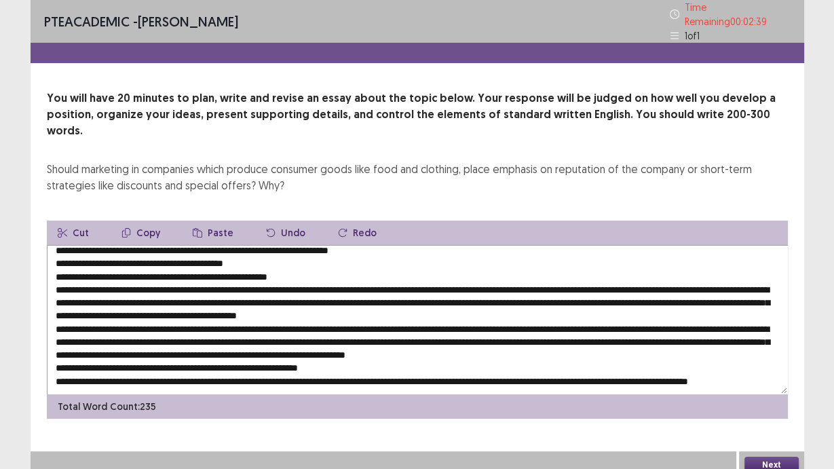
scroll to position [32, 0]
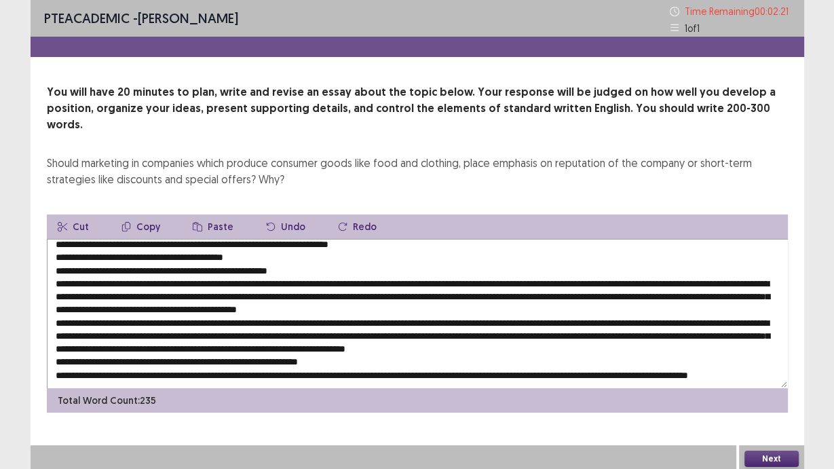
drag, startPoint x: 331, startPoint y: 295, endPoint x: 353, endPoint y: 295, distance: 22.4
click at [353, 295] on textarea at bounding box center [417, 313] width 741 height 149
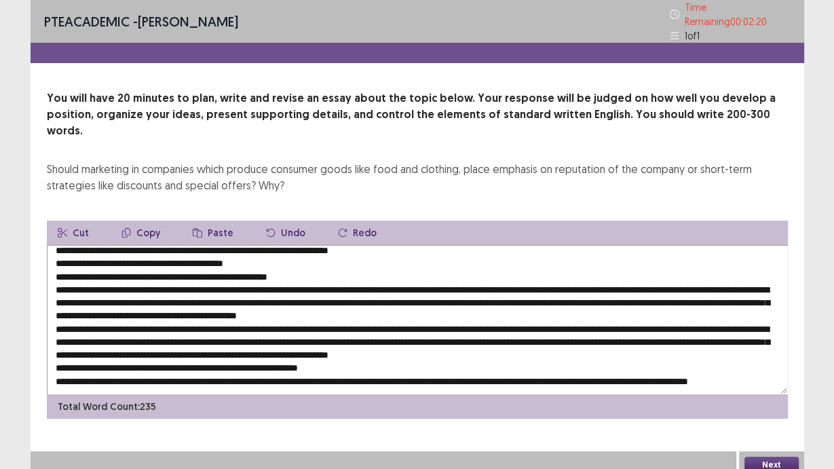
scroll to position [19, 0]
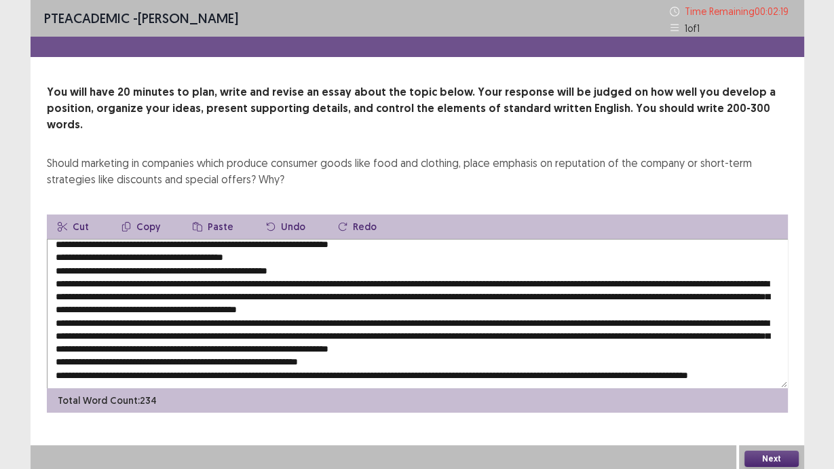
paste textarea "**********"
click at [664, 295] on textarea at bounding box center [417, 313] width 741 height 149
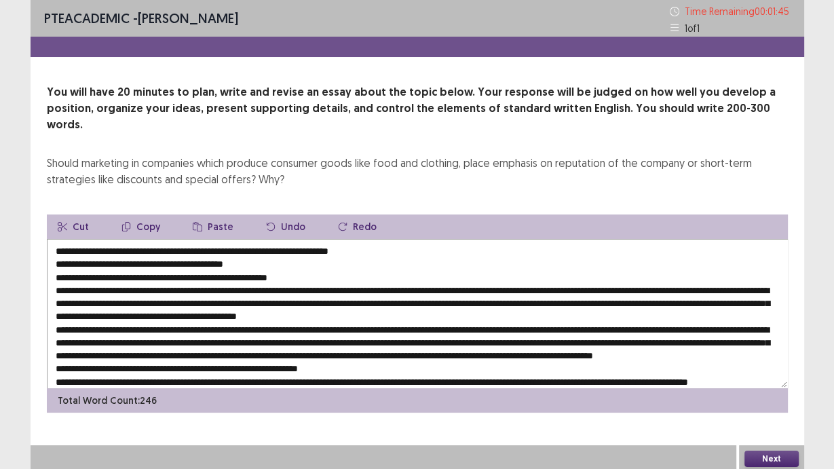
drag, startPoint x: 83, startPoint y: 233, endPoint x: 419, endPoint y: 204, distance: 337.9
click at [419, 214] on div "Cut Copy Paste Undo Redo Total Word Count: 246" at bounding box center [417, 313] width 741 height 198
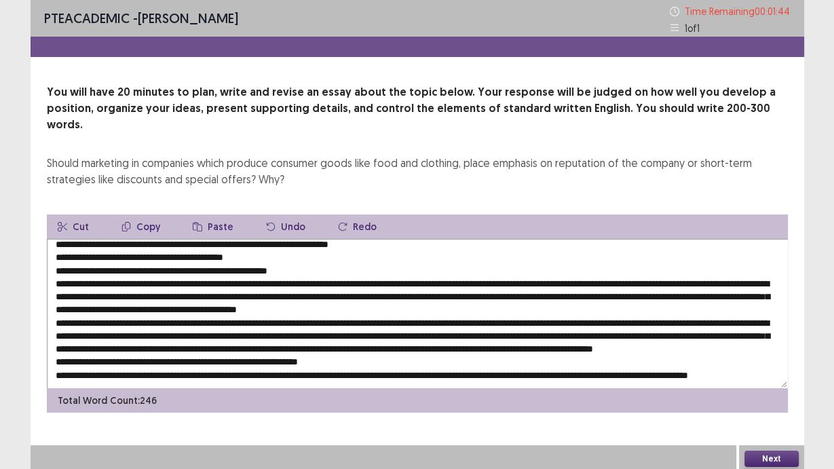
scroll to position [32, 0]
drag, startPoint x: 223, startPoint y: 307, endPoint x: 242, endPoint y: 309, distance: 19.8
click at [242, 309] on textarea at bounding box center [417, 313] width 741 height 149
paste textarea "**********"
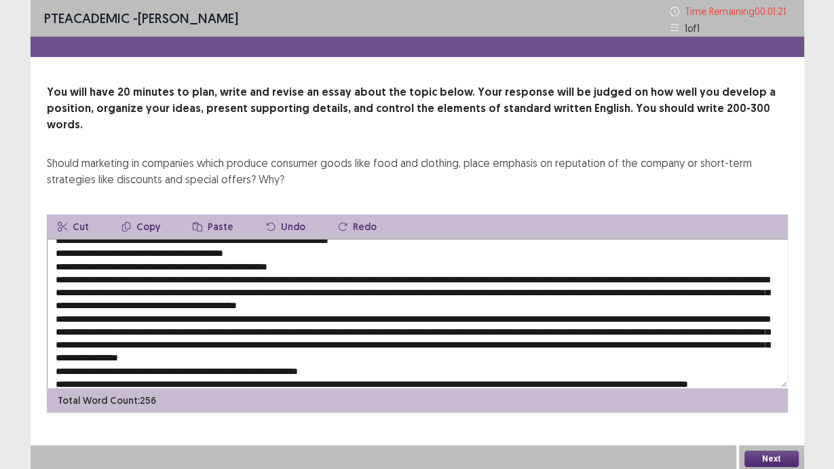
scroll to position [0, 0]
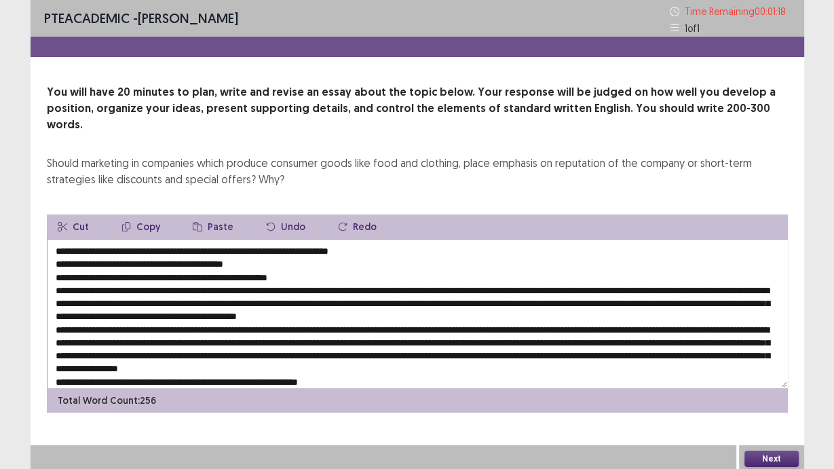
drag, startPoint x: 83, startPoint y: 261, endPoint x: 304, endPoint y: 260, distance: 220.6
click at [304, 260] on textarea at bounding box center [417, 313] width 741 height 149
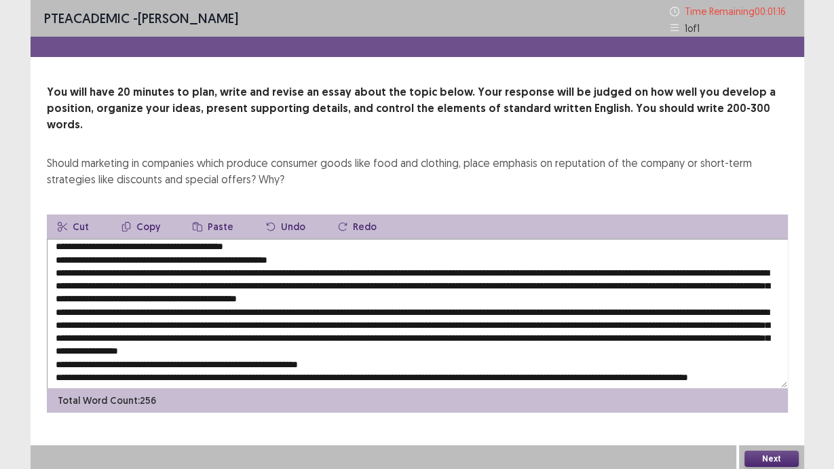
scroll to position [32, 0]
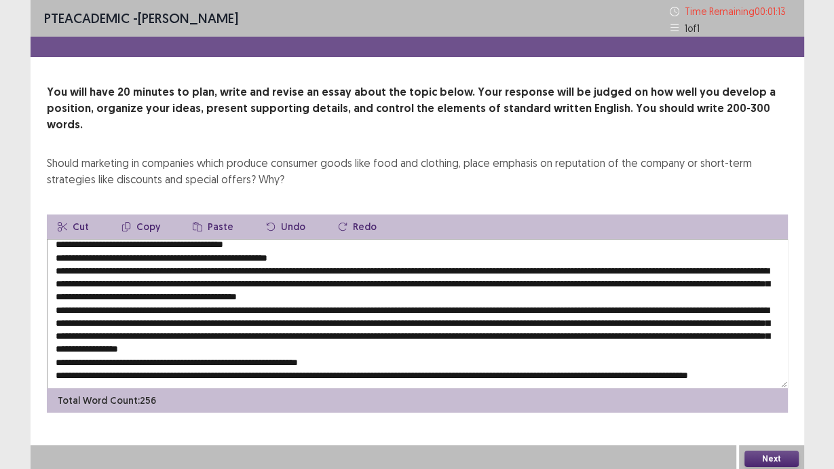
click at [263, 323] on textarea at bounding box center [417, 313] width 741 height 149
drag, startPoint x: 255, startPoint y: 320, endPoint x: 280, endPoint y: 321, distance: 24.4
click at [280, 321] on textarea at bounding box center [417, 313] width 741 height 149
paste textarea "**********"
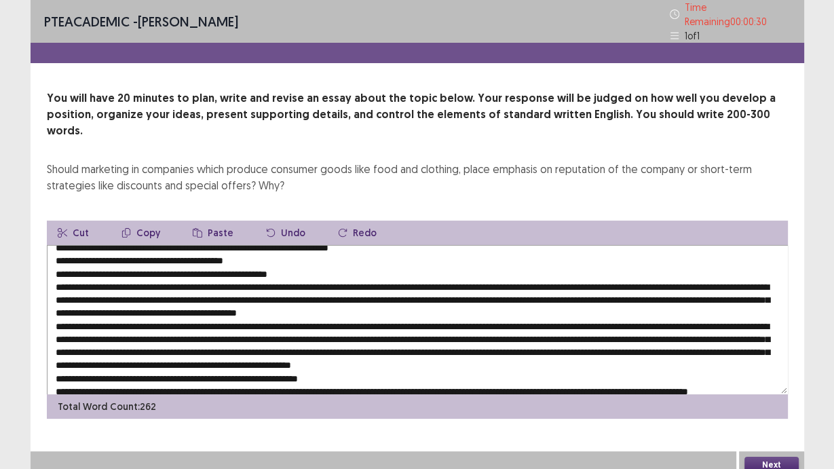
scroll to position [0, 0]
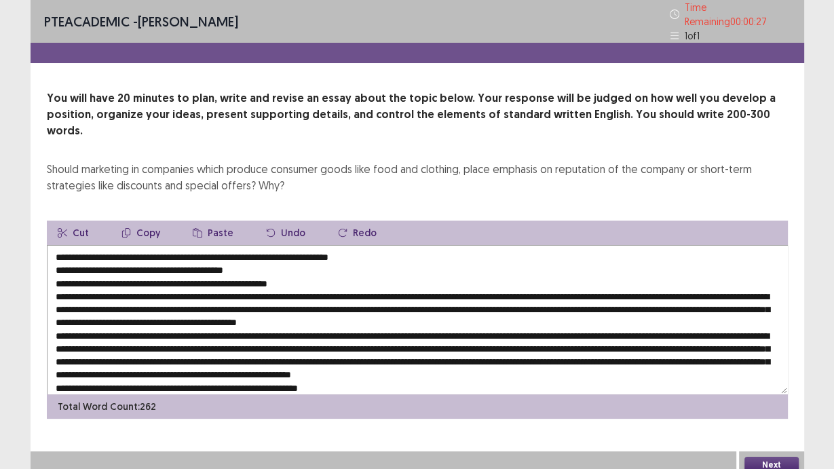
drag, startPoint x: 415, startPoint y: 233, endPoint x: 81, endPoint y: 234, distance: 333.9
click at [81, 245] on textarea at bounding box center [417, 319] width 741 height 149
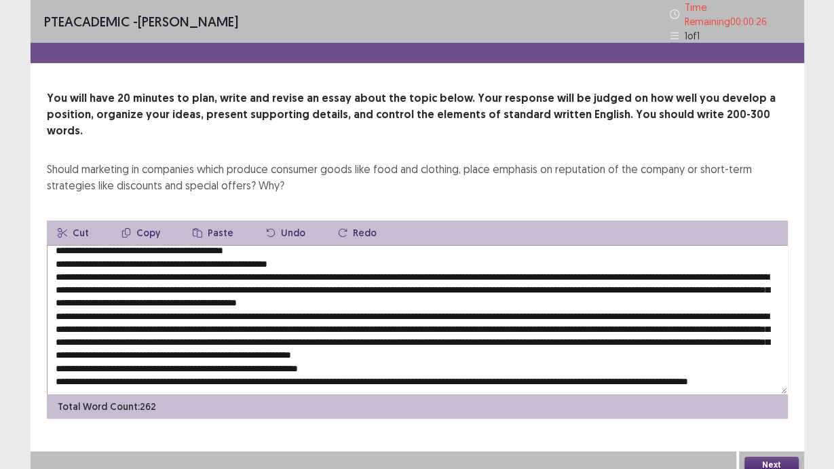
scroll to position [45, 0]
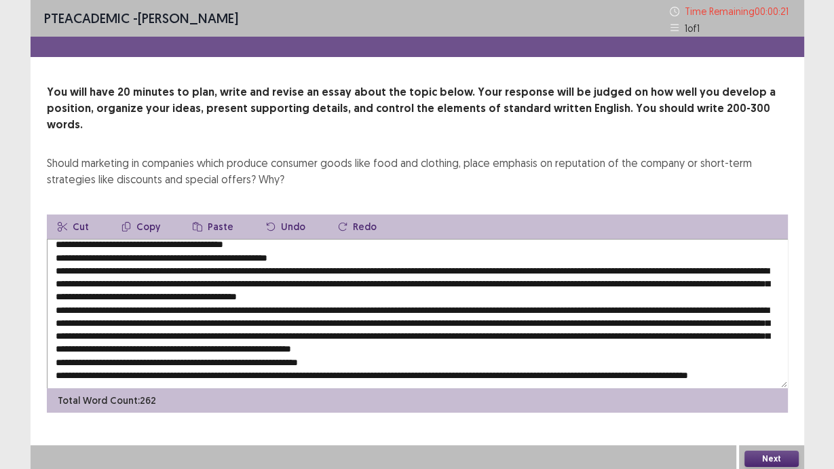
click at [684, 347] on textarea at bounding box center [417, 313] width 741 height 149
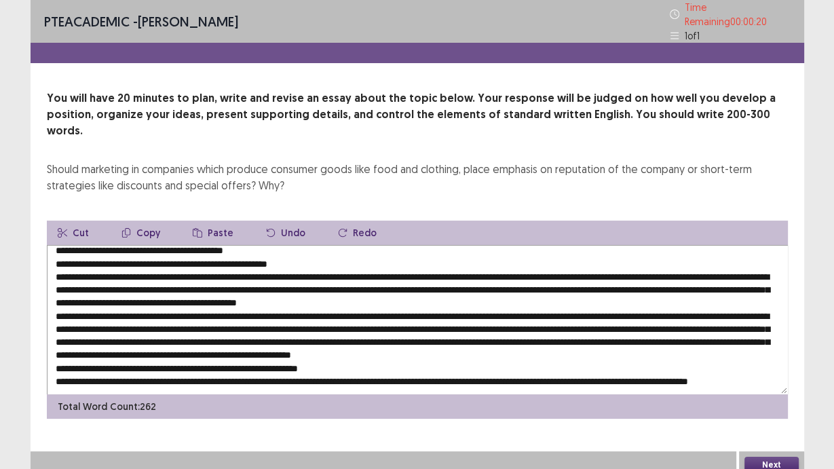
drag, startPoint x: 680, startPoint y: 347, endPoint x: 702, endPoint y: 345, distance: 22.4
click at [702, 345] on textarea at bounding box center [417, 319] width 741 height 149
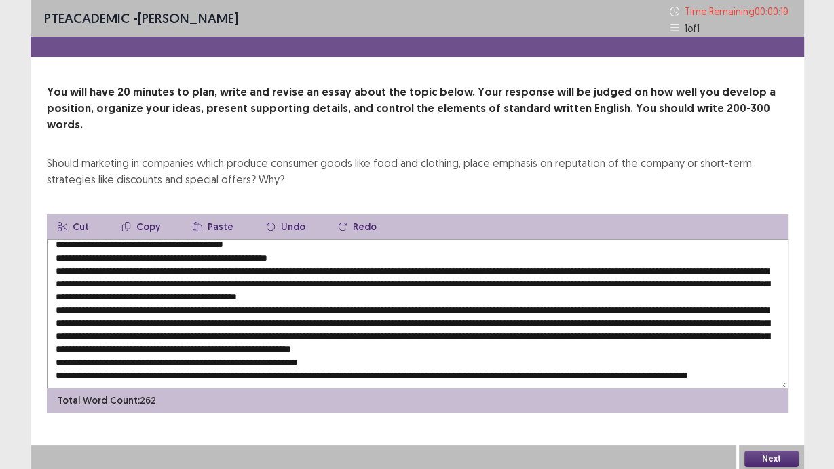
paste textarea "**********"
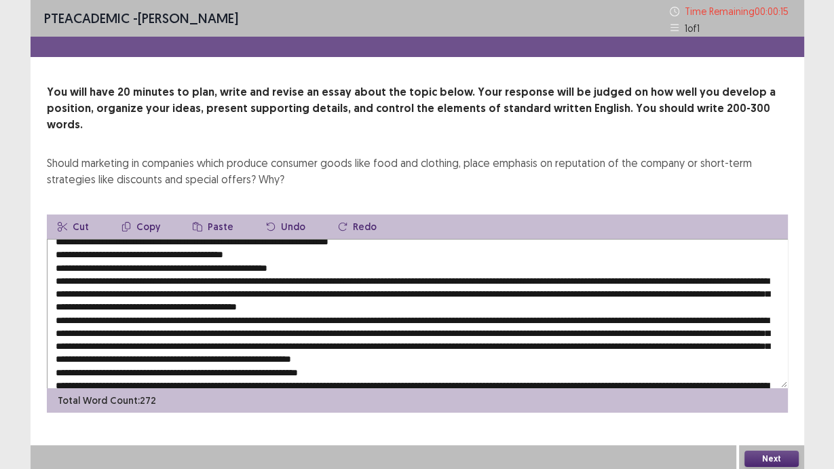
scroll to position [0, 0]
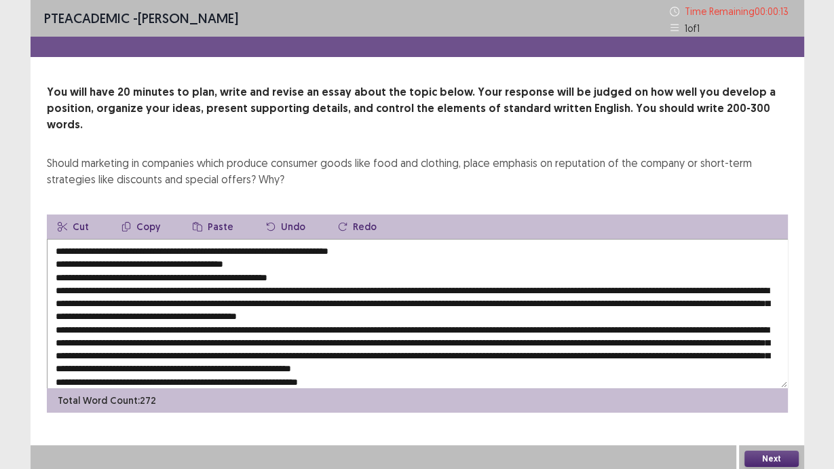
drag, startPoint x: 324, startPoint y: 261, endPoint x: 38, endPoint y: 238, distance: 287.3
click at [38, 238] on div "You will have 20 minutes to plan, write and revise an essay about the topic bel…" at bounding box center [418, 248] width 774 height 328
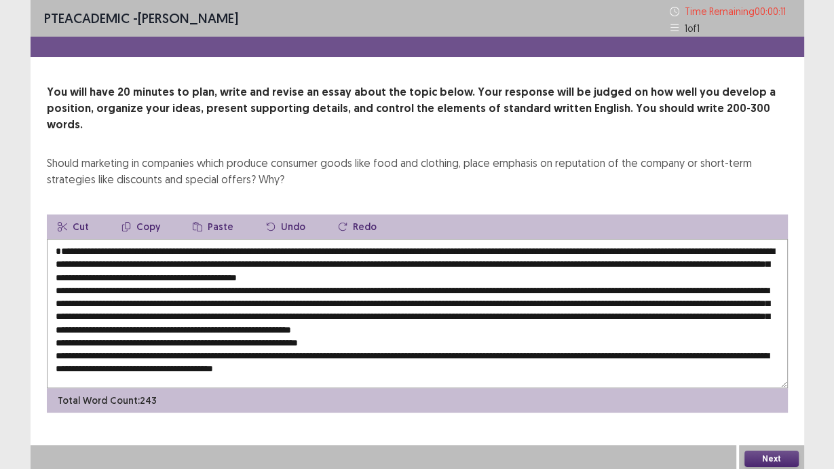
click at [54, 252] on textarea at bounding box center [417, 313] width 741 height 149
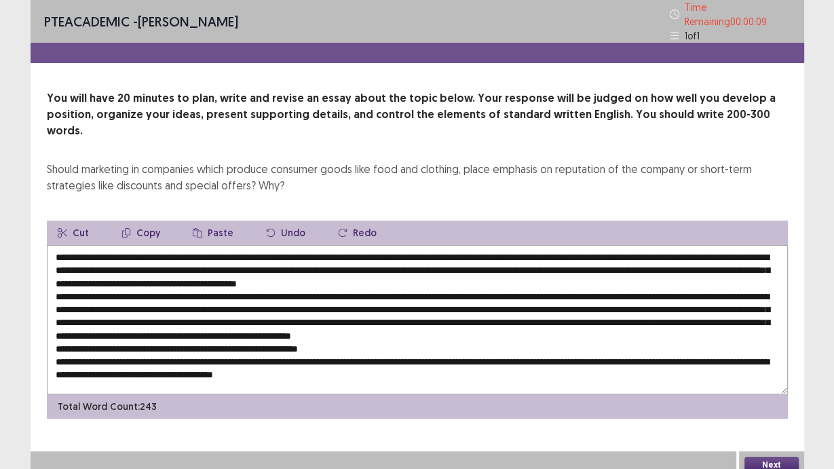
scroll to position [5, 0]
type textarea "**********"
click at [781, 445] on button "Next" at bounding box center [772, 465] width 54 height 16
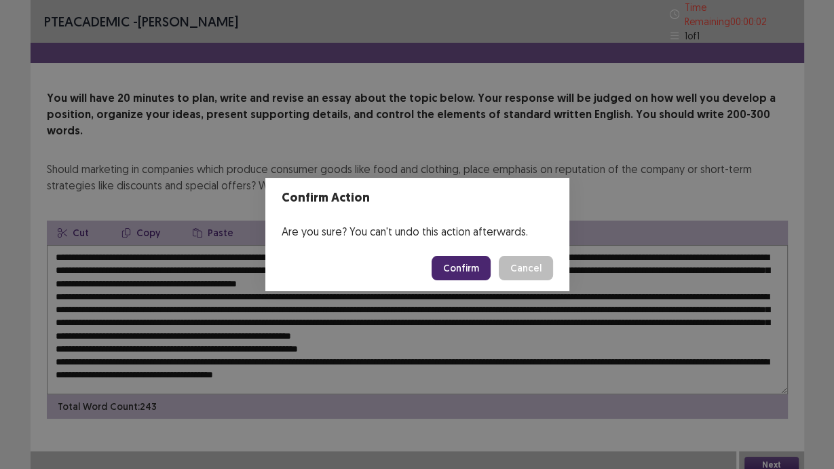
click at [474, 270] on button "Confirm" at bounding box center [461, 268] width 59 height 24
